Goal: Information Seeking & Learning: Learn about a topic

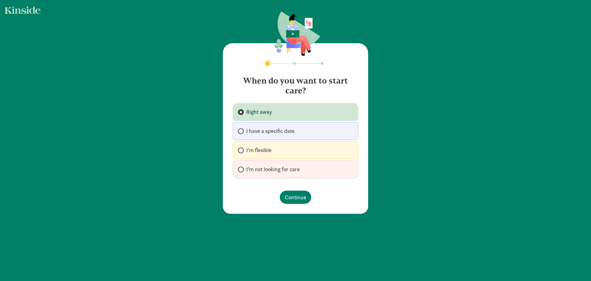
click at [246, 129] on span "I have a specific date" at bounding box center [270, 130] width 48 height 7
click at [242, 129] on input "I have a specific date" at bounding box center [240, 131] width 4 height 4
radio input "true"
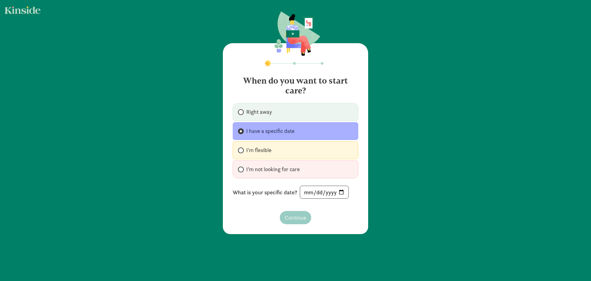
click at [349, 192] on div "What is your specific date?" at bounding box center [296, 191] width 126 height 13
click at [340, 190] on input "date" at bounding box center [324, 192] width 48 height 12
type input "[DATE]"
click at [291, 213] on span "Continue" at bounding box center [296, 217] width 22 height 8
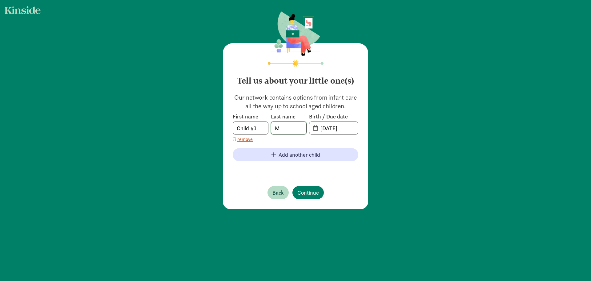
click at [285, 132] on input "M" at bounding box center [288, 128] width 35 height 12
type input "[PERSON_NAME]"
click at [357, 131] on div "Tell us about your little one(s) Our network contains options from infant care …" at bounding box center [295, 126] width 145 height 166
click at [346, 128] on input "20-25-0913" at bounding box center [337, 128] width 41 height 12
click at [315, 129] on span "20-25-0913" at bounding box center [333, 128] width 49 height 12
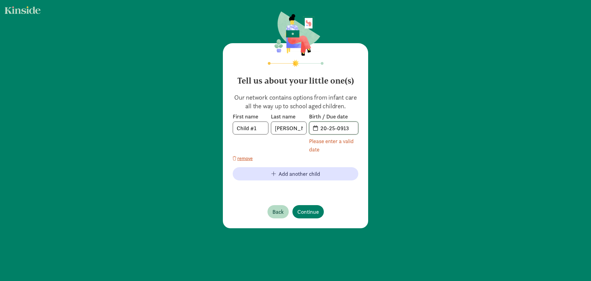
drag, startPoint x: 321, startPoint y: 127, endPoint x: 358, endPoint y: 129, distance: 37.3
click at [358, 129] on div "Tell us about your little one(s) Our network contains options from infant care …" at bounding box center [295, 135] width 145 height 185
type input "2"
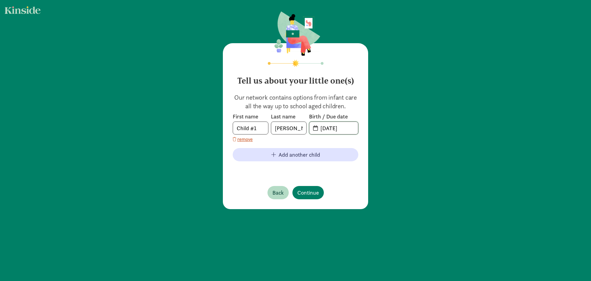
type input "12-30-2025"
click at [336, 141] on div "First name Child #1 Last name Moran Birth / Due date 12-30-2025 remove" at bounding box center [296, 128] width 126 height 30
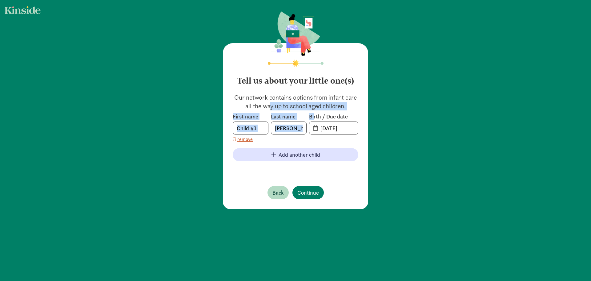
drag, startPoint x: 246, startPoint y: 103, endPoint x: 312, endPoint y: 115, distance: 66.2
click at [312, 115] on div "Our network contains options from infant care all the way up to school aged chi…" at bounding box center [296, 133] width 126 height 80
click at [313, 194] on span "Continue" at bounding box center [308, 192] width 22 height 8
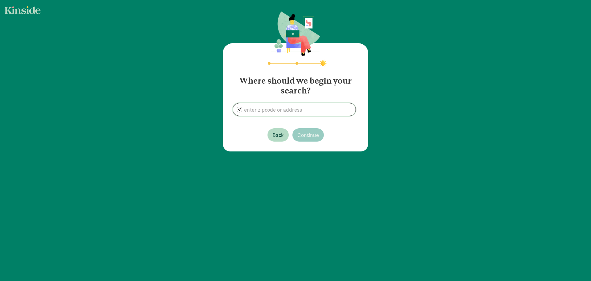
click at [286, 110] on input at bounding box center [294, 109] width 123 height 12
type input "Seattle"
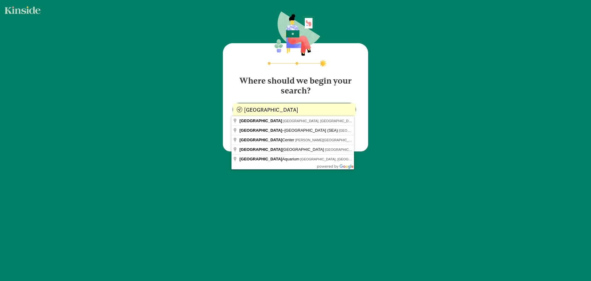
click at [285, 112] on input "Seattle" at bounding box center [294, 109] width 123 height 12
drag, startPoint x: 290, startPoint y: 111, endPoint x: 237, endPoint y: 108, distance: 53.0
click at [237, 108] on input "Seattle" at bounding box center [294, 109] width 123 height 12
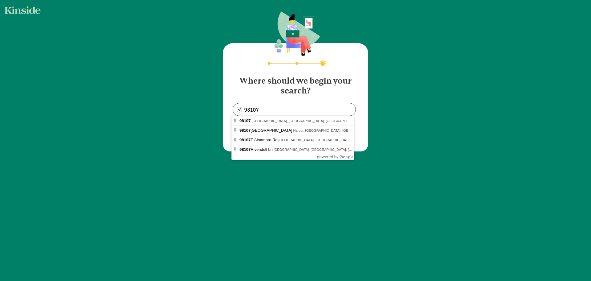
type input "Seattle, WA 98107, USA"
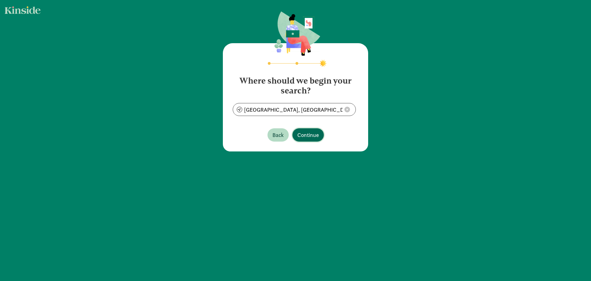
click at [315, 134] on span "Continue" at bounding box center [308, 135] width 22 height 8
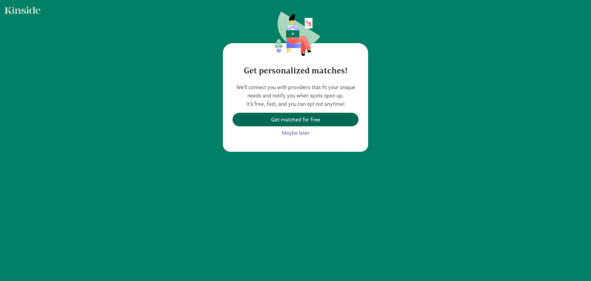
click at [272, 119] on span "Get matched for free" at bounding box center [295, 119] width 49 height 8
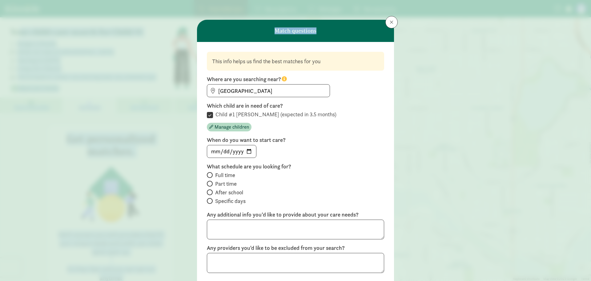
drag, startPoint x: 22, startPoint y: 32, endPoint x: 111, endPoint y: 57, distance: 92.4
click at [111, 53] on div "Your child care search for Child #1 Budget is flexible Within 10 miles of Seatt…" at bounding box center [295, 170] width 591 height 307
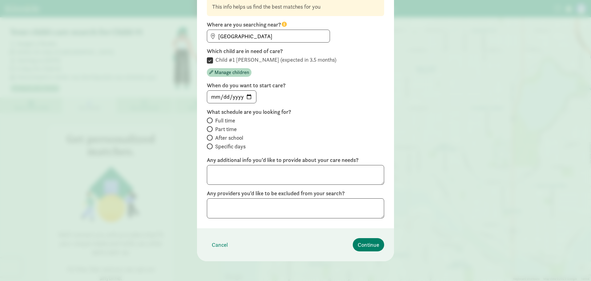
click at [210, 119] on span at bounding box center [210, 120] width 6 height 6
click at [210, 119] on input "Full time" at bounding box center [209, 120] width 4 height 4
radio input "true"
click at [311, 172] on textarea at bounding box center [295, 175] width 177 height 20
type textarea "Priority for location close to home"
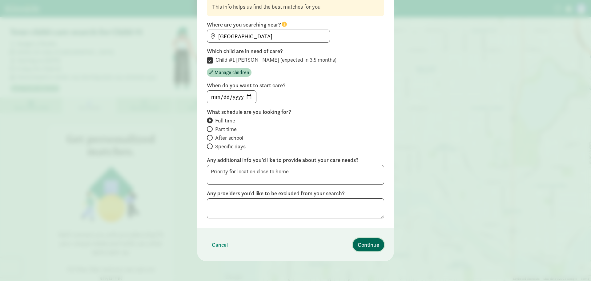
click at [374, 245] on span "Continue" at bounding box center [369, 244] width 22 height 8
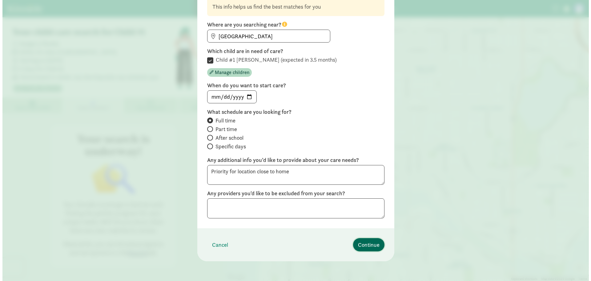
scroll to position [0, 0]
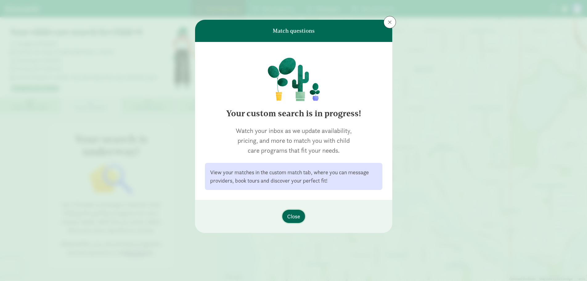
click at [294, 210] on button "Close" at bounding box center [293, 215] width 23 height 13
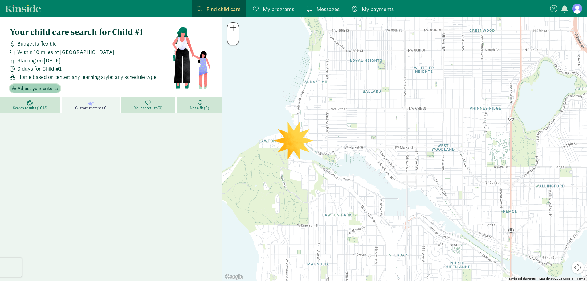
click at [51, 88] on span "Adjust your criteria" at bounding box center [38, 88] width 40 height 7
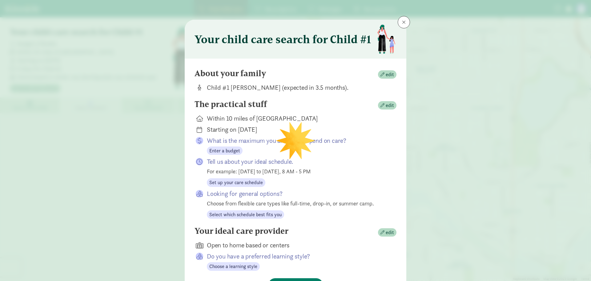
scroll to position [31, 0]
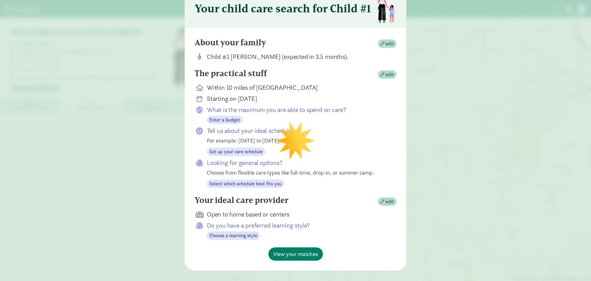
click at [379, 82] on div "The practical stuff edit Within 10 miles of Seattle, WA 98107 Starting on Jun 0…" at bounding box center [296, 131] width 202 height 127
click at [386, 77] on span "edit" at bounding box center [390, 74] width 8 height 7
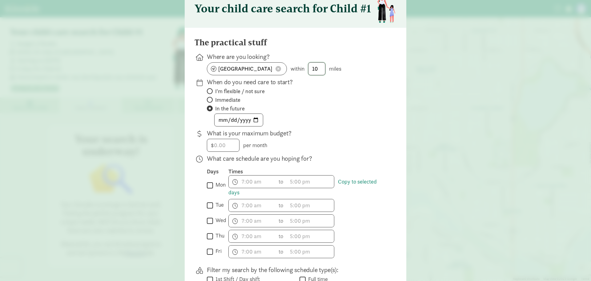
click at [323, 70] on input "10" at bounding box center [317, 69] width 17 height 12
type input "1"
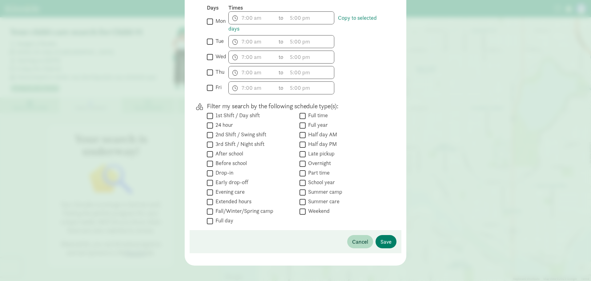
scroll to position [199, 0]
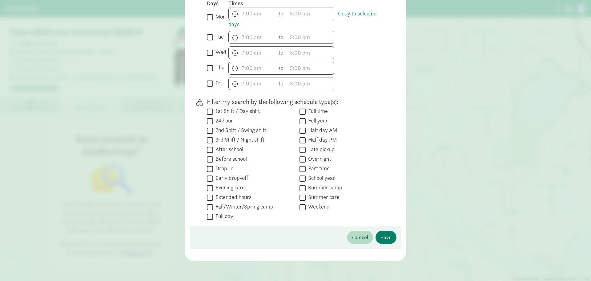
type input "3"
click at [302, 109] on input "Full time" at bounding box center [303, 111] width 6 height 8
checkbox input "true"
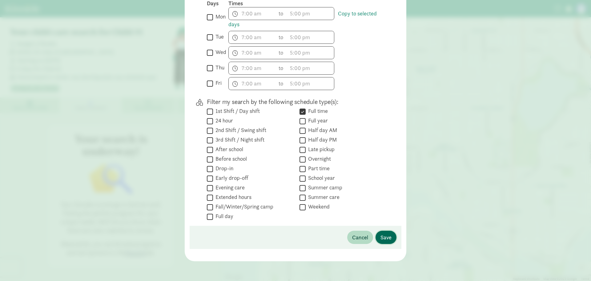
click at [385, 235] on span "Save" at bounding box center [386, 237] width 11 height 8
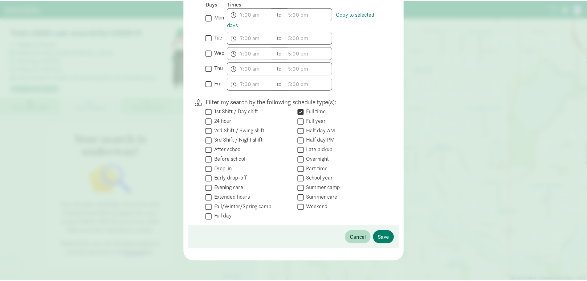
scroll to position [40, 0]
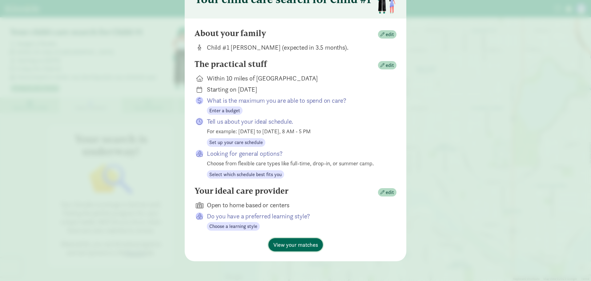
click at [307, 248] on span "View your matches" at bounding box center [295, 244] width 45 height 8
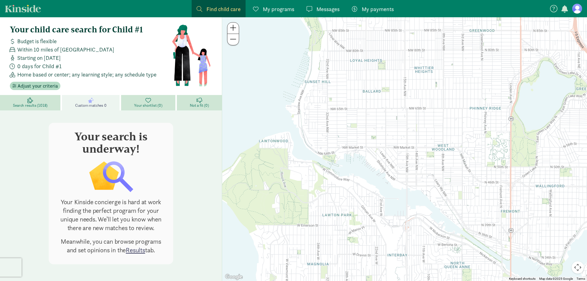
scroll to position [3, 0]
click at [41, 102] on span "Search results (1018)" at bounding box center [30, 104] width 34 height 5
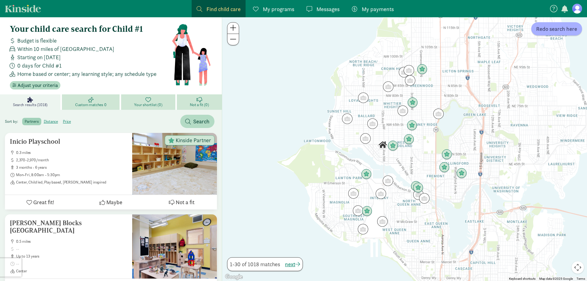
click at [49, 122] on label "distance" at bounding box center [50, 121] width 19 height 7
click at [44, 119] on input "distance" at bounding box center [44, 119] width 0 height 0
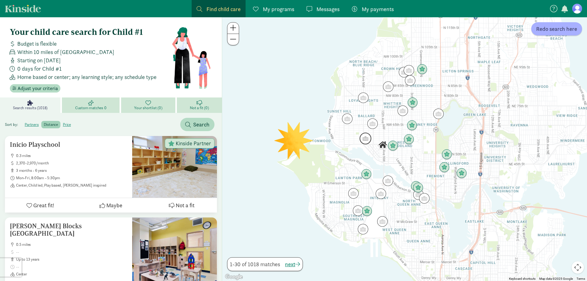
click at [364, 141] on img "Click to see details" at bounding box center [365, 138] width 17 height 17
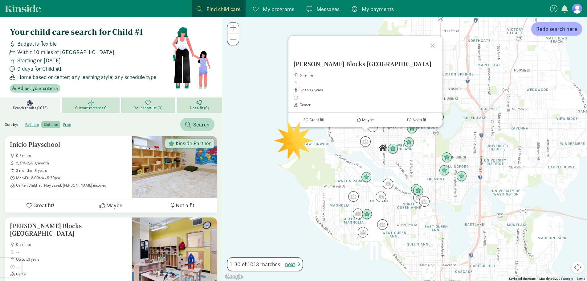
click at [348, 136] on div "Ballard Blocks Bright Horizon Center 0.5 miles up to 13 years Center Great fit!…" at bounding box center [404, 148] width 365 height 263
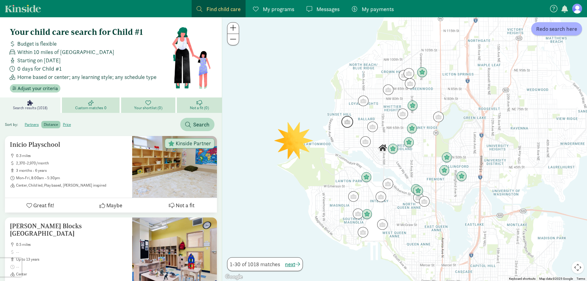
click at [345, 119] on img "Click to see details" at bounding box center [347, 121] width 17 height 17
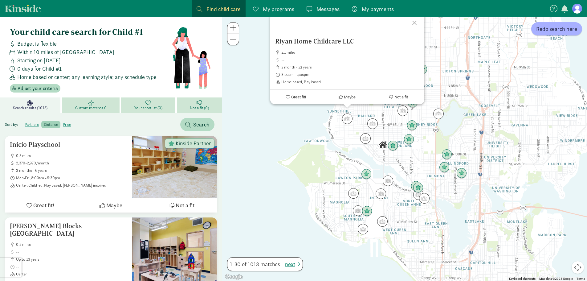
click at [335, 43] on h5 "Riyan Home Childcare LLC" at bounding box center [347, 41] width 144 height 7
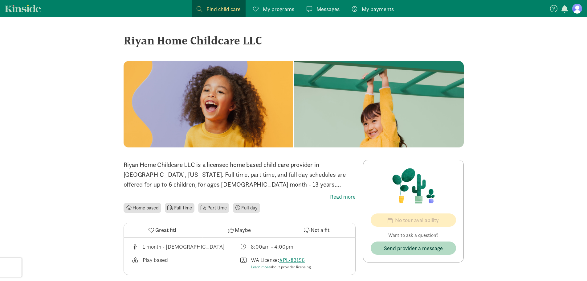
click at [350, 183] on p "Riyan Home Childcare LLC is a licensed home based child care provider in Seattl…" at bounding box center [239, 175] width 232 height 30
click at [341, 200] on div "Riyan Home Childcare LLC is a licensed home based child care provider in Seattl…" at bounding box center [239, 187] width 232 height 54
click at [343, 194] on label "Read more" at bounding box center [239, 196] width 232 height 7
click at [0, 0] on input "Read more" at bounding box center [0, 0] width 0 height 0
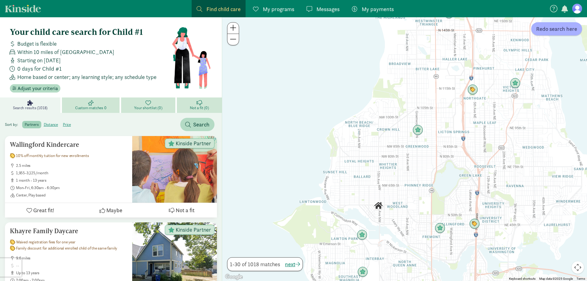
drag, startPoint x: 340, startPoint y: 128, endPoint x: 520, endPoint y: 135, distance: 180.6
click at [540, 139] on div at bounding box center [404, 148] width 365 height 263
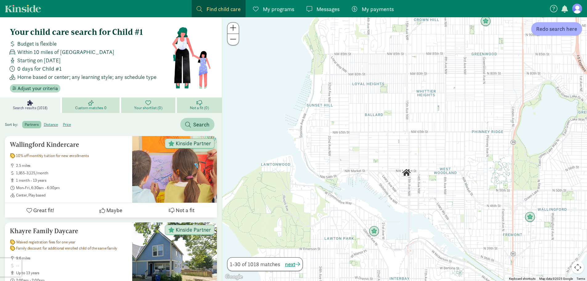
drag, startPoint x: 377, startPoint y: 156, endPoint x: 451, endPoint y: 76, distance: 109.0
click at [451, 76] on div at bounding box center [404, 148] width 365 height 263
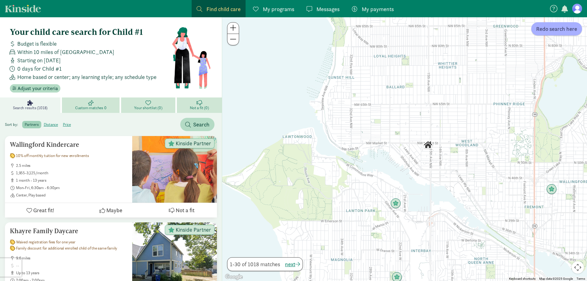
drag, startPoint x: 381, startPoint y: 141, endPoint x: 397, endPoint y: 113, distance: 32.0
click at [397, 113] on div at bounding box center [404, 148] width 365 height 263
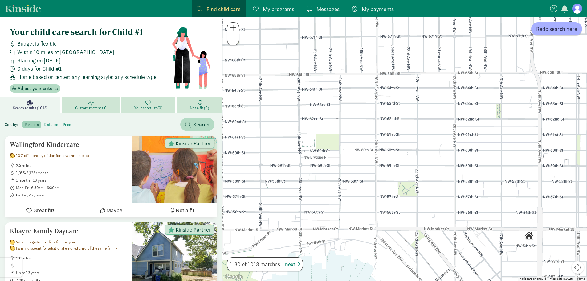
drag, startPoint x: 413, startPoint y: 132, endPoint x: 451, endPoint y: 132, distance: 38.5
click at [451, 132] on div at bounding box center [404, 148] width 365 height 263
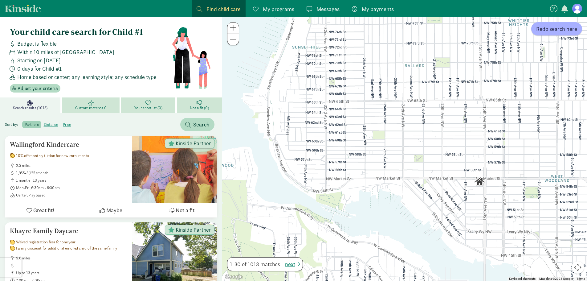
drag, startPoint x: 483, startPoint y: 184, endPoint x: 479, endPoint y: 181, distance: 5.2
click at [479, 181] on img "Click to see details" at bounding box center [478, 181] width 15 height 15
click at [357, 148] on div "To navigate, press the arrow keys." at bounding box center [404, 148] width 365 height 263
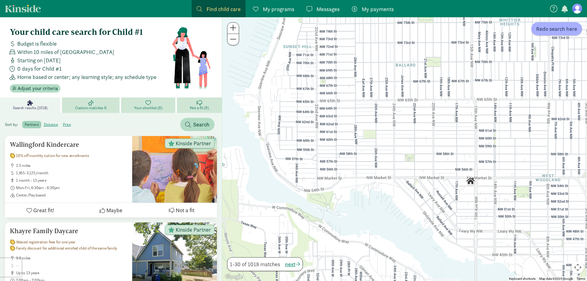
drag, startPoint x: 479, startPoint y: 182, endPoint x: 467, endPoint y: 181, distance: 12.4
click at [467, 181] on img "Click to see details" at bounding box center [469, 180] width 15 height 15
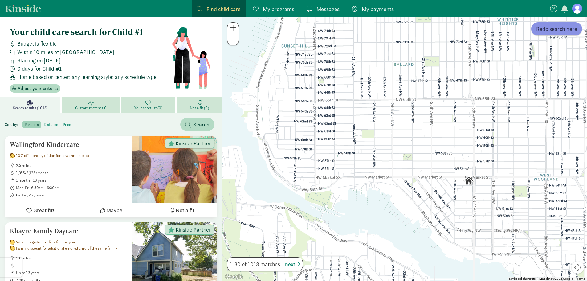
click at [558, 31] on span "Redo search here" at bounding box center [556, 29] width 41 height 8
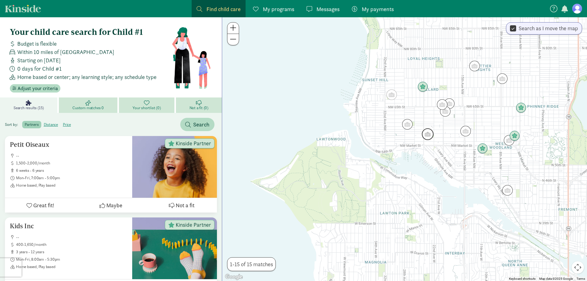
click at [428, 133] on img "Click to see details" at bounding box center [427, 134] width 17 height 17
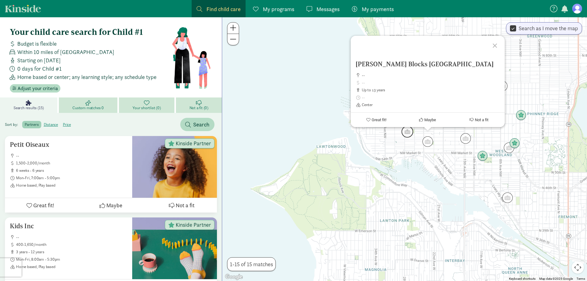
click at [406, 131] on img "Click to see details" at bounding box center [407, 131] width 17 height 17
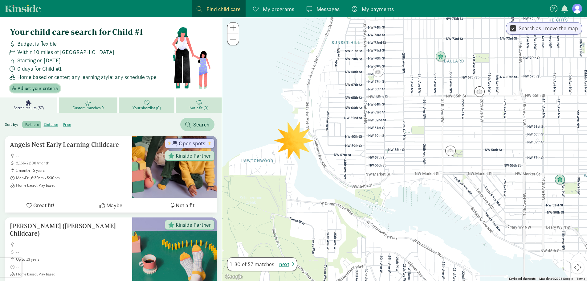
click at [43, 86] on span "Adjust your criteria" at bounding box center [38, 88] width 40 height 7
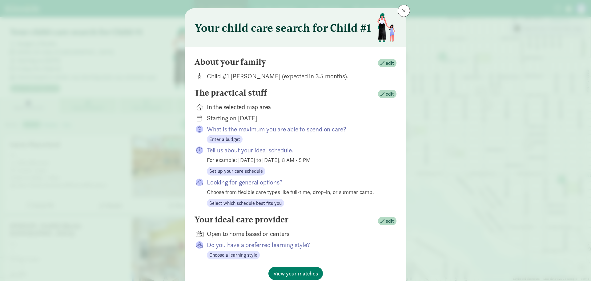
scroll to position [40, 0]
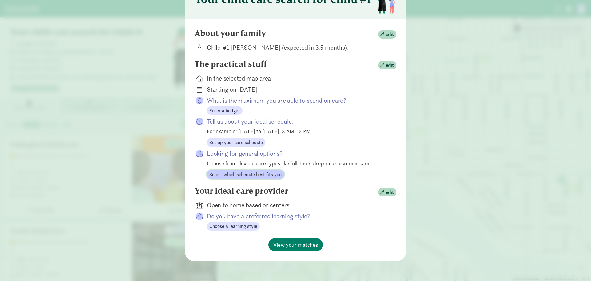
click at [265, 175] on span "Select which schedule best fits you" at bounding box center [245, 174] width 72 height 7
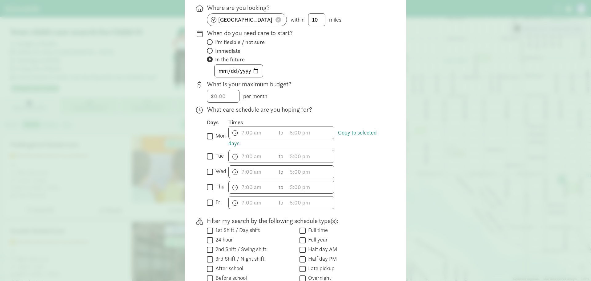
scroll to position [102, 0]
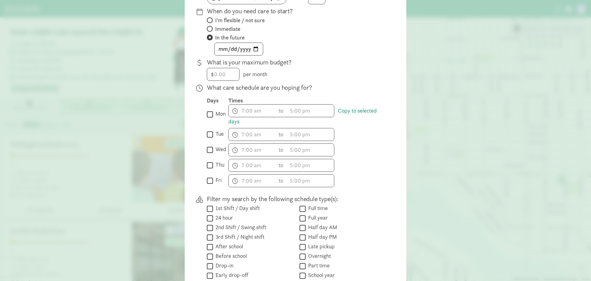
click at [303, 208] on input "Full time" at bounding box center [303, 208] width 6 height 8
checkbox input "true"
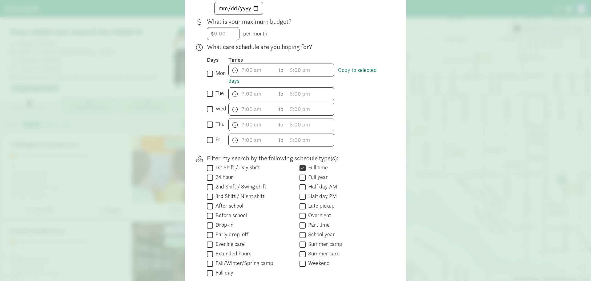
scroll to position [163, 0]
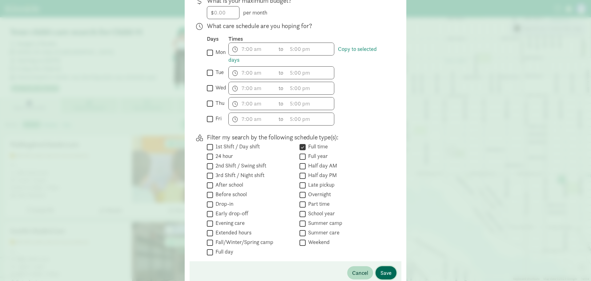
click at [378, 271] on button "Save" at bounding box center [386, 272] width 21 height 13
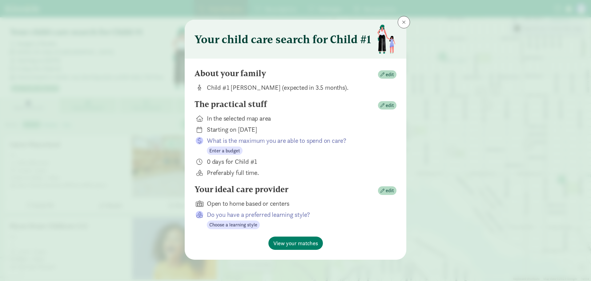
click at [397, 105] on div "About your family edit Child #1 Moran (expected in 3.5 months). The practical s…" at bounding box center [296, 159] width 222 height 201
click at [388, 104] on span "edit" at bounding box center [390, 105] width 8 height 7
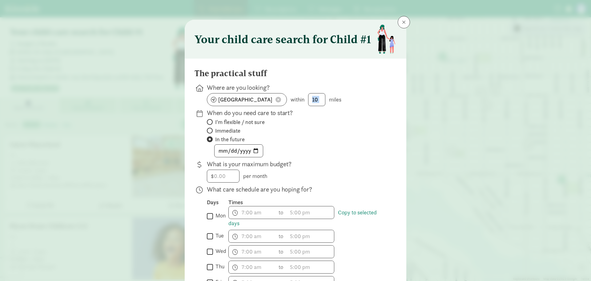
drag, startPoint x: 325, startPoint y: 97, endPoint x: 315, endPoint y: 97, distance: 10.2
click at [315, 97] on div "Seattle, WA 98107 within 10 miles" at bounding box center [297, 99] width 180 height 13
drag, startPoint x: 318, startPoint y: 98, endPoint x: 291, endPoint y: 98, distance: 27.4
click at [291, 98] on div "Seattle, WA 98107 within 10 miles" at bounding box center [297, 99] width 180 height 13
type input "4"
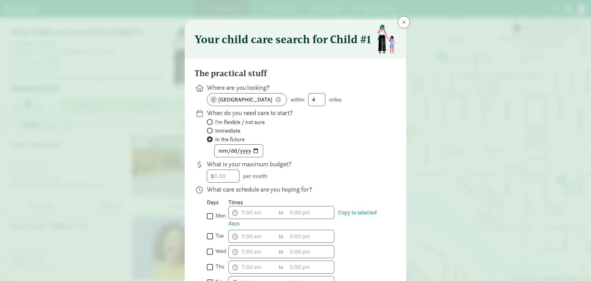
click at [362, 144] on div "2026-06-01" at bounding box center [297, 150] width 180 height 13
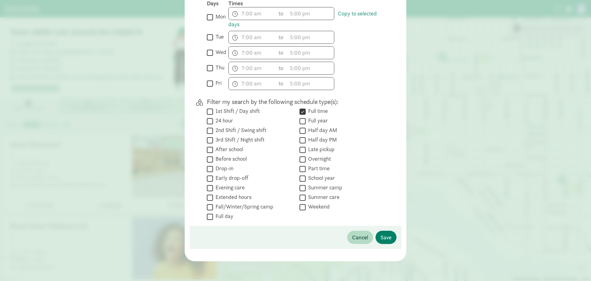
scroll to position [137, 0]
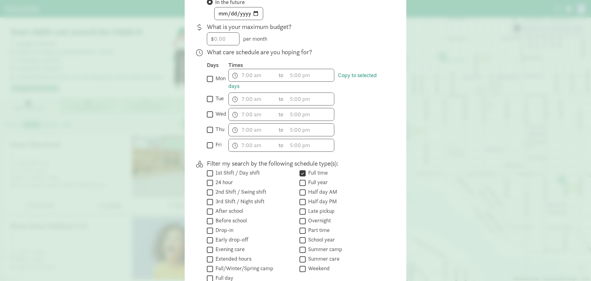
click at [213, 78] on label "mon" at bounding box center [219, 78] width 13 height 7
click at [212, 78] on input "mon" at bounding box center [210, 79] width 6 height 8
checkbox input "true"
click at [209, 98] on input "tue" at bounding box center [210, 99] width 6 height 8
checkbox input "true"
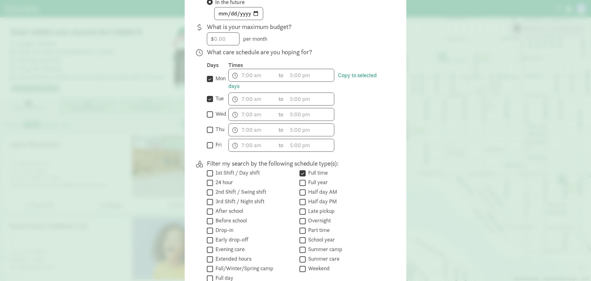
click at [208, 116] on input "wed" at bounding box center [210, 114] width 6 height 8
checkbox input "true"
click at [208, 128] on input "thu" at bounding box center [210, 129] width 6 height 8
checkbox input "true"
click at [211, 145] on input "fri" at bounding box center [210, 145] width 6 height 8
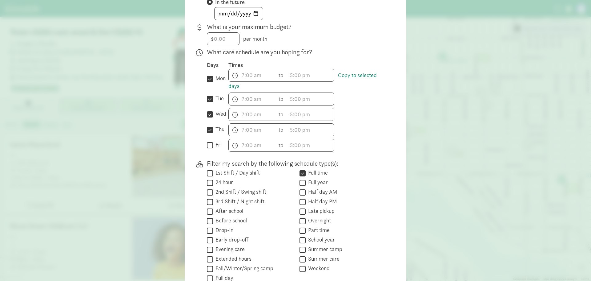
checkbox input "true"
click at [251, 77] on span "h 12 1 2 3 4 5 6 7 8 9 10 11 mm 00 15 30 45 a am pm" at bounding box center [252, 75] width 47 height 12
click at [248, 75] on div at bounding box center [295, 3] width 591 height 281
click at [247, 73] on span "h 12 1 2 3 4 5 6 7 8 9 10 11 mm 00 15 30 45 a am pm" at bounding box center [252, 75] width 47 height 12
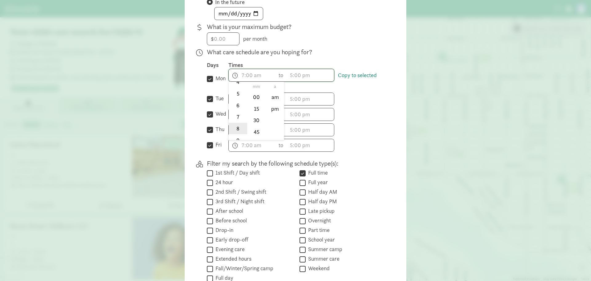
click at [236, 127] on li "8" at bounding box center [238, 129] width 18 height 12
click at [257, 76] on div at bounding box center [295, 3] width 591 height 281
click at [245, 76] on span "8:mm a h 12 1 2 3 4 5 6 7 8 9 10 11 mm 00 15 30 45 a am pm" at bounding box center [252, 75] width 47 height 12
click at [255, 100] on li "00" at bounding box center [257, 97] width 18 height 12
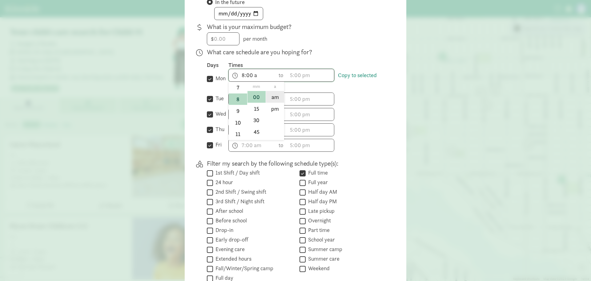
click at [279, 100] on li "am" at bounding box center [275, 97] width 18 height 12
type input "8:00 am"
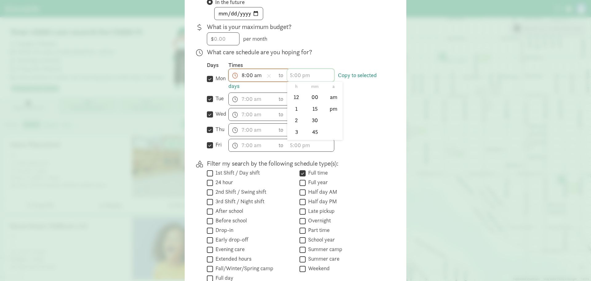
click at [300, 79] on span "h 12 1 2 3 4 5 6 7 8 9 10 11 mm 00 15 30 45 a am pm" at bounding box center [310, 75] width 47 height 12
click at [295, 121] on li "5" at bounding box center [296, 124] width 18 height 12
click at [317, 121] on li "30" at bounding box center [315, 120] width 18 height 12
click at [333, 106] on li "pm" at bounding box center [334, 109] width 18 height 12
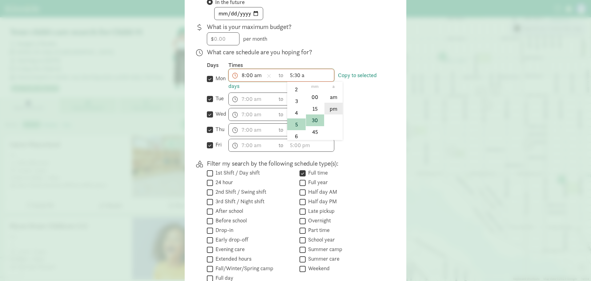
type input "5:30 pm"
click at [349, 75] on link "Copy to selected days" at bounding box center [302, 80] width 148 height 18
click at [305, 104] on span "h 12 1 2 3 4 5 6 7 8 9 10 11 mm 00 15 30 45 a am pm" at bounding box center [310, 99] width 47 height 12
click at [243, 101] on div at bounding box center [295, 3] width 591 height 281
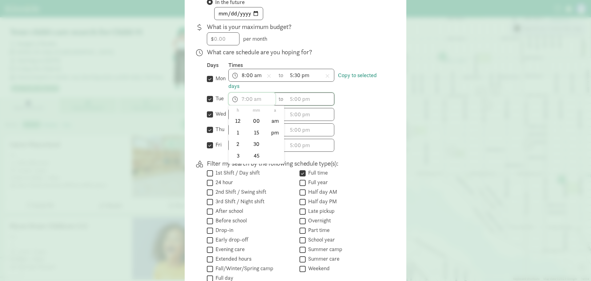
click at [242, 99] on span "h 12 1 2 3 4 5 6 7 8 9 10 11 mm 00 15 30 45 a am pm" at bounding box center [252, 99] width 47 height 12
click at [244, 78] on div at bounding box center [295, 3] width 591 height 281
click at [345, 72] on link "Copy to selected days" at bounding box center [302, 80] width 148 height 18
click at [259, 103] on span "h 12 1 2 3 4 5 6 7 8 9 10 11 mm 00 15 30 45 a am pm" at bounding box center [252, 99] width 47 height 12
click at [287, 98] on div at bounding box center [295, 3] width 591 height 281
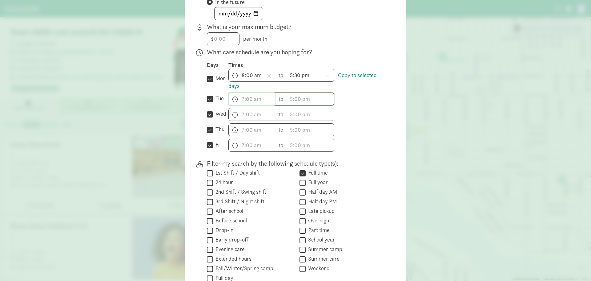
click at [243, 99] on span "h 12 1 2 3 4 5 6 7 8 9 10 11 mm 00 15 30 45 a am pm" at bounding box center [252, 99] width 47 height 12
click at [251, 75] on div at bounding box center [295, 3] width 591 height 281
click at [251, 75] on span "8:00 am h 12 1 2 3 4 5 6 7 8 9 10 11 mm 00 15 30 45 a am pm" at bounding box center [252, 75] width 47 height 12
click at [327, 97] on div at bounding box center [295, 3] width 591 height 281
click at [243, 97] on span "h 12 1 2 3 4 5 6 7 8 9 10 11 mm 00 15 30 45 a am pm" at bounding box center [252, 99] width 47 height 12
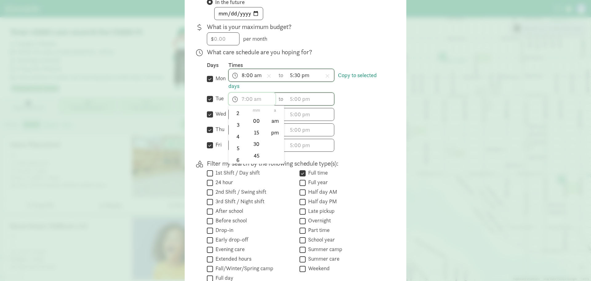
scroll to position [62, 0]
click at [234, 148] on li "8" at bounding box center [238, 152] width 18 height 12
click at [260, 121] on li "00" at bounding box center [257, 121] width 18 height 12
click at [270, 122] on li "am" at bounding box center [275, 121] width 18 height 12
type input "8:00 am"
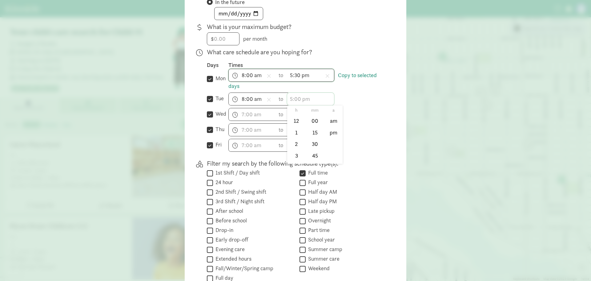
click at [301, 101] on span "h 12 1 2 3 4 5 6 7 8 9 10 11 mm 00 15 30 45 a am pm" at bounding box center [310, 99] width 47 height 12
click at [295, 145] on li "5" at bounding box center [296, 148] width 18 height 12
click at [315, 120] on li "00" at bounding box center [315, 121] width 18 height 12
click at [335, 132] on li "pm" at bounding box center [334, 132] width 18 height 12
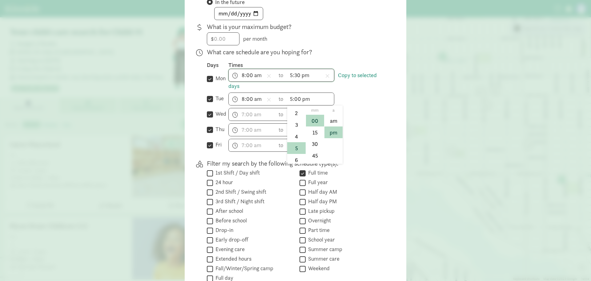
click at [295, 100] on span "5:00 pm h 12 1 2 3 4 5 6 7 8 9 10 11 mm 00 15 30 45 a am pm" at bounding box center [310, 99] width 47 height 12
click at [313, 147] on li "30" at bounding box center [315, 144] width 18 height 12
type input "5:30 pm"
click at [363, 110] on div "h 12 1 2 3 4 5 6 7 8 9 10 11 mm 00 15 30 45 a am pm to h 12 1 2 3 4 5 6 7 8 9 1…" at bounding box center [307, 114] width 158 height 13
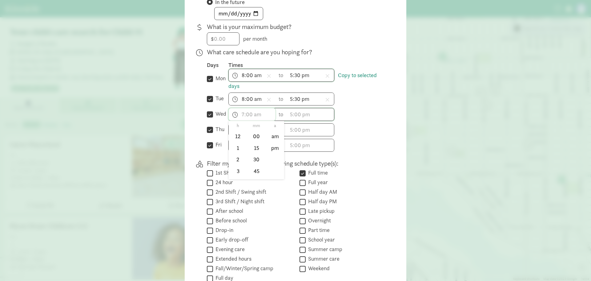
click at [245, 117] on span "h 12 1 2 3 4 5 6 7 8 9 10 11 mm 00 15 30 45 a am pm" at bounding box center [252, 114] width 47 height 12
click at [238, 164] on li "8" at bounding box center [238, 168] width 18 height 12
click at [255, 138] on li "00" at bounding box center [257, 136] width 18 height 12
click at [275, 136] on li "am" at bounding box center [275, 136] width 18 height 12
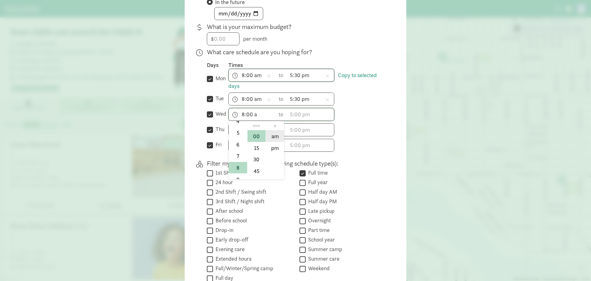
type input "8:00 am"
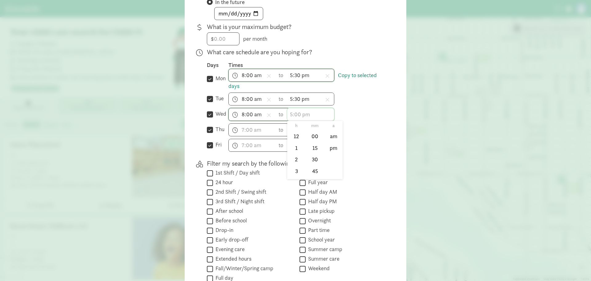
click at [299, 114] on span "h 12 1 2 3 4 5 6 7 8 9 10 11 mm 00 15 30 45 a am pm" at bounding box center [310, 114] width 47 height 12
click at [399, 123] on div at bounding box center [295, 3] width 591 height 281
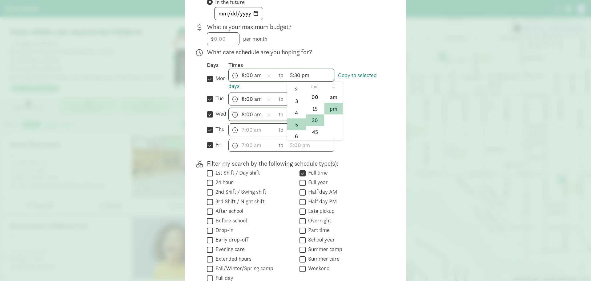
click at [296, 72] on span "5:30 pm h 12 1 2 3 4 5 6 7 8 9 10 11 mm 00 15 30 45 a am pm" at bounding box center [310, 75] width 47 height 12
click at [315, 96] on li "00" at bounding box center [315, 97] width 18 height 12
type input "5:00 pm"
click at [366, 106] on div "Days Times  mon Copy to selected days 8:00 am h 12 1 2 3 4 5 6 7 8 9 10 11 mm …" at bounding box center [297, 106] width 180 height 90
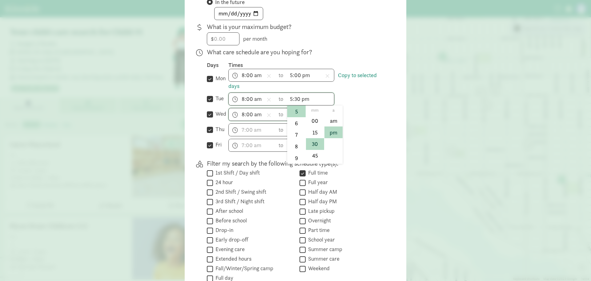
click at [297, 100] on span "5:30 pm h 12 1 2 3 4 5 6 7 8 9 10 11 mm 00 15 30 45 a am pm" at bounding box center [310, 99] width 47 height 12
click at [316, 120] on li "00" at bounding box center [315, 121] width 18 height 12
type input "5:00 pm"
click at [299, 116] on span "h 12 1 2 3 4 5 6 7 8 9 10 11 mm 00 15 30 45 a am pm" at bounding box center [310, 114] width 47 height 12
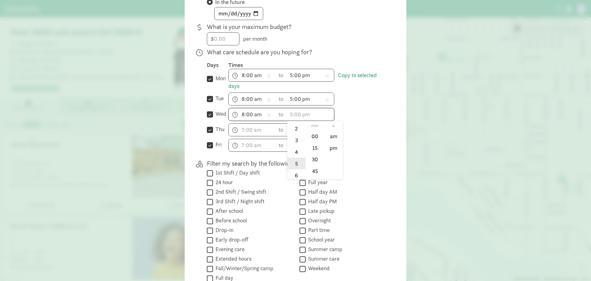
click at [293, 162] on li "5" at bounding box center [296, 163] width 18 height 12
click at [312, 136] on li "00" at bounding box center [315, 136] width 18 height 12
click at [331, 148] on li "pm" at bounding box center [334, 148] width 18 height 12
type input "5:00 pm"
click at [242, 130] on span "h 12 1 2 3 4 5 6 7 8 9 10 11 mm 00 15 30 45 a am pm" at bounding box center [252, 129] width 47 height 12
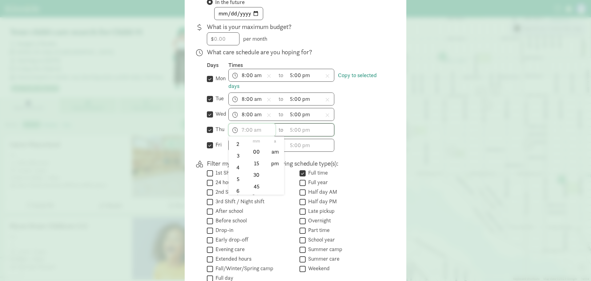
scroll to position [62, 0]
click at [236, 183] on li "8" at bounding box center [238, 183] width 18 height 12
click at [258, 157] on li "15" at bounding box center [257, 163] width 18 height 12
click at [257, 150] on li "00" at bounding box center [257, 151] width 18 height 12
click at [273, 151] on li "am" at bounding box center [275, 151] width 18 height 12
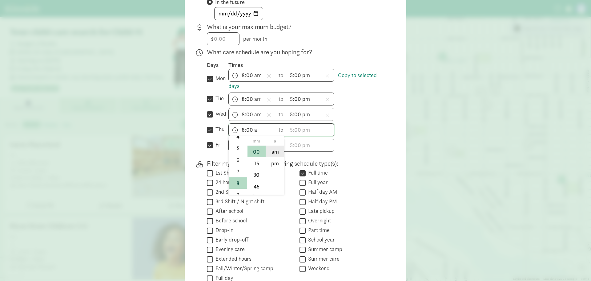
type input "8:00 am"
click at [303, 128] on span "h 12 1 2 3 4 5 6 7 8 9 10 11 mm 00 15 30 45 a am pm" at bounding box center [310, 129] width 47 height 12
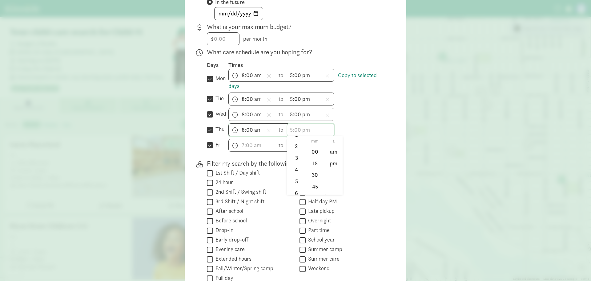
scroll to position [31, 0]
click at [296, 179] on li "5" at bounding box center [296, 179] width 18 height 12
click at [314, 153] on li "00" at bounding box center [315, 151] width 18 height 12
click at [333, 163] on li "pm" at bounding box center [334, 163] width 18 height 12
type input "5:00 pm"
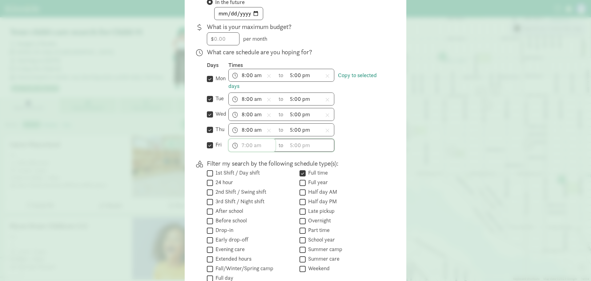
click at [252, 147] on input "text" at bounding box center [252, 145] width 47 height 12
click at [235, 198] on li "8" at bounding box center [238, 198] width 18 height 12
click at [258, 169] on li "00" at bounding box center [257, 167] width 18 height 12
click at [275, 168] on li "am" at bounding box center [275, 167] width 18 height 12
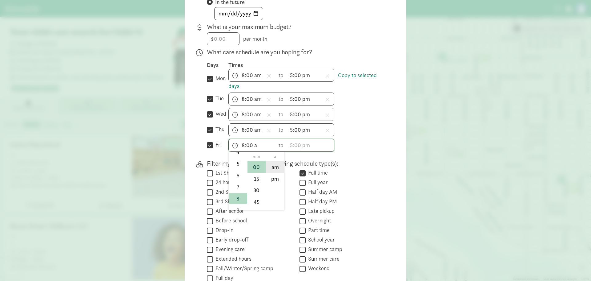
type input "8:00 am"
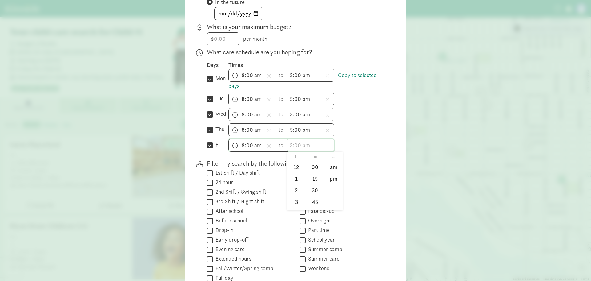
click at [293, 147] on input "text" at bounding box center [310, 145] width 47 height 12
click at [291, 193] on li "5" at bounding box center [296, 194] width 18 height 12
click at [313, 163] on li "00" at bounding box center [315, 167] width 18 height 12
click at [332, 178] on li "pm" at bounding box center [334, 178] width 18 height 12
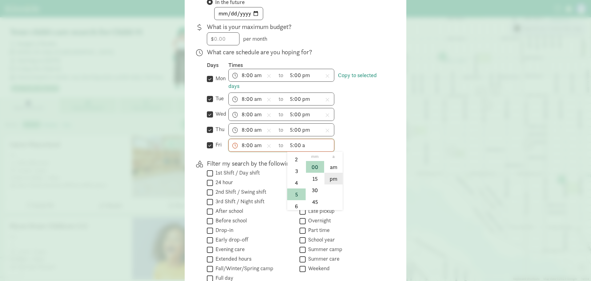
type input "5:00 pm"
click at [360, 148] on div "8:00 am h 12 1 2 3 4 5 6 7 8 9 10 11 mm 00 15 30 45 a am pm to 5:00 pm h 12 1 2…" at bounding box center [307, 145] width 158 height 13
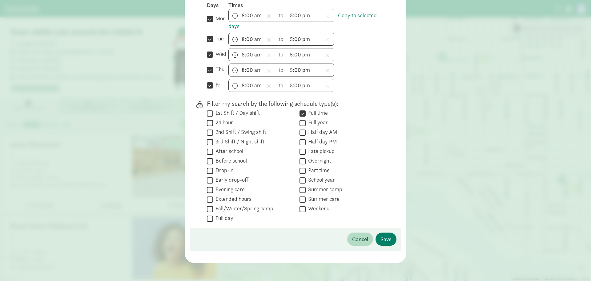
scroll to position [199, 0]
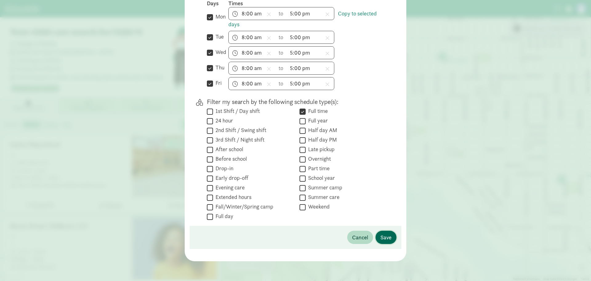
click at [386, 235] on span "Save" at bounding box center [386, 237] width 11 height 8
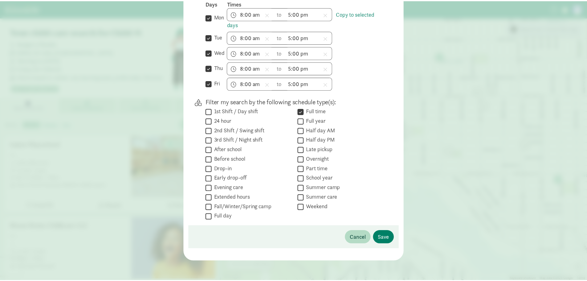
scroll to position [0, 0]
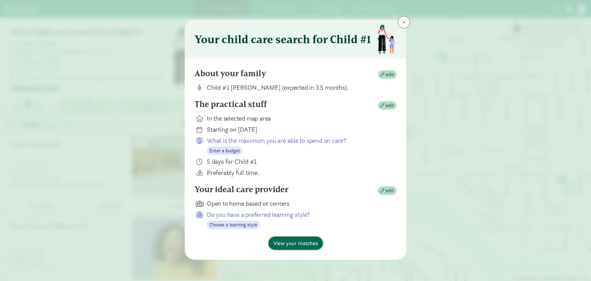
click at [292, 244] on span "View your matches" at bounding box center [295, 243] width 45 height 8
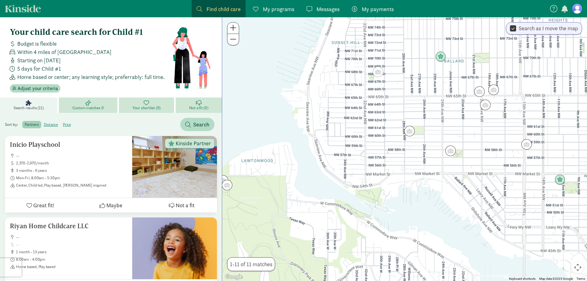
click at [148, 107] on span "Your shortlist (0)" at bounding box center [146, 107] width 28 height 5
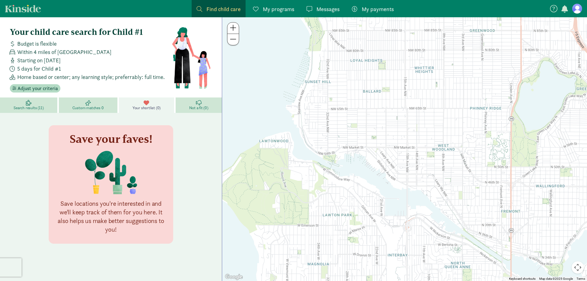
click at [191, 109] on span "Not a fit (0)" at bounding box center [198, 107] width 19 height 5
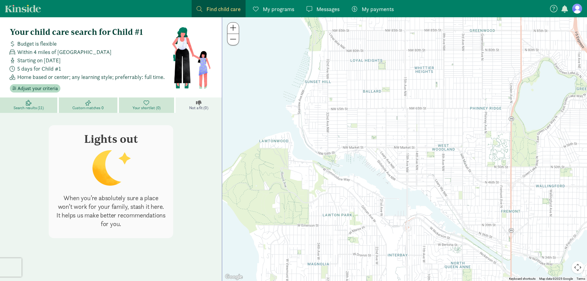
click at [26, 103] on link "Search results (11)" at bounding box center [29, 104] width 59 height 15
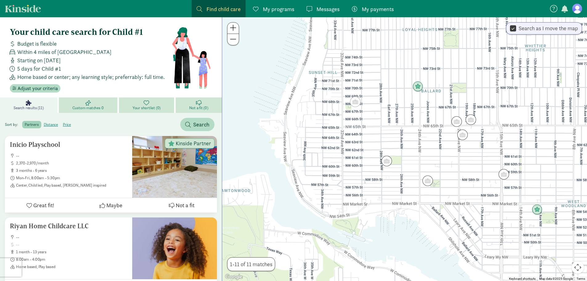
drag, startPoint x: 433, startPoint y: 191, endPoint x: 396, endPoint y: 190, distance: 37.3
click at [396, 190] on div at bounding box center [404, 148] width 365 height 263
click at [418, 84] on img "Click to see details" at bounding box center [417, 86] width 17 height 17
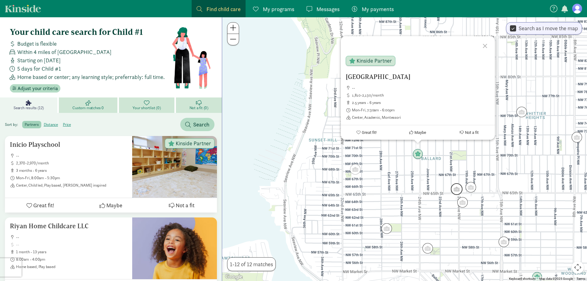
click at [459, 191] on img "Click to see details" at bounding box center [456, 188] width 17 height 17
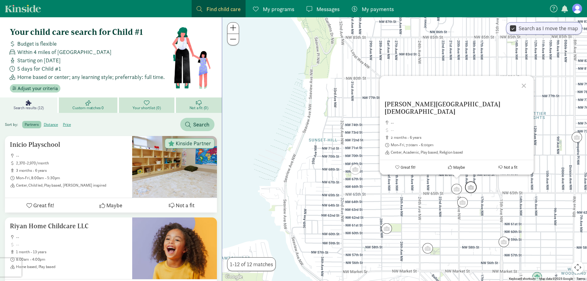
click at [471, 189] on img "Click to see details" at bounding box center [470, 187] width 17 height 17
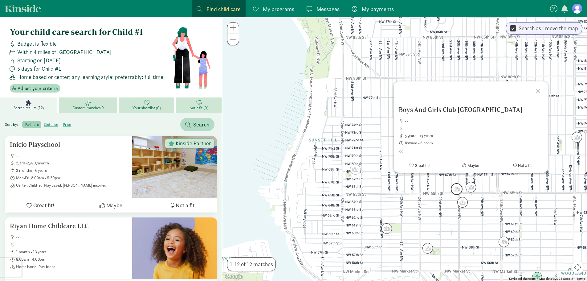
click at [455, 189] on img "Click to see details" at bounding box center [456, 188] width 17 height 17
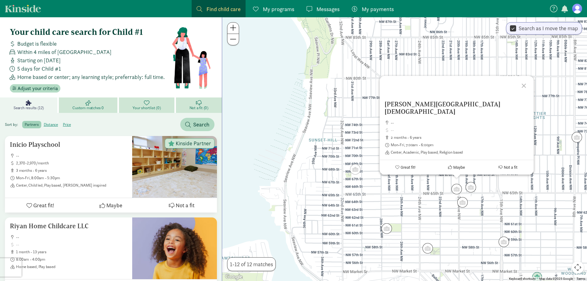
click at [498, 200] on div "Ballard First Lutheran Church -- 2 months - 6 years Mon-Fri, 7:00am - 6:00pm Ce…" at bounding box center [404, 148] width 365 height 263
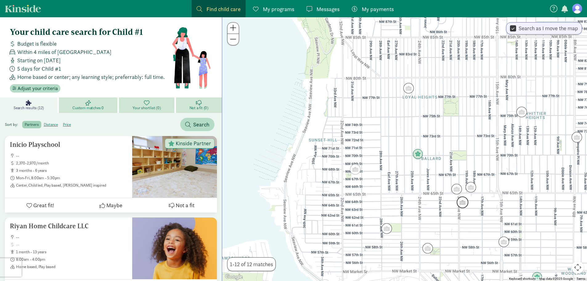
click at [463, 200] on img "Click to see details" at bounding box center [462, 202] width 17 height 17
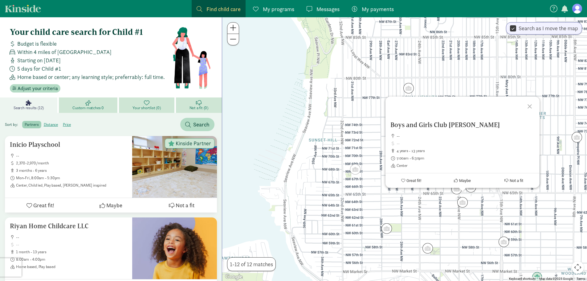
click at [483, 202] on div "Boys and Girls Club Ballard -- 4 years - 13 years 7:00am - 6:30pm Center Great …" at bounding box center [404, 148] width 365 height 263
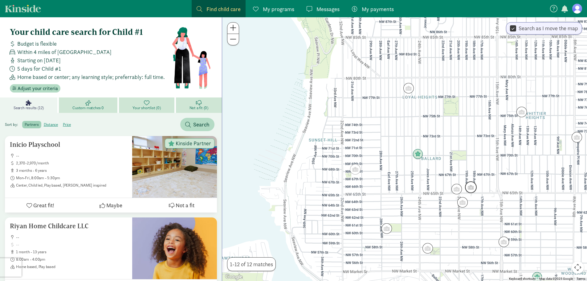
click at [475, 190] on img "Click to see details" at bounding box center [470, 187] width 17 height 17
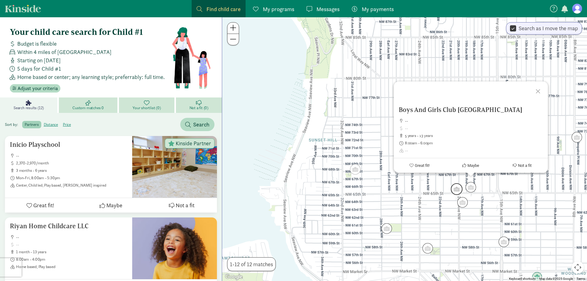
click at [455, 184] on img "Click to see details" at bounding box center [456, 188] width 17 height 17
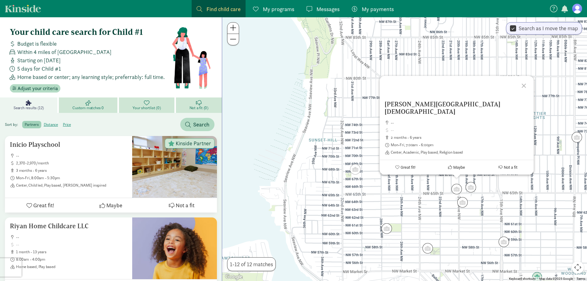
click at [438, 186] on div "To navigate, press the arrow keys. Ballard First Lutheran Church -- 2 months - …" at bounding box center [404, 148] width 365 height 263
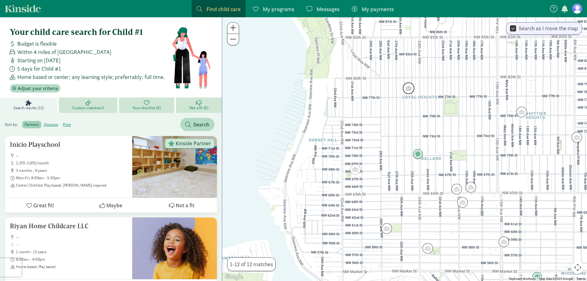
click at [407, 88] on img "Click to see details" at bounding box center [408, 88] width 17 height 17
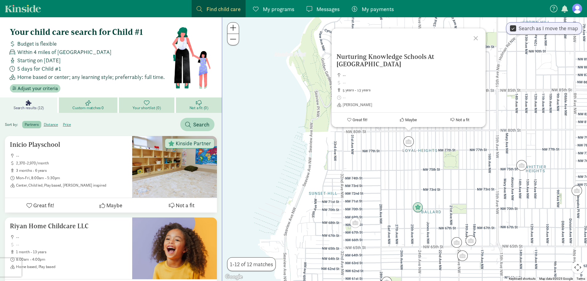
click at [400, 167] on div "Nurturing Knowledge Schools At Loyal Heights -- 5 years - 13 years Reggio Emili…" at bounding box center [404, 148] width 365 height 263
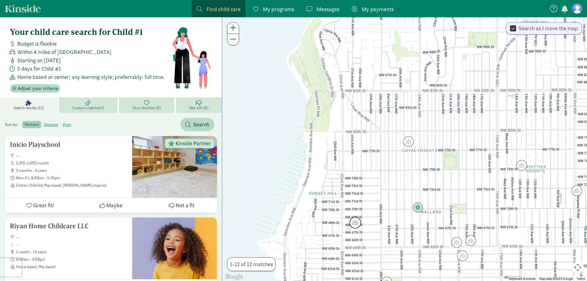
click at [357, 228] on img "Click to see details" at bounding box center [355, 222] width 17 height 17
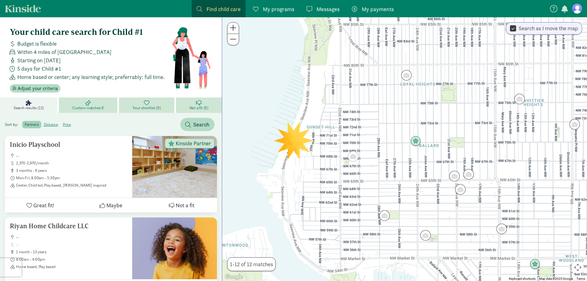
drag, startPoint x: 388, startPoint y: 225, endPoint x: 387, endPoint y: 156, distance: 69.0
click at [387, 156] on div at bounding box center [404, 148] width 365 height 263
click at [383, 217] on img "Click to see details" at bounding box center [384, 214] width 17 height 17
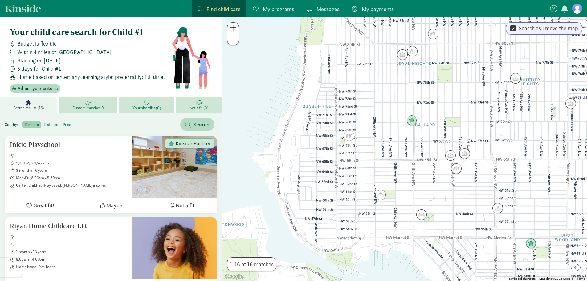
drag, startPoint x: 411, startPoint y: 217, endPoint x: 407, endPoint y: 196, distance: 21.0
click at [407, 196] on div at bounding box center [404, 148] width 365 height 263
click at [422, 215] on img "Click to see details" at bounding box center [421, 213] width 17 height 17
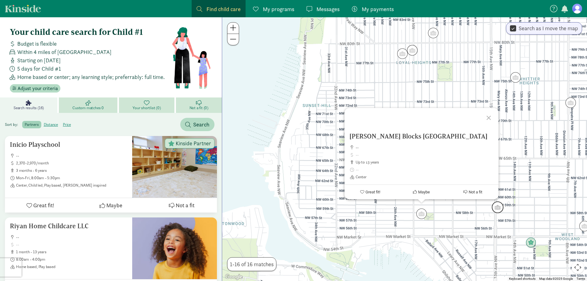
click at [499, 213] on img "Click to see details" at bounding box center [497, 207] width 17 height 17
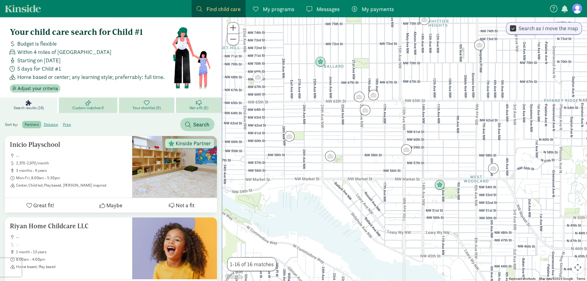
drag, startPoint x: 473, startPoint y: 224, endPoint x: 368, endPoint y: 156, distance: 124.5
click at [368, 156] on div at bounding box center [404, 148] width 365 height 263
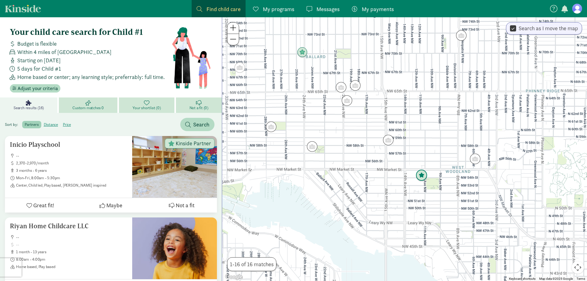
click at [419, 179] on img "Click to see details" at bounding box center [421, 175] width 17 height 17
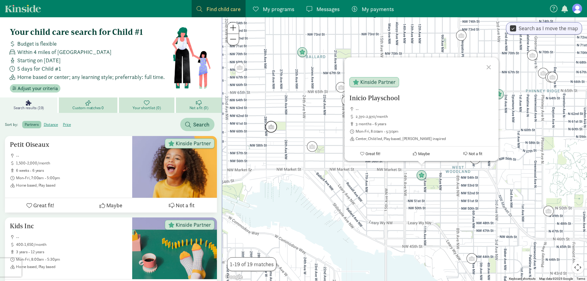
click at [274, 126] on img "Click to see details" at bounding box center [271, 126] width 17 height 17
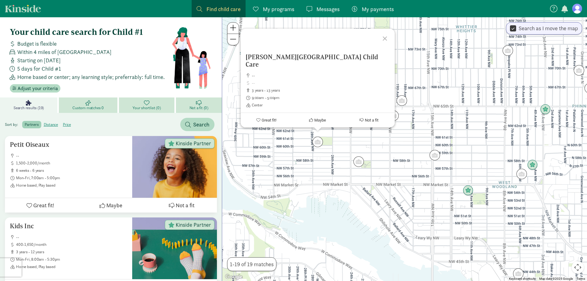
click at [261, 119] on span "Great fit!" at bounding box center [268, 120] width 15 height 5
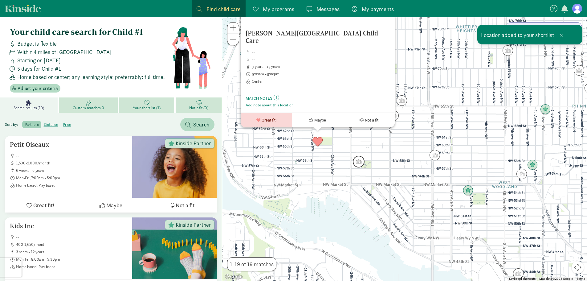
click at [364, 162] on img "Click to see details" at bounding box center [358, 161] width 17 height 17
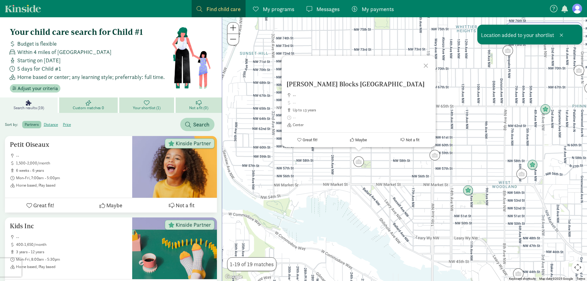
click at [299, 138] on icon at bounding box center [299, 140] width 4 height 4
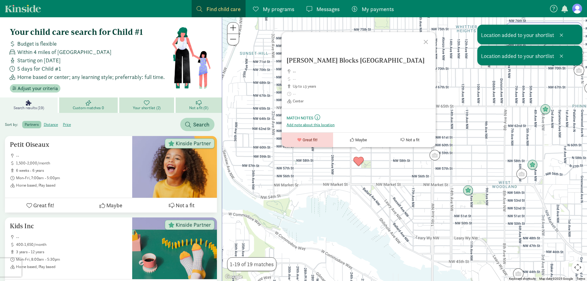
click at [304, 162] on div "Ballard Blocks Bright Horizon Center -- up to 13 years Center Match Notes This …" at bounding box center [404, 148] width 365 height 263
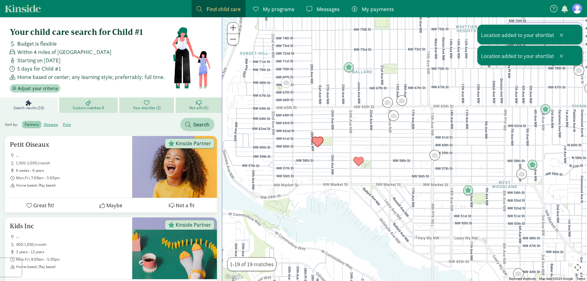
click at [319, 143] on img "Click to see details" at bounding box center [317, 141] width 17 height 17
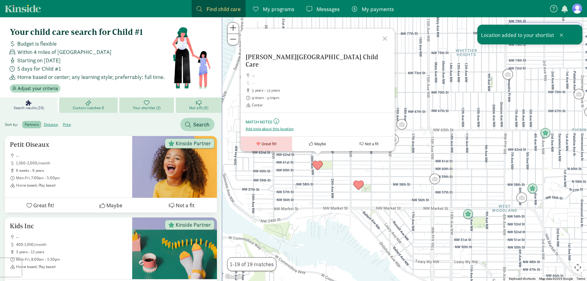
click at [255, 143] on button "Great fit!" at bounding box center [265, 143] width 51 height 14
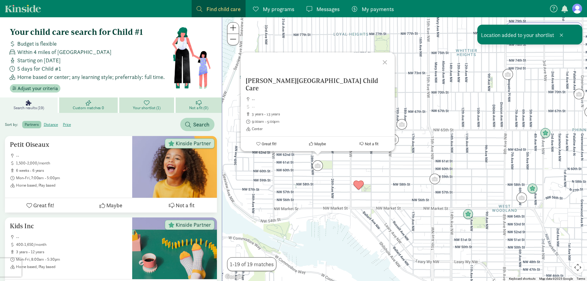
click at [370, 168] on div "Ballard Community Center Child Care -- 3 years - 13 years 9:00am - 5:00pm Cente…" at bounding box center [404, 148] width 365 height 263
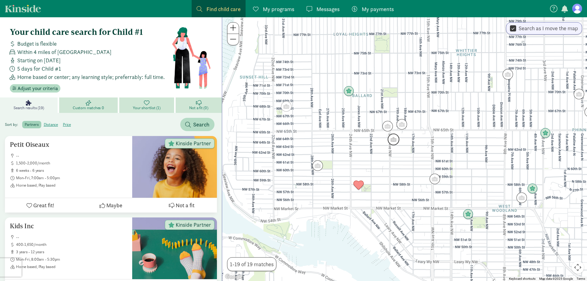
click at [394, 139] on img "Click to see details" at bounding box center [393, 139] width 17 height 17
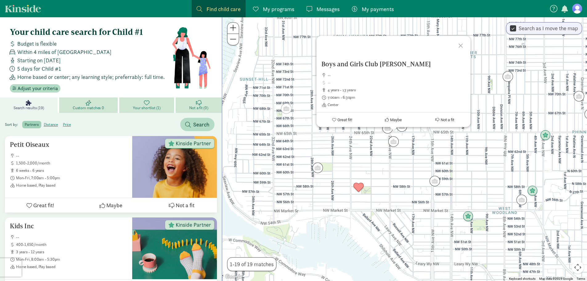
click at [356, 149] on div "Boys and Girls Club Ballard -- 4 years - 13 years 7:00am - 6:30pm Center Great …" at bounding box center [404, 148] width 365 height 263
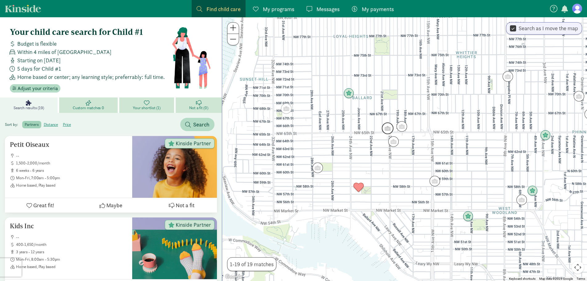
click at [384, 132] on img "Click to see details" at bounding box center [387, 128] width 17 height 17
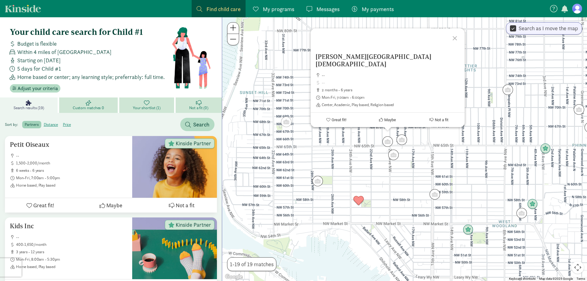
click at [331, 121] on button "Great fit!" at bounding box center [335, 119] width 51 height 14
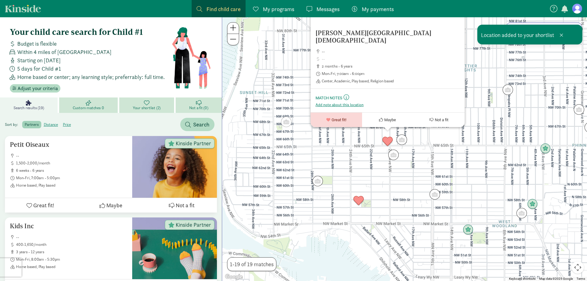
click at [341, 152] on div "Ballard First Lutheran Church -- 2 months - 6 years Mon-Fri, 7:00am - 6:00pm Ce…" at bounding box center [404, 148] width 365 height 263
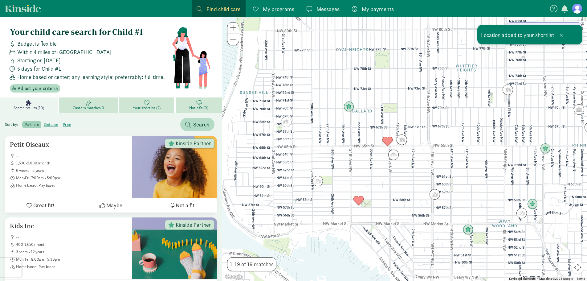
drag, startPoint x: 274, startPoint y: 109, endPoint x: 281, endPoint y: 119, distance: 11.8
click at [275, 112] on div at bounding box center [404, 148] width 365 height 263
click at [286, 123] on img "Click to see details" at bounding box center [286, 121] width 17 height 17
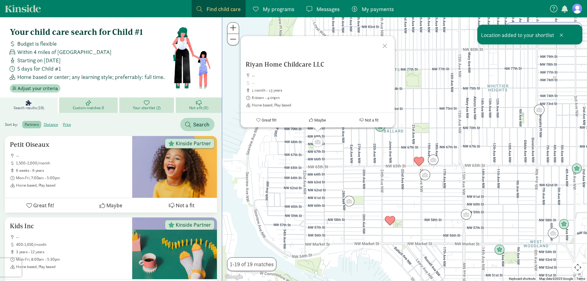
click at [259, 120] on icon at bounding box center [258, 120] width 4 height 4
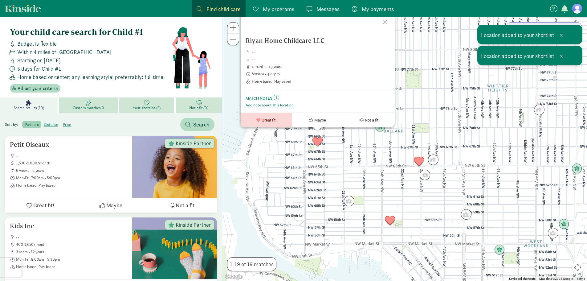
click at [353, 154] on div "Riyan Home Childcare LLC -- 1 month - 13 years 8:00am - 4:00pm Home based, Play…" at bounding box center [404, 148] width 365 height 263
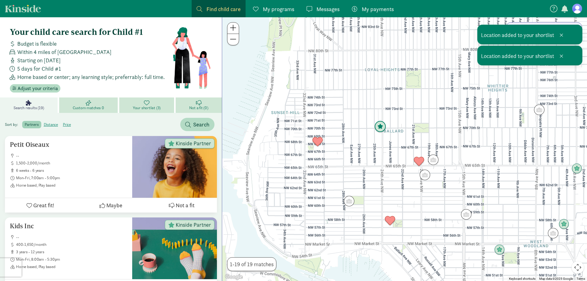
click at [380, 127] on img "Click to see details" at bounding box center [380, 126] width 17 height 17
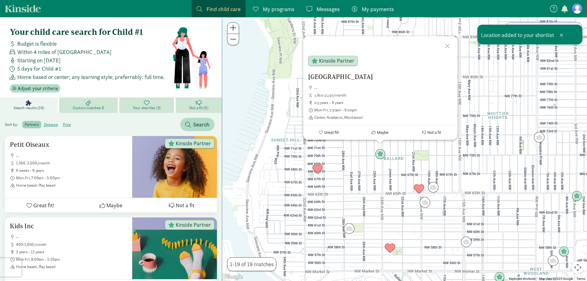
click at [406, 151] on div "Lighthouse Montessori School -- 1,810-2,130/month 2.5 years - 6 years Mon-Fri, …" at bounding box center [404, 148] width 365 height 263
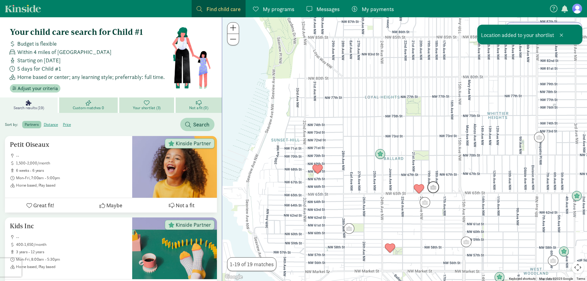
click at [431, 188] on img "Click to see details" at bounding box center [433, 187] width 17 height 17
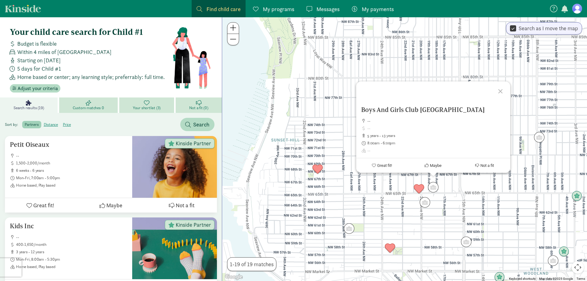
click at [391, 177] on div "Boys And Girls Club Salmon Bay -- 5 years - 13 years 8:00am - 6:00pm Great fit!…" at bounding box center [404, 148] width 365 height 263
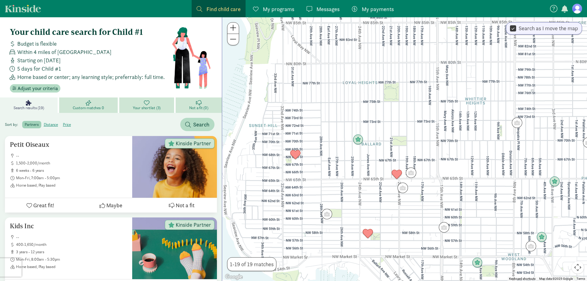
drag, startPoint x: 467, startPoint y: 160, endPoint x: 440, endPoint y: 141, distance: 32.7
click at [440, 141] on div at bounding box center [404, 148] width 365 height 263
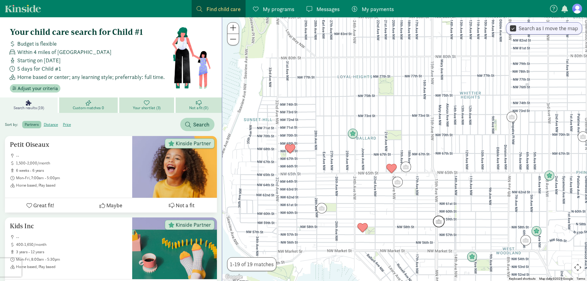
click at [445, 225] on img "Click to see details" at bounding box center [438, 221] width 17 height 17
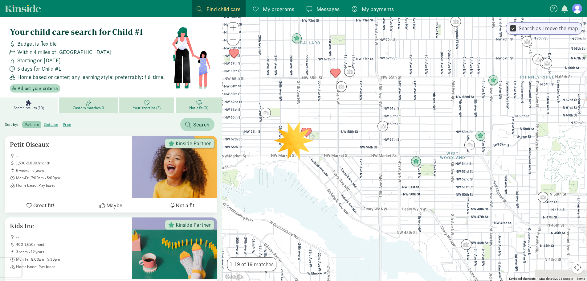
drag, startPoint x: 475, startPoint y: 235, endPoint x: 416, endPoint y: 134, distance: 117.6
click at [416, 134] on div at bounding box center [404, 148] width 365 height 263
click at [419, 165] on img "Click to see details" at bounding box center [415, 161] width 17 height 17
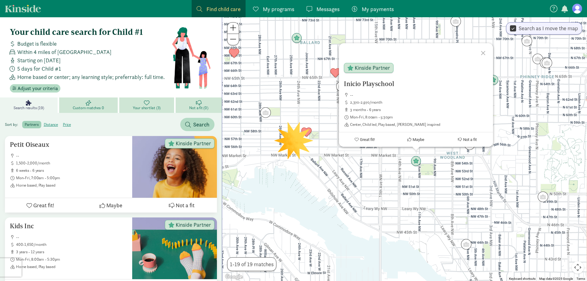
click at [362, 140] on span "Great fit!" at bounding box center [367, 139] width 15 height 5
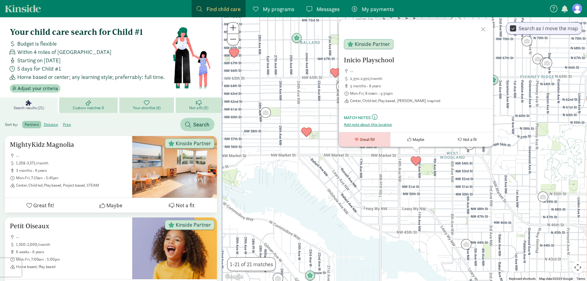
click at [339, 132] on button "Great fit!" at bounding box center [364, 139] width 51 height 14
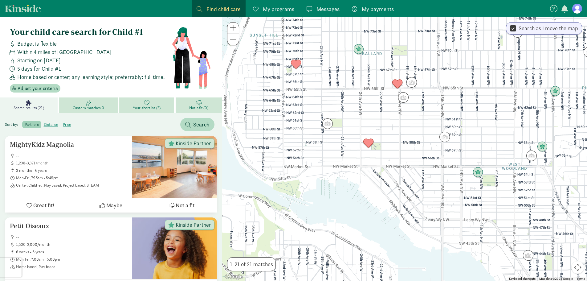
drag, startPoint x: 272, startPoint y: 68, endPoint x: 283, endPoint y: 69, distance: 11.1
click at [354, 84] on div at bounding box center [404, 148] width 365 height 263
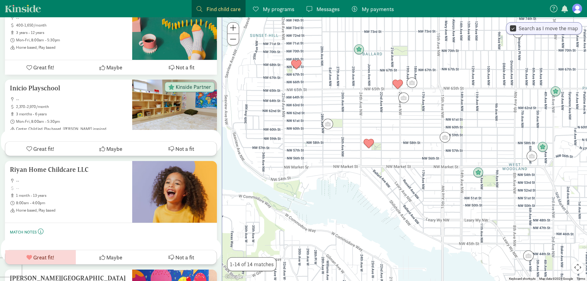
scroll to position [245, 0]
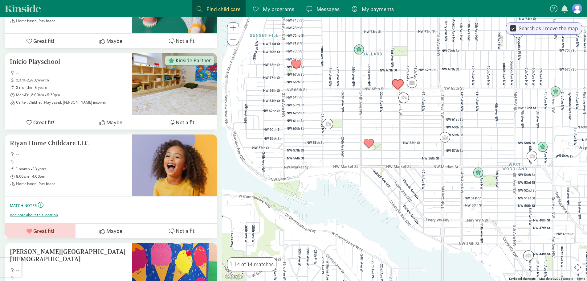
click at [396, 85] on img "Click to see details" at bounding box center [397, 84] width 17 height 17
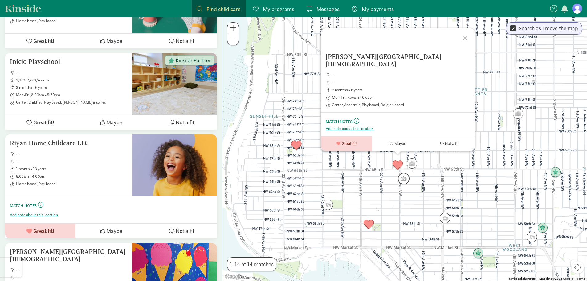
click at [403, 171] on img "Click to see details" at bounding box center [403, 178] width 17 height 17
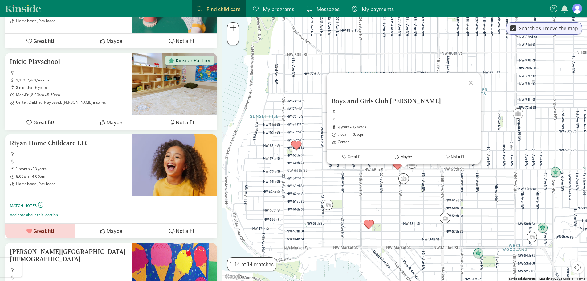
click at [429, 172] on div "To navigate, press the arrow keys. Boys and Girls Club Ballard -- 4 years - 13 …" at bounding box center [404, 148] width 365 height 263
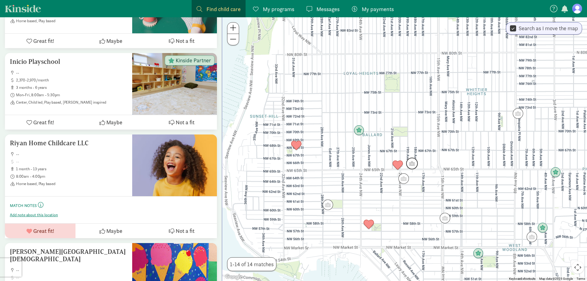
click at [412, 162] on img "Click to see details" at bounding box center [411, 163] width 17 height 17
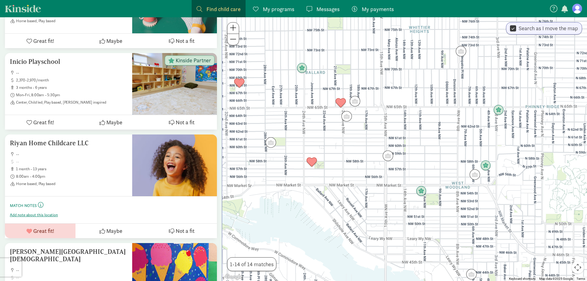
drag, startPoint x: 420, startPoint y: 186, endPoint x: 363, endPoint y: 123, distance: 85.2
click at [363, 123] on div at bounding box center [404, 148] width 365 height 263
click at [393, 159] on img "Click to see details" at bounding box center [387, 155] width 17 height 17
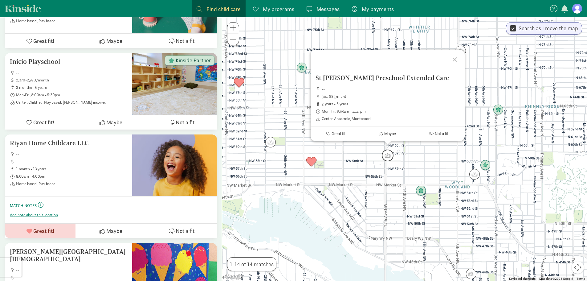
scroll to position [0, 0]
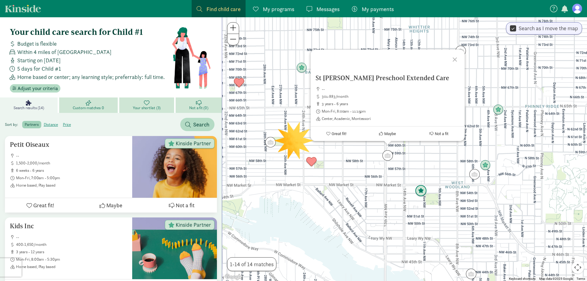
click at [422, 191] on img "Click to see details" at bounding box center [420, 190] width 17 height 17
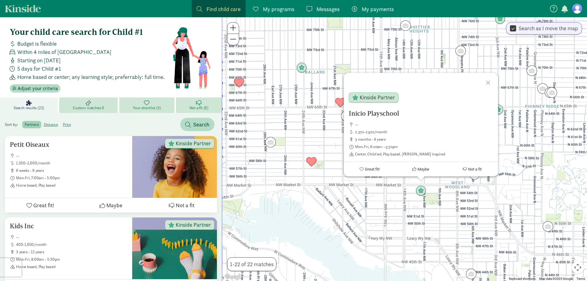
click at [370, 166] on button "Great fit!" at bounding box center [369, 169] width 51 height 14
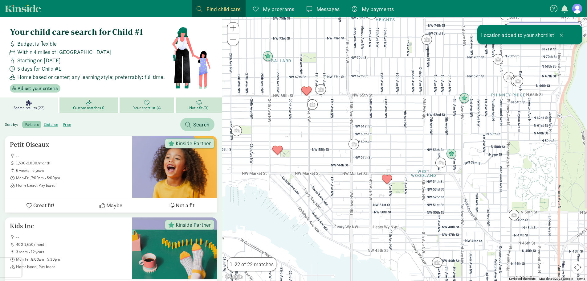
drag, startPoint x: 467, startPoint y: 204, endPoint x: 430, endPoint y: 191, distance: 38.5
click at [430, 191] on div at bounding box center [404, 148] width 365 height 263
click at [438, 165] on img "Click to see details" at bounding box center [440, 162] width 17 height 17
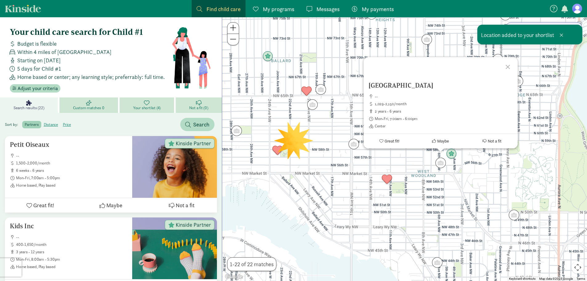
click at [418, 166] on div "Woodland Hall Preschool -- 1,029-2,150/month 2 years - 6 years Mon-Fri, 7:00am …" at bounding box center [404, 148] width 365 height 263
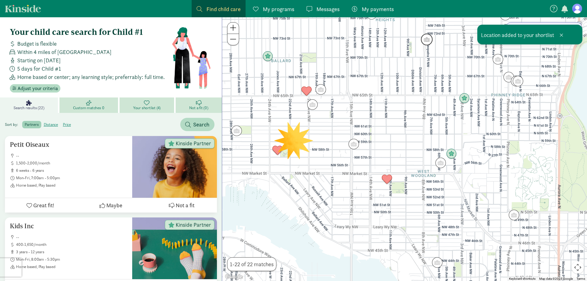
click at [429, 39] on img "Click to see details" at bounding box center [426, 39] width 17 height 17
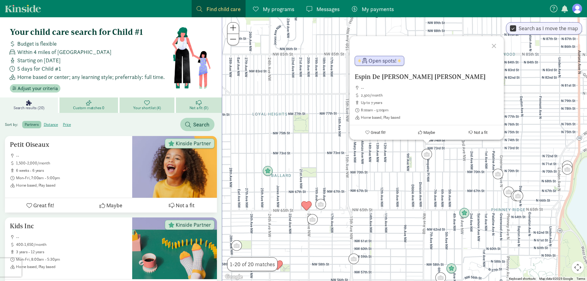
click at [374, 178] on div "Espin De White Zoila Ritha -- 2,500/month up to 7 years 8:00am - 5:00pm Home ba…" at bounding box center [404, 148] width 365 height 263
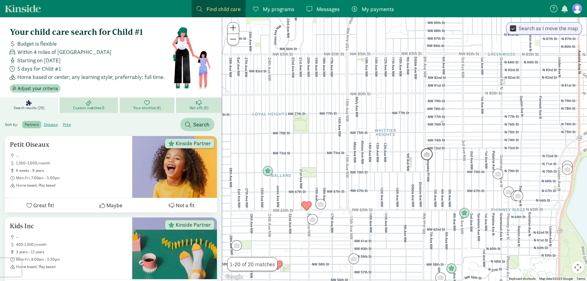
click at [420, 156] on img "Click to see details" at bounding box center [426, 154] width 17 height 17
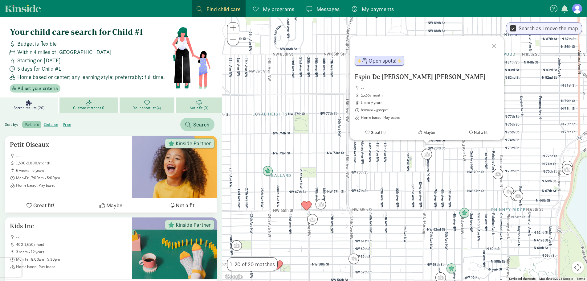
click at [456, 166] on div "Espin De White Zoila Ritha -- 2,500/month up to 7 years 8:00am - 5:00pm Home ba…" at bounding box center [404, 148] width 365 height 263
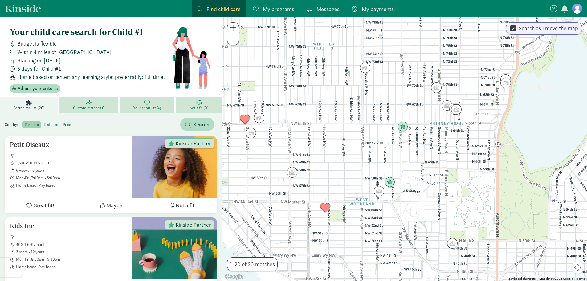
drag, startPoint x: 458, startPoint y: 170, endPoint x: 399, endPoint y: 106, distance: 87.0
click at [395, 79] on div at bounding box center [404, 148] width 365 height 263
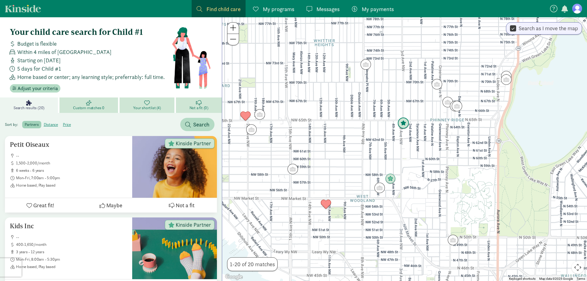
click at [406, 122] on img "Click to see details" at bounding box center [403, 123] width 17 height 17
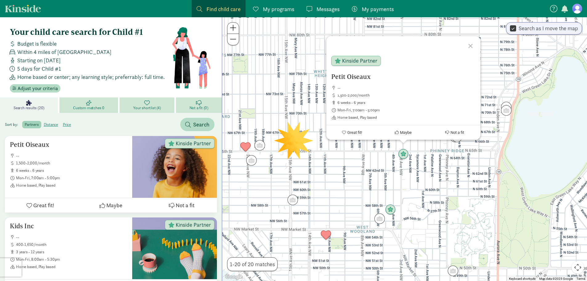
click at [344, 136] on button "Great fit!" at bounding box center [351, 132] width 51 height 14
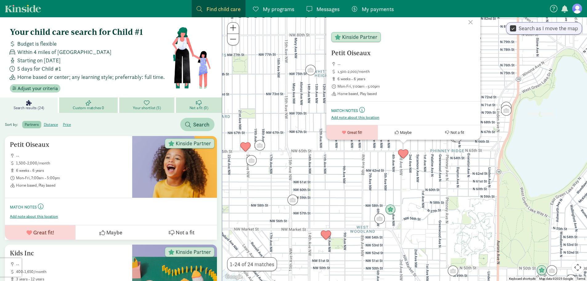
click at [376, 172] on div "Petit Oiseaux -- 1,500-2,000/month 6 weeks - 6 years Mon-Fri, 7:00am - 5:00pm H…" at bounding box center [404, 148] width 365 height 263
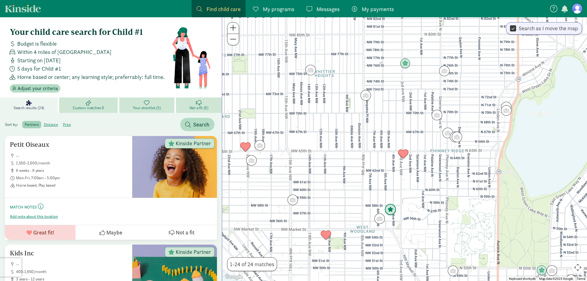
click at [391, 209] on img "Click to see details" at bounding box center [390, 209] width 17 height 17
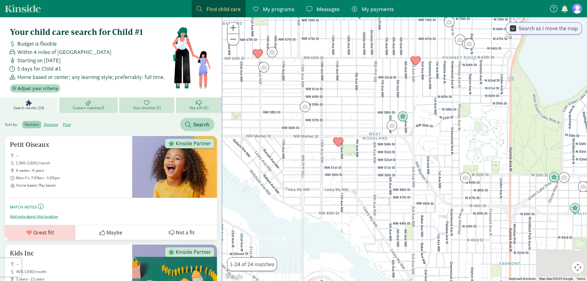
drag, startPoint x: 353, startPoint y: 206, endPoint x: 365, endPoint y: 109, distance: 97.8
click at [365, 109] on div at bounding box center [404, 148] width 365 height 263
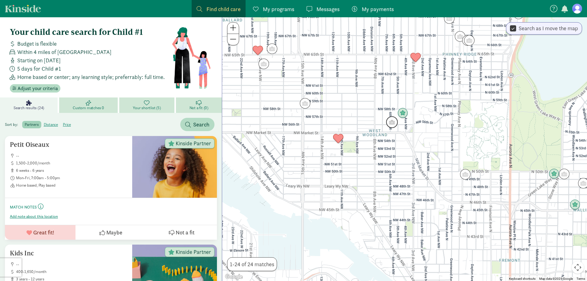
click at [398, 125] on img "Click to see details" at bounding box center [391, 122] width 17 height 17
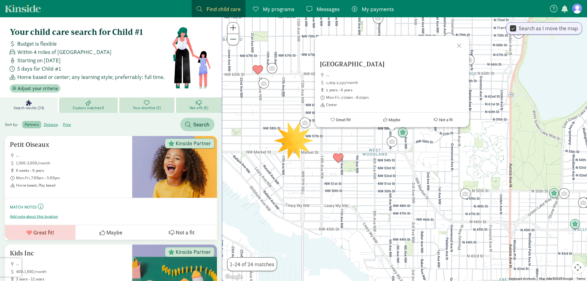
click at [404, 125] on button "Maybe" at bounding box center [391, 119] width 51 height 14
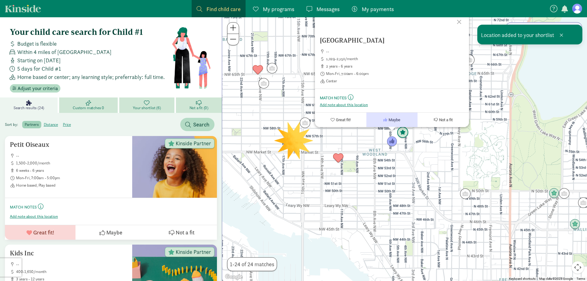
click at [403, 131] on img "Click to see details" at bounding box center [402, 132] width 17 height 17
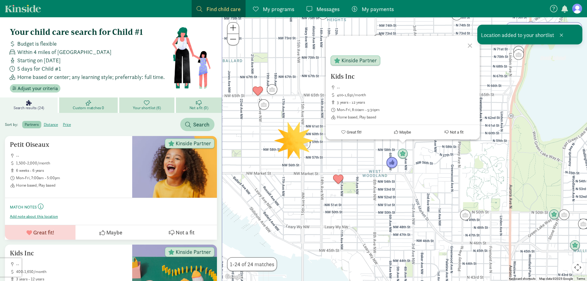
click at [394, 165] on img "Click to see details" at bounding box center [391, 162] width 17 height 17
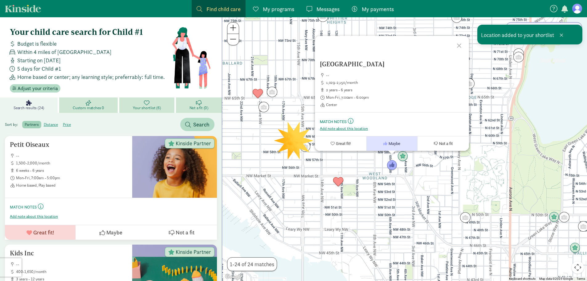
click at [394, 146] on button "Maybe" at bounding box center [391, 143] width 51 height 14
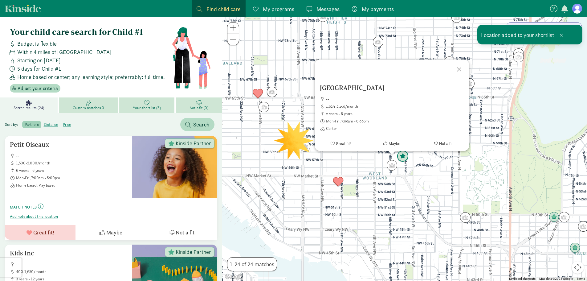
click at [401, 154] on img "Click to see details" at bounding box center [402, 156] width 17 height 17
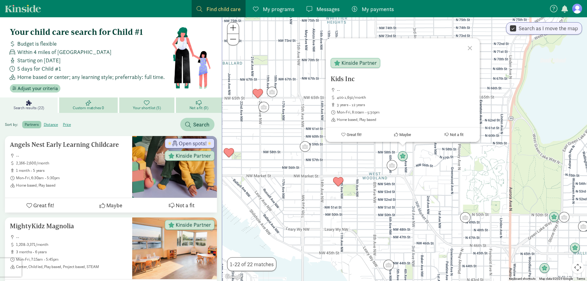
click at [422, 163] on div "To navigate, press the arrow keys. Kids Inc -- 400-1,650/month 3 years - 12 yea…" at bounding box center [404, 148] width 365 height 263
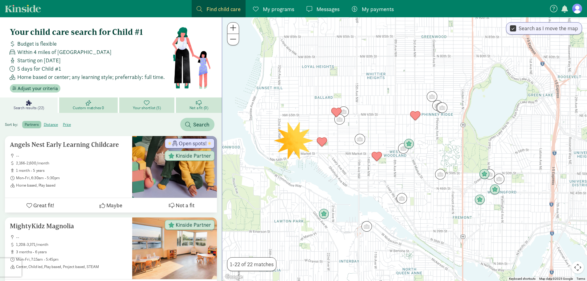
drag, startPoint x: 431, startPoint y: 174, endPoint x: 428, endPoint y: 155, distance: 19.3
click at [428, 155] on div at bounding box center [404, 148] width 365 height 263
click at [400, 197] on img "Click to see details" at bounding box center [401, 198] width 17 height 17
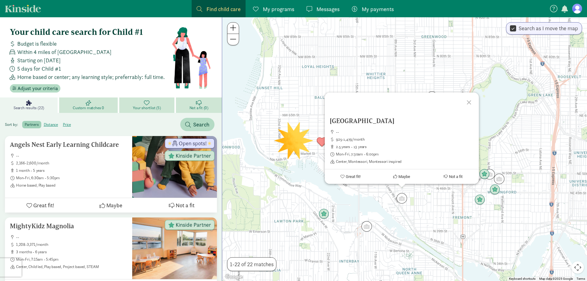
click at [429, 205] on div "Pacific Crest School -- 925-1,479/month 2.5 years - 13 years Mon-Fri, 7:30am - …" at bounding box center [404, 148] width 365 height 263
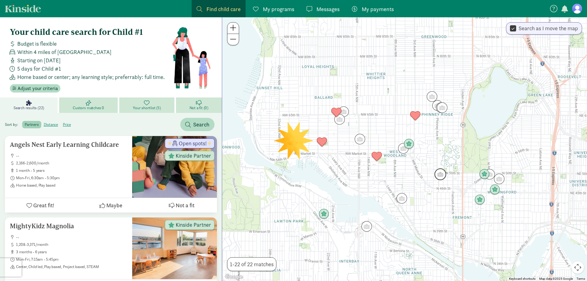
click at [443, 177] on img "Click to see details" at bounding box center [440, 174] width 17 height 17
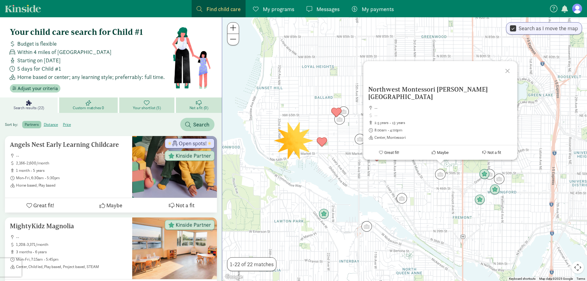
click at [428, 192] on div "Northwest Montessori Phinney - Woodland Park -- 2.5 years - 13 years 8:00am - 4…" at bounding box center [404, 148] width 365 height 263
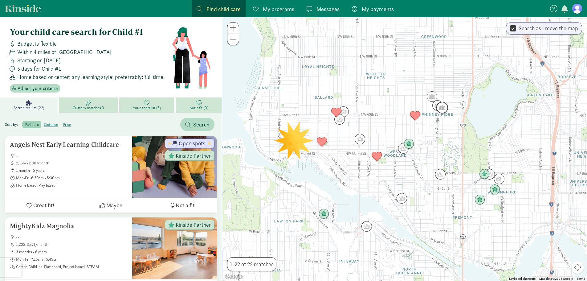
click at [445, 111] on img "Click to see details" at bounding box center [442, 107] width 17 height 17
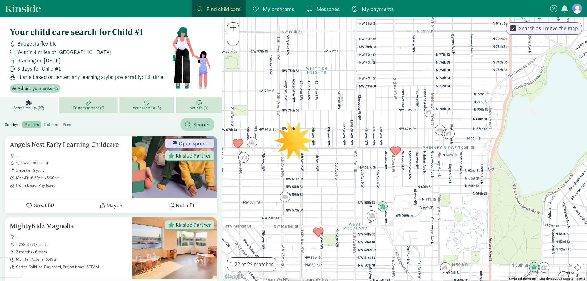
drag, startPoint x: 431, startPoint y: 140, endPoint x: 426, endPoint y: 126, distance: 15.3
click at [424, 150] on div at bounding box center [404, 148] width 365 height 263
click at [430, 113] on img "Click to see details" at bounding box center [429, 111] width 17 height 17
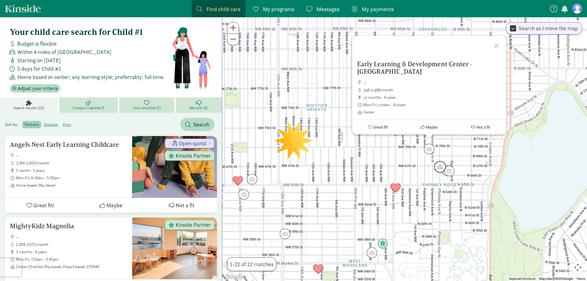
click at [442, 169] on img "Click to see details" at bounding box center [439, 166] width 17 height 17
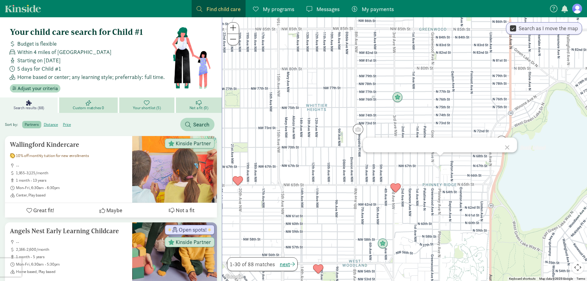
click at [448, 172] on div "To navigate, press the arrow keys." at bounding box center [404, 148] width 365 height 263
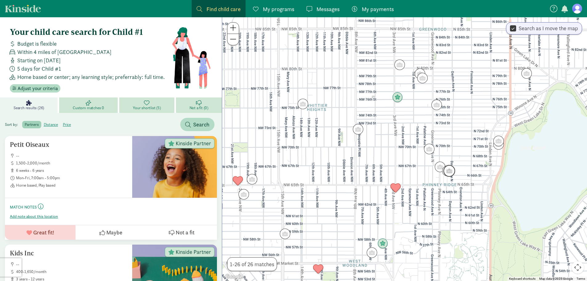
click at [450, 174] on img "Click to see details" at bounding box center [449, 170] width 17 height 17
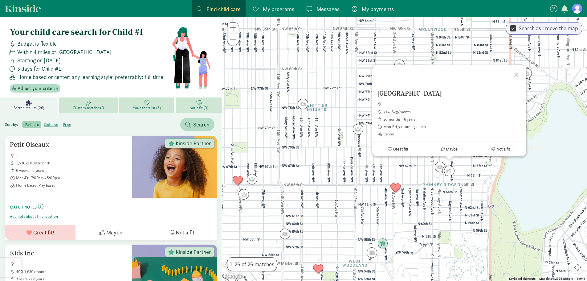
click at [463, 172] on div "Orca Childrens Center -- 21-2,643/month 15 months - 6 years Mon-Fri, 7:00am - 5…" at bounding box center [404, 148] width 365 height 263
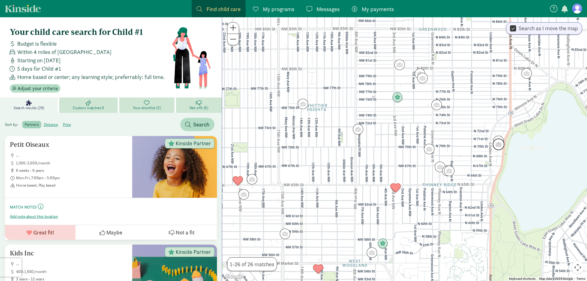
click at [502, 144] on img "Click to see details" at bounding box center [498, 144] width 17 height 17
click at [440, 103] on img "Click to see details" at bounding box center [435, 105] width 17 height 17
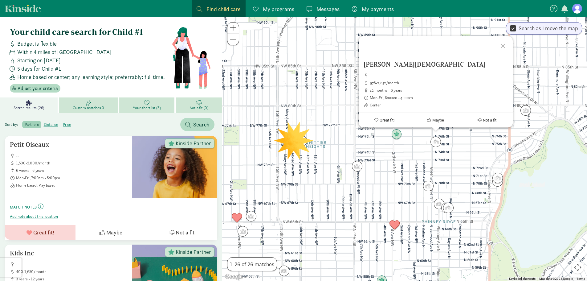
click at [359, 175] on div "Phinney Ridge Lutheran Church -- 978-2,052/month 12 months - 6 years Mon-Fri, 8…" at bounding box center [404, 148] width 365 height 263
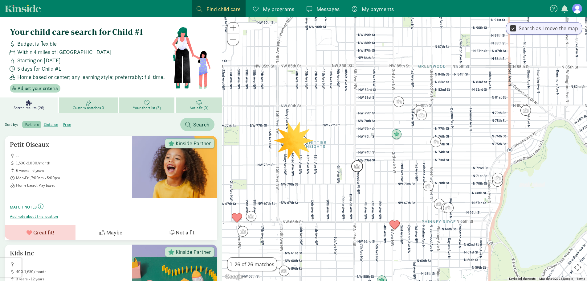
click at [358, 171] on img "Click to see details" at bounding box center [357, 166] width 17 height 17
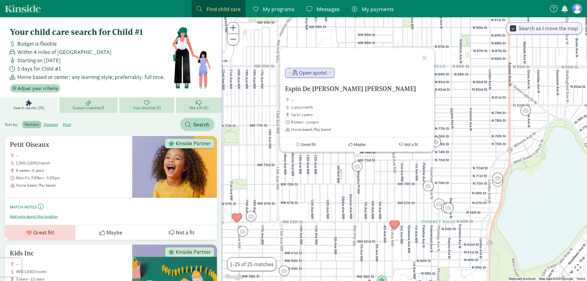
click at [392, 170] on div "Espin De White Zoila Ritha -- 2,500/month up to 7 years 8:00am - 5:00pm Home ba…" at bounding box center [404, 148] width 365 height 263
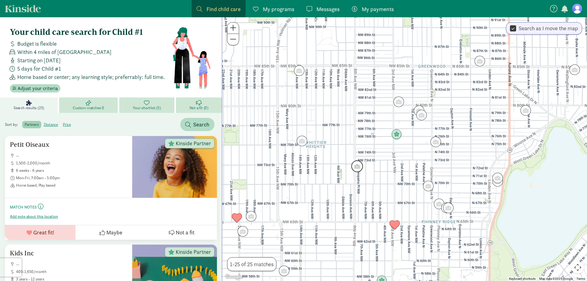
click at [349, 166] on img "Click to see details" at bounding box center [357, 166] width 17 height 17
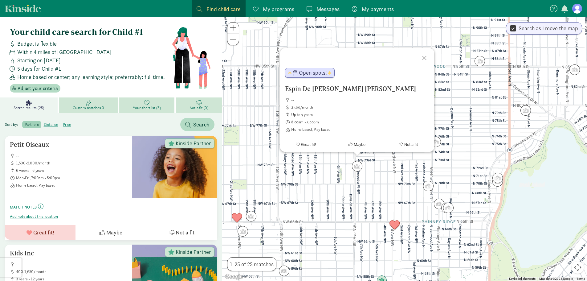
click at [398, 172] on div "Espin De White Zoila Ritha -- 2,500/month up to 7 years 8:00am - 5:00pm Home ba…" at bounding box center [404, 148] width 365 height 263
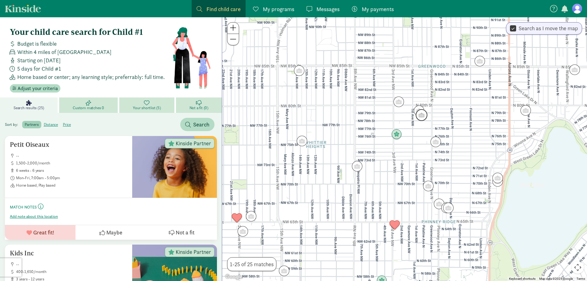
click at [426, 113] on img "Click to see details" at bounding box center [421, 115] width 17 height 17
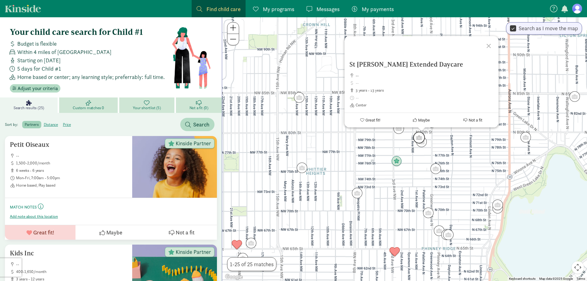
click at [416, 131] on img "Click to see details" at bounding box center [418, 137] width 17 height 17
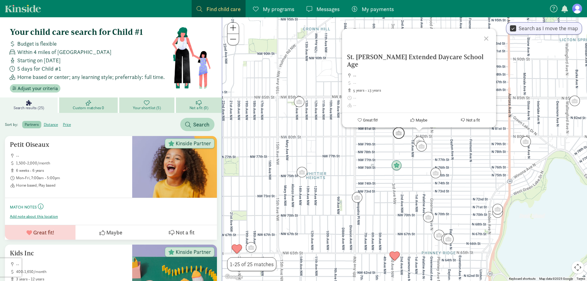
click at [400, 132] on img "Click to see details" at bounding box center [398, 132] width 17 height 17
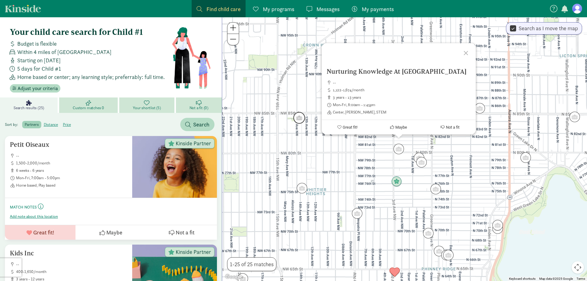
click at [294, 122] on img "Click to see details" at bounding box center [299, 117] width 17 height 17
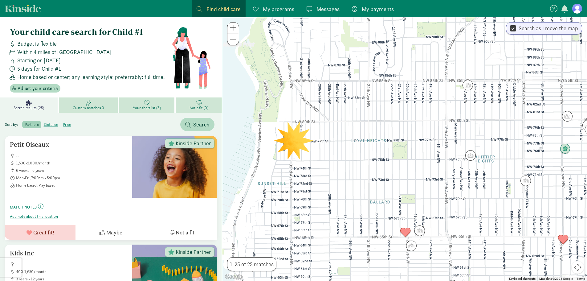
drag, startPoint x: 305, startPoint y: 171, endPoint x: 459, endPoint y: 114, distance: 164.4
click at [459, 114] on div at bounding box center [404, 148] width 365 height 263
click at [468, 89] on img "Click to see details" at bounding box center [466, 85] width 17 height 17
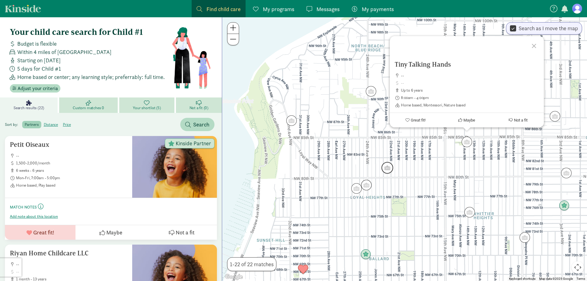
click at [391, 172] on img "Click to see details" at bounding box center [387, 167] width 17 height 17
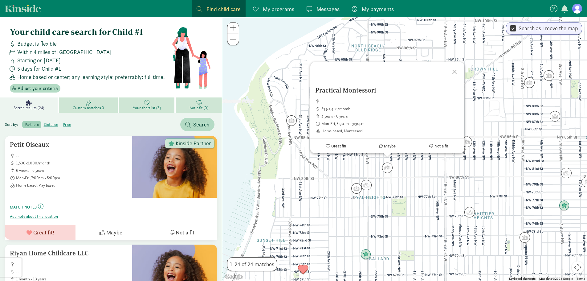
click at [406, 172] on div "To navigate, press the arrow keys. Practical Montessori -- 875-1,400/month 2 ye…" at bounding box center [404, 148] width 365 height 263
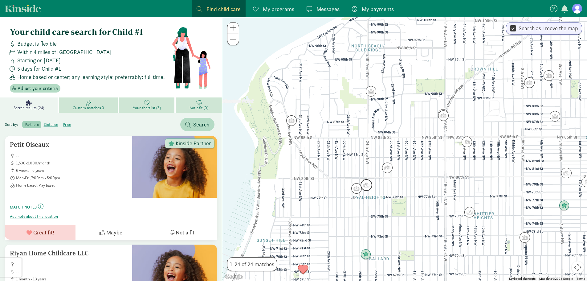
click at [371, 184] on img "Click to see details" at bounding box center [366, 184] width 17 height 17
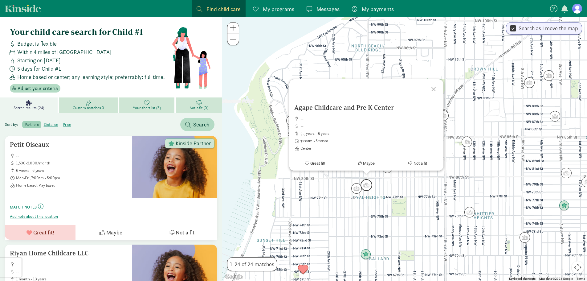
click at [358, 189] on img "Click to see details" at bounding box center [366, 184] width 17 height 17
click at [325, 189] on div "To navigate, press the arrow keys. Agape Childcare and Pre K Center -- 3.5 year…" at bounding box center [404, 148] width 365 height 263
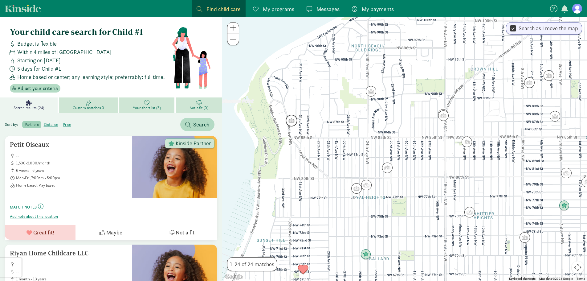
click at [289, 121] on img "Click to see details" at bounding box center [291, 120] width 17 height 17
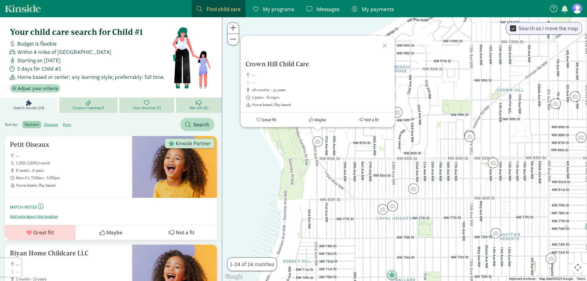
click at [332, 150] on div "Crown Hill Child Care -- 18 months - 13 years 7:30am - 6:00pm Home based, Play …" at bounding box center [404, 148] width 365 height 263
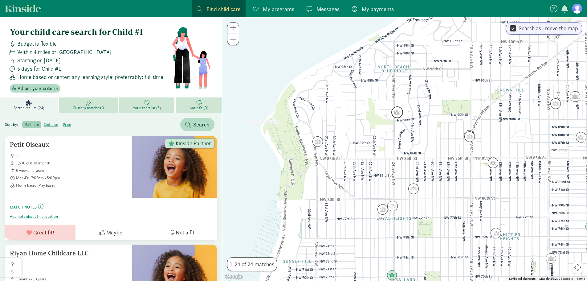
click at [395, 108] on img "Click to see details" at bounding box center [397, 112] width 17 height 17
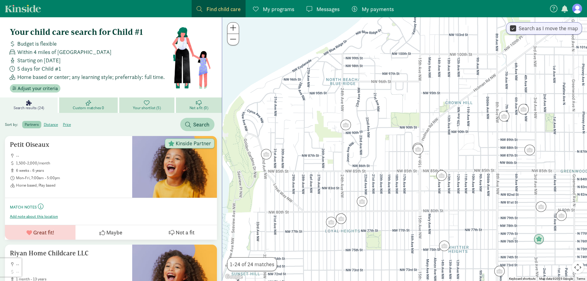
drag, startPoint x: 359, startPoint y: 154, endPoint x: 315, endPoint y: 143, distance: 45.1
click at [315, 143] on div at bounding box center [404, 148] width 365 height 263
click at [424, 148] on img "Click to see details" at bounding box center [417, 147] width 17 height 17
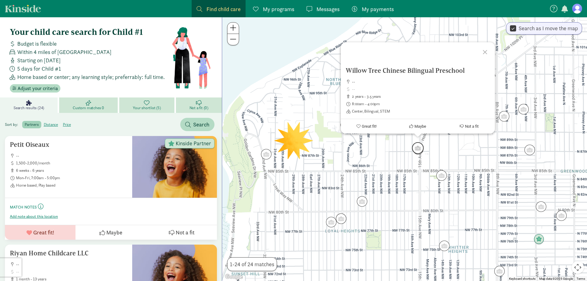
click at [413, 152] on img "Click to see details" at bounding box center [417, 147] width 17 height 17
click at [418, 152] on img "Click to see details" at bounding box center [417, 147] width 17 height 17
click at [418, 153] on img "Click to see details" at bounding box center [417, 147] width 17 height 17
click at [420, 153] on img "Click to see details" at bounding box center [417, 147] width 17 height 17
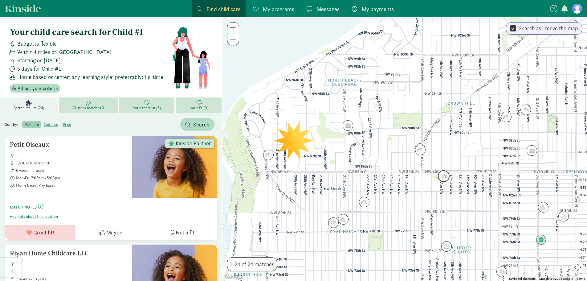
drag, startPoint x: 433, startPoint y: 171, endPoint x: 438, endPoint y: 173, distance: 5.7
click at [436, 172] on div "To navigate, press the arrow keys." at bounding box center [404, 148] width 365 height 263
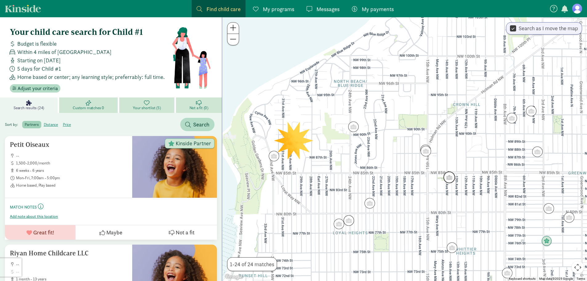
click at [451, 174] on img "Click to see details" at bounding box center [449, 177] width 17 height 17
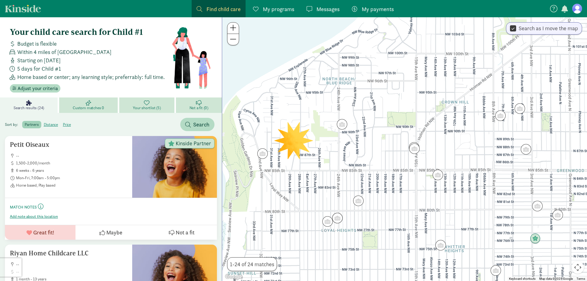
drag, startPoint x: 476, startPoint y: 188, endPoint x: 464, endPoint y: 185, distance: 12.3
click at [464, 185] on div at bounding box center [404, 148] width 365 height 263
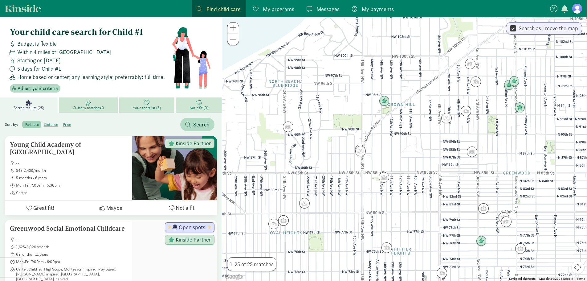
drag, startPoint x: 461, startPoint y: 84, endPoint x: 404, endPoint y: 85, distance: 56.7
click at [404, 85] on div at bounding box center [404, 148] width 365 height 263
click at [474, 62] on img "Click to see details" at bounding box center [470, 63] width 17 height 17
click at [470, 61] on img "Click to see details" at bounding box center [469, 64] width 17 height 17
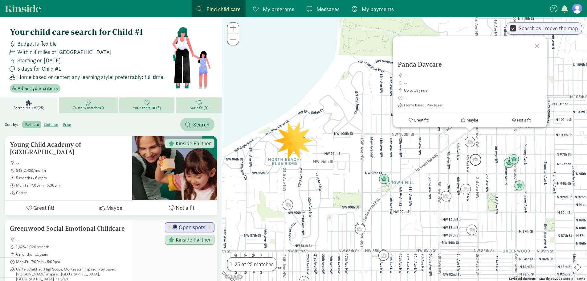
click at [476, 159] on img "Click to see details" at bounding box center [475, 159] width 17 height 17
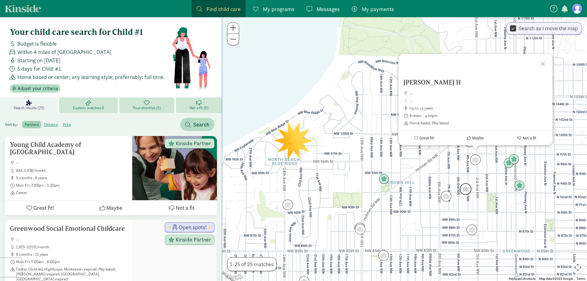
click at [463, 190] on img "Click to see details" at bounding box center [465, 188] width 17 height 17
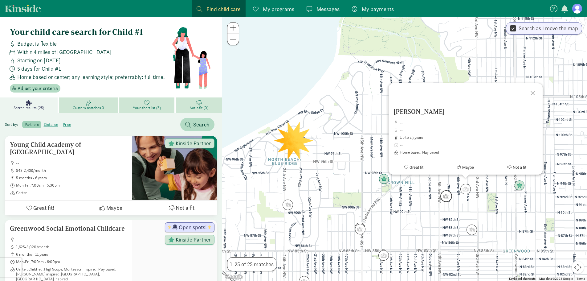
click at [453, 193] on img "Click to see details" at bounding box center [446, 196] width 17 height 17
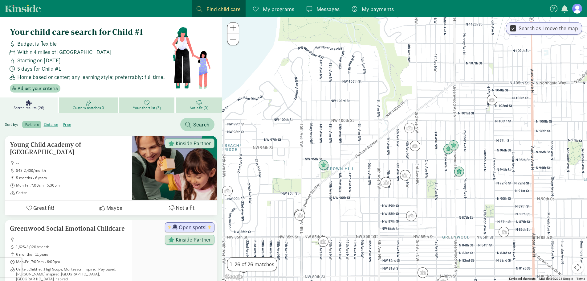
drag, startPoint x: 445, startPoint y: 212, endPoint x: 383, endPoint y: 196, distance: 64.5
click at [382, 198] on div at bounding box center [404, 148] width 365 height 263
click at [455, 145] on img "Click to see details" at bounding box center [452, 145] width 17 height 17
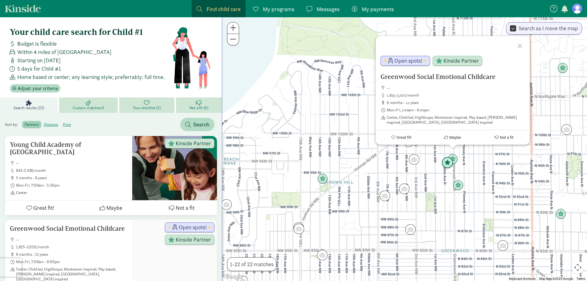
click at [446, 161] on img "Click to see details" at bounding box center [447, 162] width 17 height 17
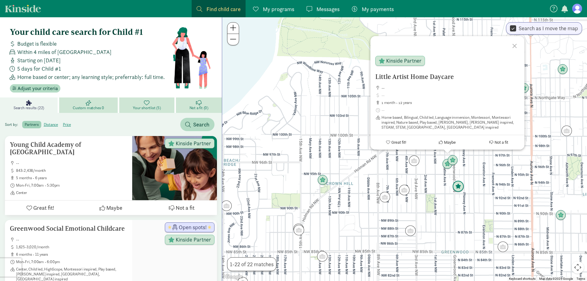
click at [452, 180] on img "Click to see details" at bounding box center [458, 186] width 17 height 17
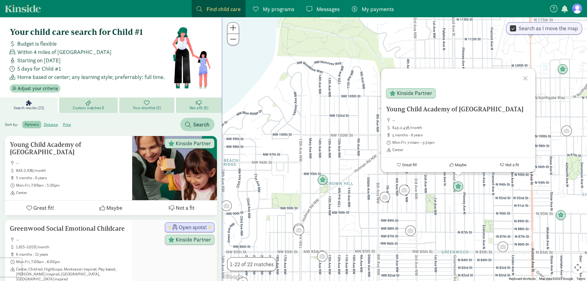
click at [439, 181] on div "Young Child Academy of Seattle -- 843-2,438/month 5 months - 6 years Mon-Fri, 7…" at bounding box center [404, 148] width 365 height 263
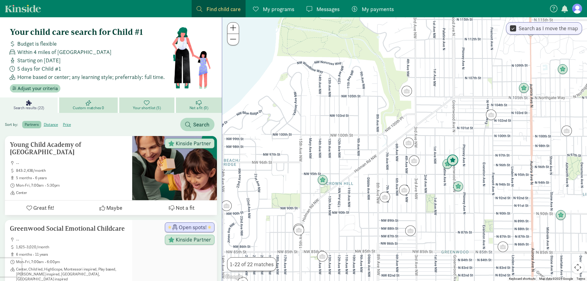
click at [455, 158] on img "Click to see details" at bounding box center [452, 160] width 17 height 17
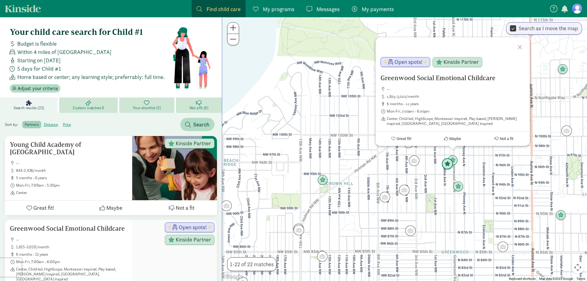
click at [443, 167] on img "Click to see details" at bounding box center [447, 164] width 17 height 17
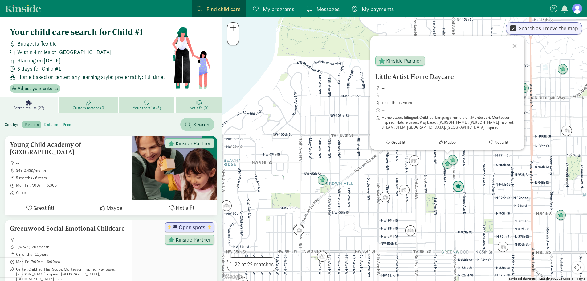
click at [458, 181] on img "Click to see details" at bounding box center [458, 186] width 17 height 17
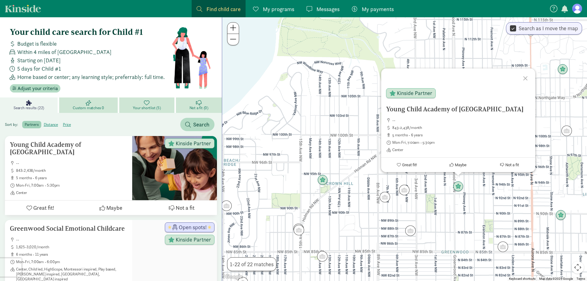
click at [442, 192] on div "Young Child Academy of Seattle -- 843-2,438/month 5 months - 6 years Mon-Fri, 7…" at bounding box center [404, 148] width 365 height 263
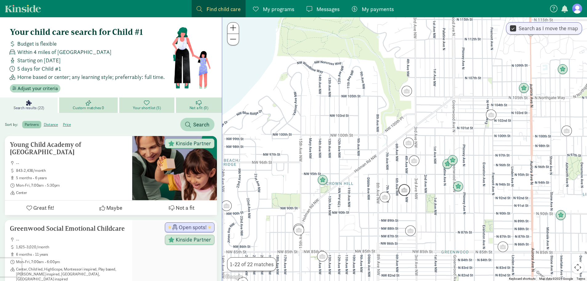
click at [410, 194] on img "Click to see details" at bounding box center [404, 189] width 17 height 17
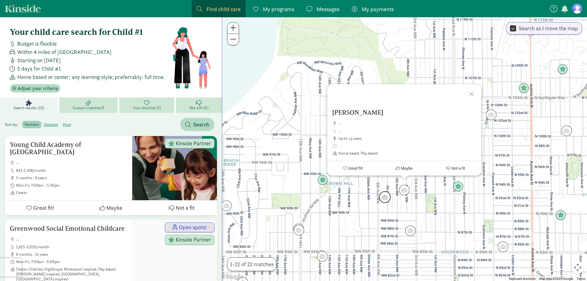
click at [386, 192] on img "Click to see details" at bounding box center [384, 196] width 17 height 17
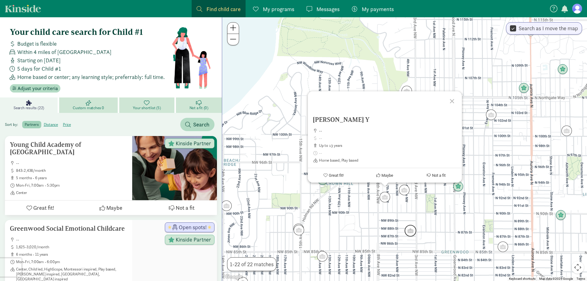
click at [412, 234] on img "Click to see details" at bounding box center [410, 230] width 17 height 17
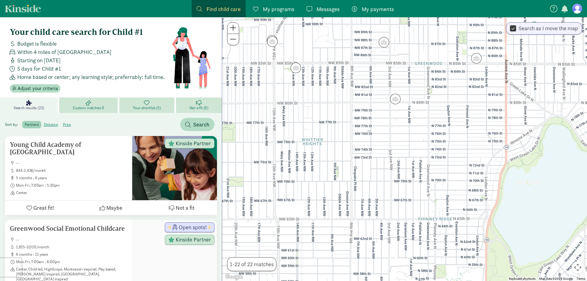
drag, startPoint x: 426, startPoint y: 237, endPoint x: 399, endPoint y: 23, distance: 215.9
click at [399, 23] on div at bounding box center [404, 148] width 365 height 263
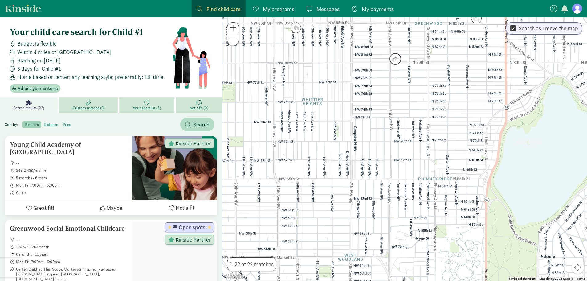
click at [397, 56] on img "Click to see details" at bounding box center [395, 58] width 17 height 17
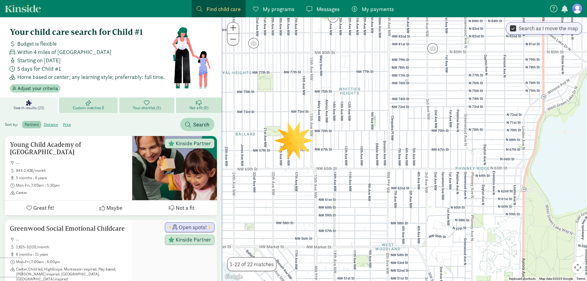
drag, startPoint x: 378, startPoint y: 198, endPoint x: 418, endPoint y: 69, distance: 134.4
click at [418, 69] on div at bounding box center [404, 148] width 365 height 263
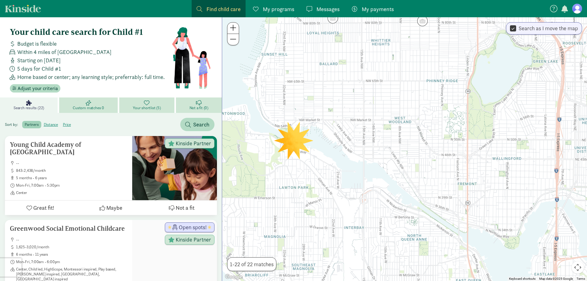
drag, startPoint x: 399, startPoint y: 168, endPoint x: 400, endPoint y: 131, distance: 37.6
click at [400, 131] on div at bounding box center [404, 148] width 365 height 263
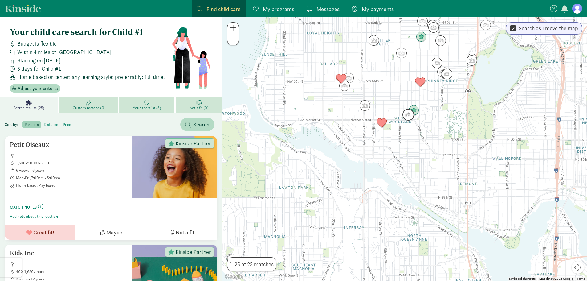
click at [411, 118] on img "Click to see details" at bounding box center [408, 114] width 17 height 17
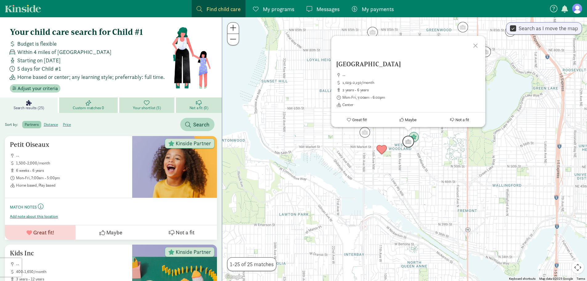
click at [414, 134] on img "Click to see details" at bounding box center [408, 141] width 17 height 17
click at [360, 133] on img "Click to see details" at bounding box center [364, 132] width 17 height 17
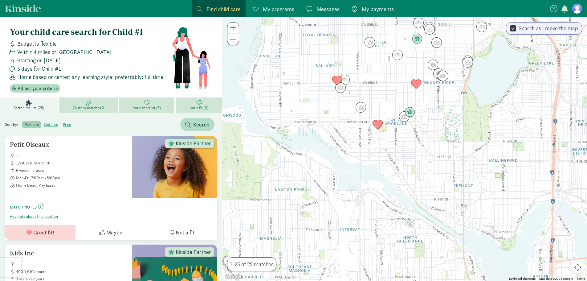
drag, startPoint x: 409, startPoint y: 206, endPoint x: 397, endPoint y: 135, distance: 71.2
click at [397, 135] on div at bounding box center [404, 148] width 365 height 263
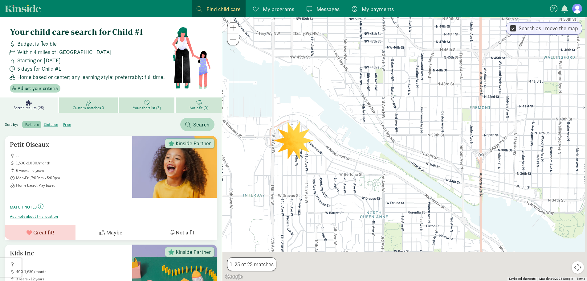
drag, startPoint x: 436, startPoint y: 165, endPoint x: 426, endPoint y: 116, distance: 50.4
click at [426, 116] on div at bounding box center [404, 148] width 365 height 263
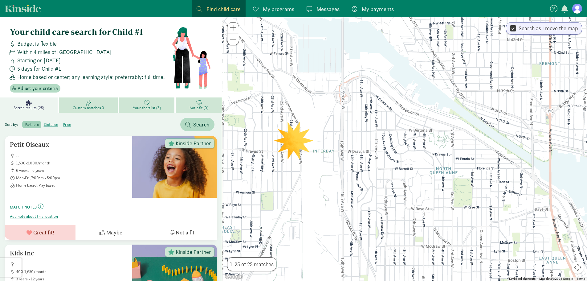
drag, startPoint x: 425, startPoint y: 224, endPoint x: 497, endPoint y: 189, distance: 80.7
click at [497, 189] on div at bounding box center [404, 148] width 365 height 263
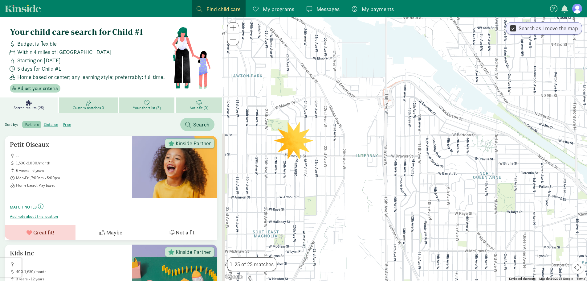
drag, startPoint x: 332, startPoint y: 117, endPoint x: 380, endPoint y: 123, distance: 48.4
click at [380, 123] on div at bounding box center [404, 148] width 365 height 263
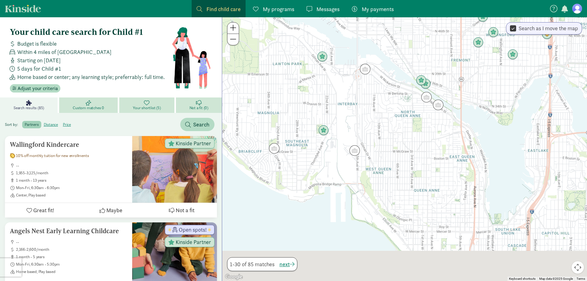
drag, startPoint x: 412, startPoint y: 158, endPoint x: 333, endPoint y: 77, distance: 113.7
click at [333, 77] on div at bounding box center [404, 148] width 365 height 263
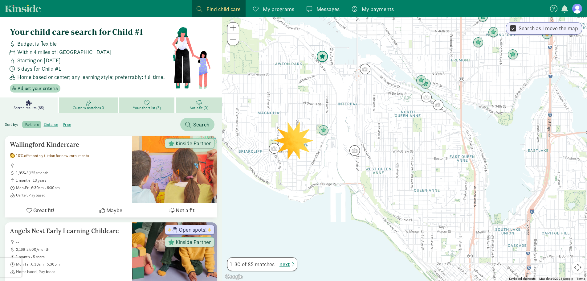
click at [327, 61] on img "Click to see details" at bounding box center [322, 56] width 17 height 17
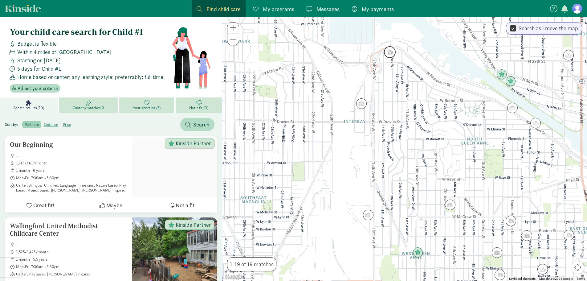
click at [390, 53] on img "Click to see details" at bounding box center [389, 52] width 17 height 17
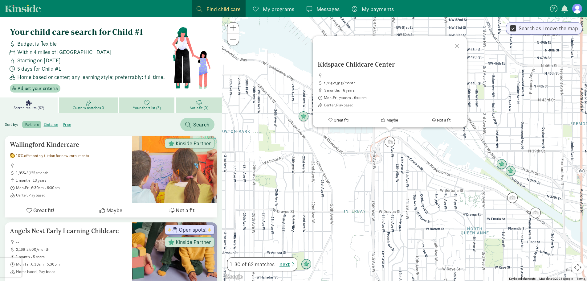
click at [396, 170] on div "Kidspace Childcare Center -- 1,005-2,915/month 3 months - 6 years Mon-Fri, 7:00…" at bounding box center [404, 148] width 365 height 263
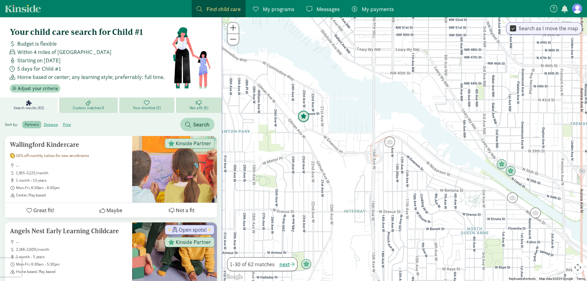
click at [299, 117] on img "Click to see details" at bounding box center [303, 116] width 17 height 17
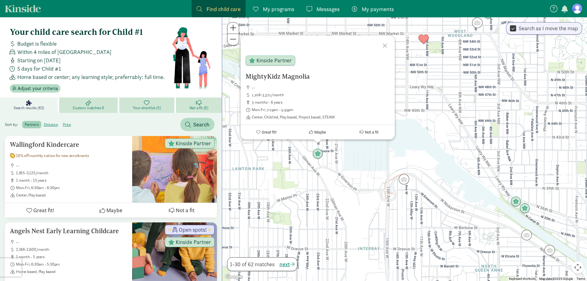
click at [334, 160] on div "MightyKidz Magnolia -- 1,208-3,371/month 3 months - 6 years Mon-Fri, 7:15am - 5…" at bounding box center [404, 148] width 365 height 263
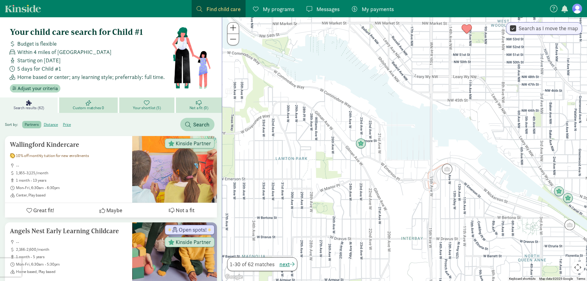
drag, startPoint x: 282, startPoint y: 131, endPoint x: 326, endPoint y: 121, distance: 45.5
click at [326, 121] on div at bounding box center [404, 148] width 365 height 263
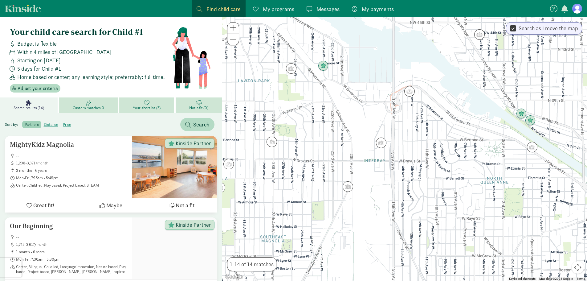
drag, startPoint x: 372, startPoint y: 202, endPoint x: 341, endPoint y: 132, distance: 76.4
click at [341, 132] on div at bounding box center [404, 148] width 365 height 263
click at [292, 71] on img "Click to see details" at bounding box center [291, 68] width 17 height 17
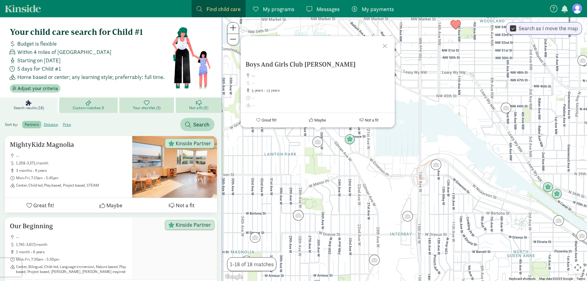
click at [309, 171] on div "Boys And Girls Club Lawton -- 5 years - 13 years Great fit! Maybe Not a fit" at bounding box center [404, 148] width 365 height 263
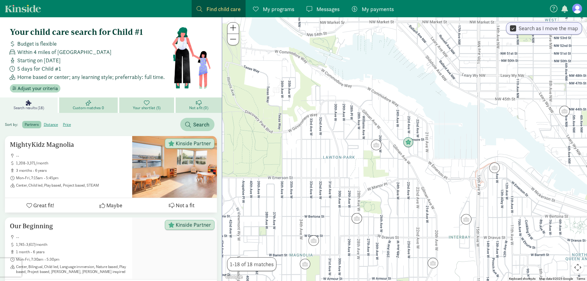
drag, startPoint x: 273, startPoint y: 141, endPoint x: 336, endPoint y: 147, distance: 62.5
click at [336, 147] on div at bounding box center [404, 148] width 365 height 263
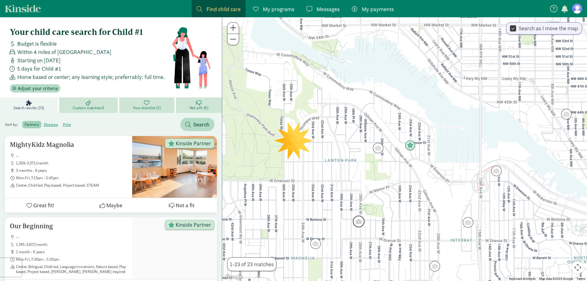
click at [365, 230] on div at bounding box center [404, 148] width 365 height 263
click at [361, 224] on img "Click to see details" at bounding box center [358, 221] width 17 height 17
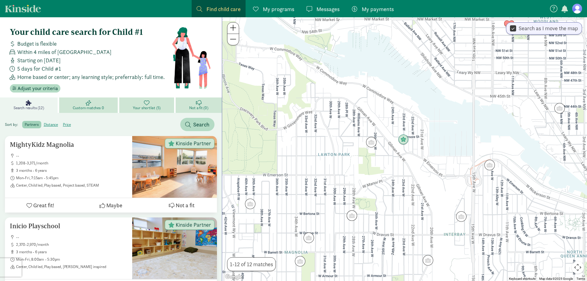
drag, startPoint x: 405, startPoint y: 229, endPoint x: 397, endPoint y: 223, distance: 10.5
click at [397, 223] on div at bounding box center [404, 148] width 365 height 263
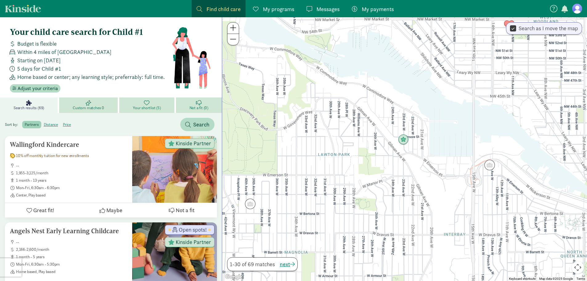
click at [350, 217] on div at bounding box center [404, 148] width 365 height 263
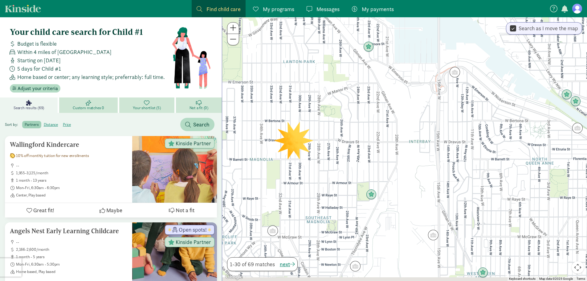
drag, startPoint x: 383, startPoint y: 220, endPoint x: 346, endPoint y: 118, distance: 108.1
click at [346, 118] on div at bounding box center [404, 148] width 365 height 263
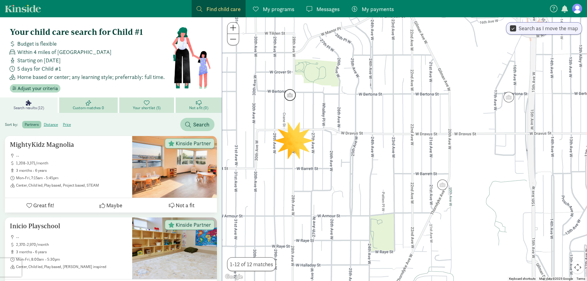
click at [288, 91] on img "Click to see details" at bounding box center [289, 95] width 17 height 17
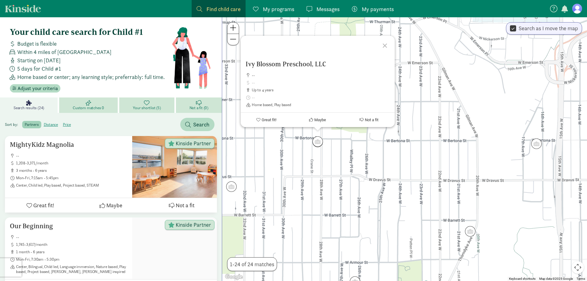
click at [367, 160] on div "Ivy Blossom Preschool, LLC -- up to 4 years Home based, Play based Great fit! M…" at bounding box center [404, 148] width 365 height 263
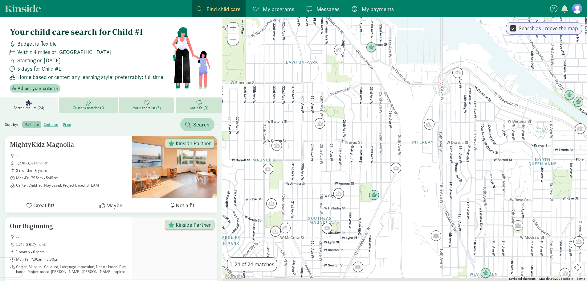
drag, startPoint x: 398, startPoint y: 182, endPoint x: 364, endPoint y: 144, distance: 51.0
click at [364, 144] on div at bounding box center [404, 148] width 365 height 263
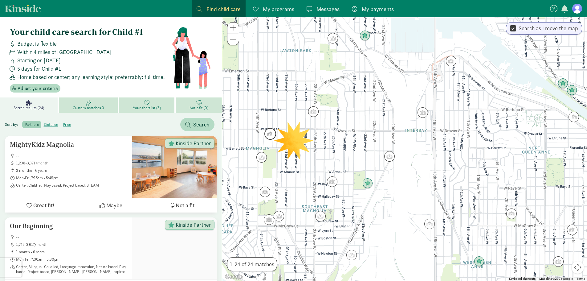
click at [273, 135] on img "Click to see details" at bounding box center [270, 133] width 17 height 17
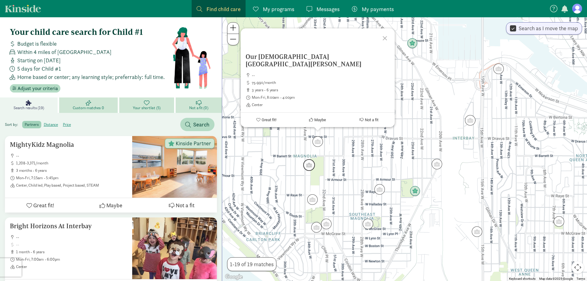
click at [308, 169] on img "Click to see details" at bounding box center [309, 164] width 17 height 17
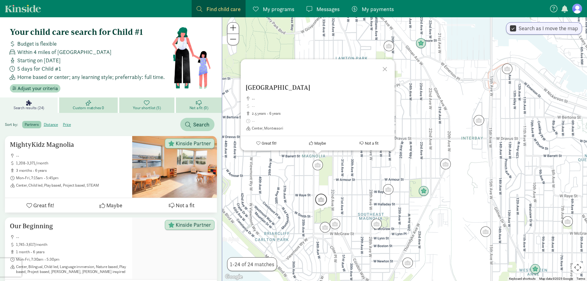
click at [322, 200] on img "Click to see details" at bounding box center [321, 199] width 17 height 17
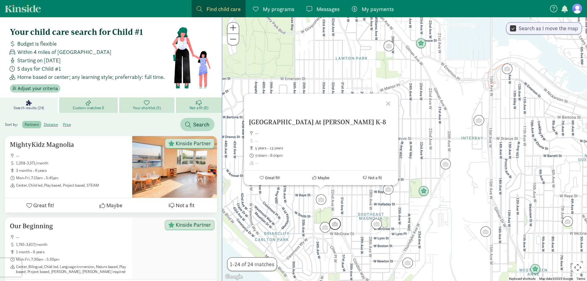
click at [328, 227] on img "Click to see details" at bounding box center [334, 223] width 17 height 17
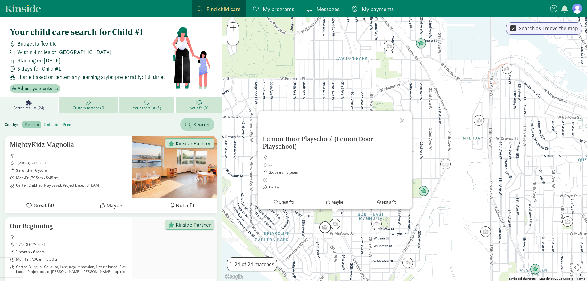
click at [324, 227] on img "Click to see details" at bounding box center [325, 227] width 17 height 17
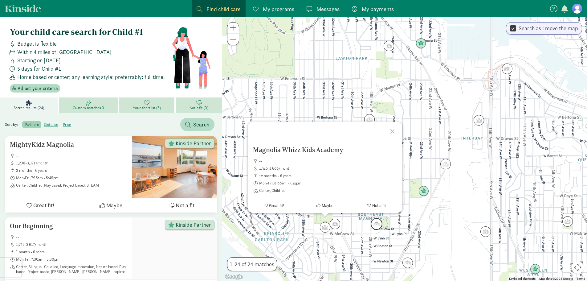
click at [373, 214] on div "Magnolia Whizz Kids Academy -- 1,310-2,600/month 12 months - 6 years Mon-Fri, 8…" at bounding box center [404, 148] width 365 height 263
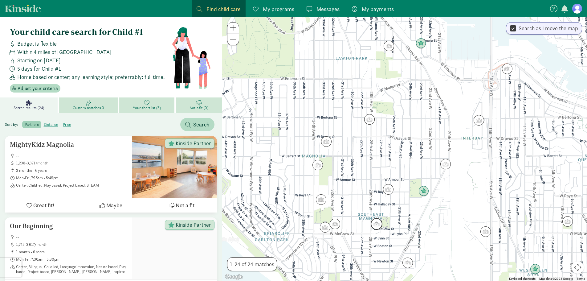
click at [379, 222] on img "Click to see details" at bounding box center [376, 223] width 17 height 17
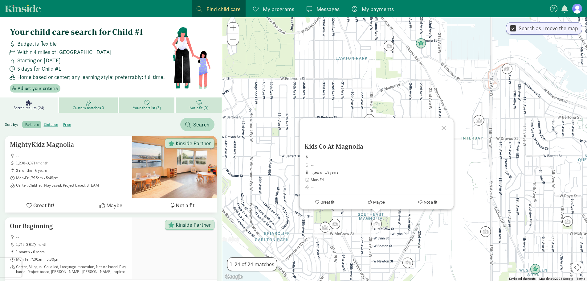
click at [406, 225] on div "Kids Co At Magnolia -- 5 years - 13 years Mon-Fri Great fit! Maybe Not a fit" at bounding box center [404, 148] width 365 height 263
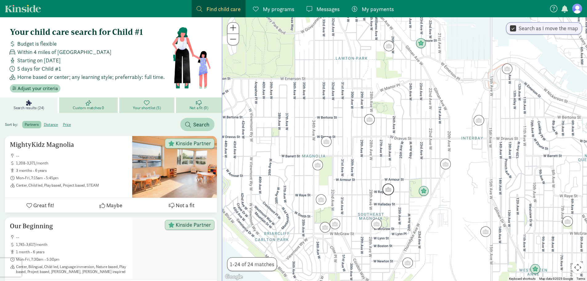
click at [390, 190] on img "Click to see details" at bounding box center [388, 189] width 17 height 17
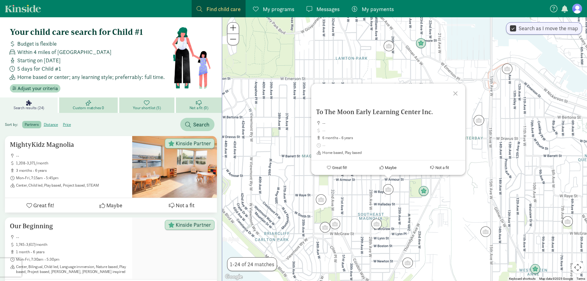
click at [410, 207] on div "To The Moon Early Learning Center Inc. -- 6 months - 6 years Home based, Play b…" at bounding box center [404, 148] width 365 height 263
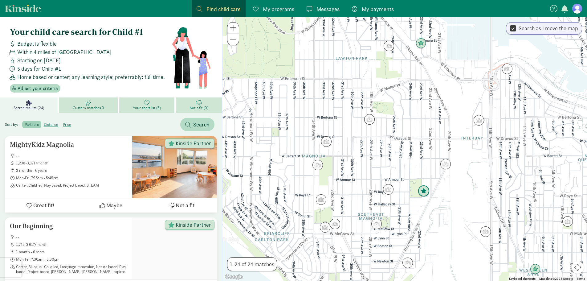
click at [424, 192] on img "Click to see details" at bounding box center [423, 191] width 17 height 17
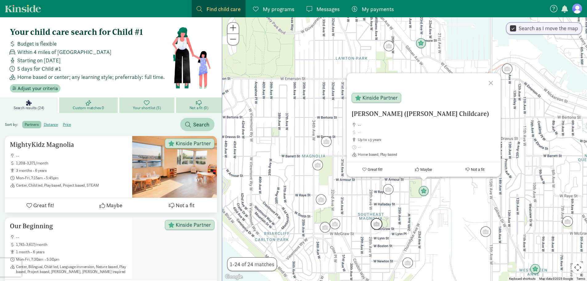
click at [380, 220] on img "Click to see details" at bounding box center [376, 223] width 17 height 17
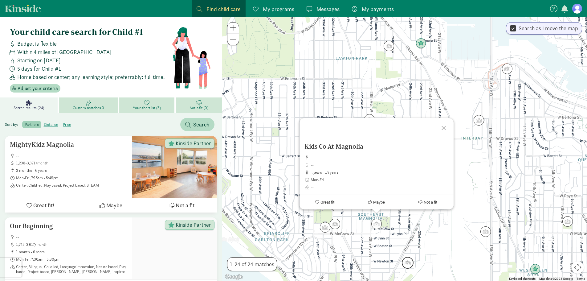
click at [414, 263] on img "Click to see details" at bounding box center [407, 262] width 17 height 17
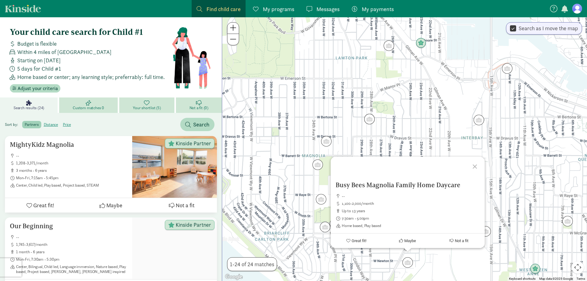
click at [435, 135] on div "To navigate, press the arrow keys. Busy Bees Magnolia Family Home Daycare -- 1,…" at bounding box center [404, 148] width 365 height 263
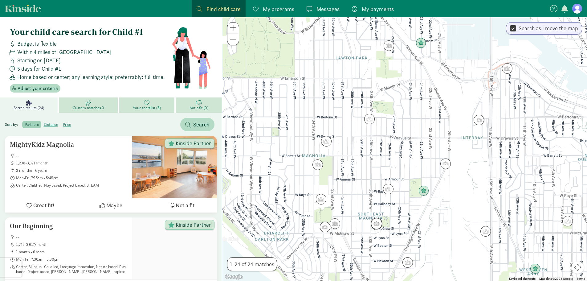
click at [377, 228] on img "Click to see details" at bounding box center [376, 223] width 17 height 17
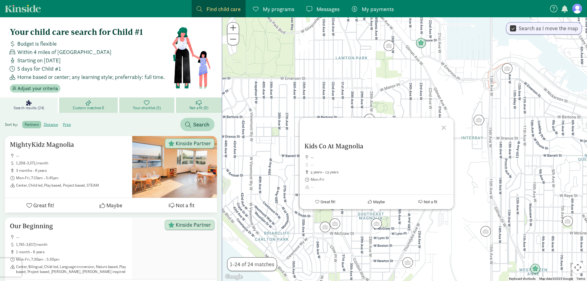
click at [404, 227] on div "Kids Co At Magnolia -- 5 years - 13 years Mon-Fri Great fit! Maybe Not a fit" at bounding box center [404, 148] width 365 height 263
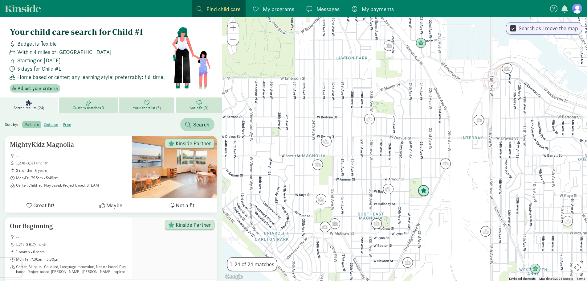
click at [427, 191] on img "Click to see details" at bounding box center [423, 190] width 17 height 17
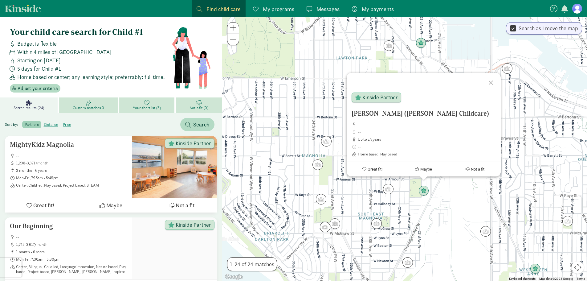
click at [459, 190] on div "Hersi Nimo M. (Nimo Childcare) -- up to 13 years Home based, Play based Kinside…" at bounding box center [404, 148] width 365 height 263
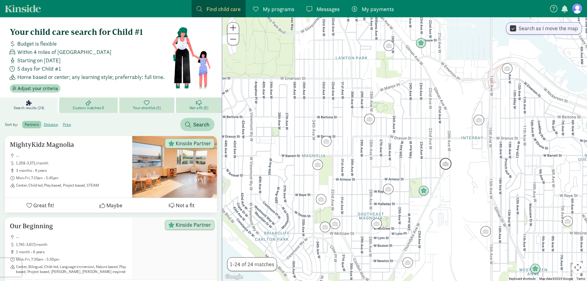
click at [447, 165] on img "Click to see details" at bounding box center [445, 163] width 17 height 17
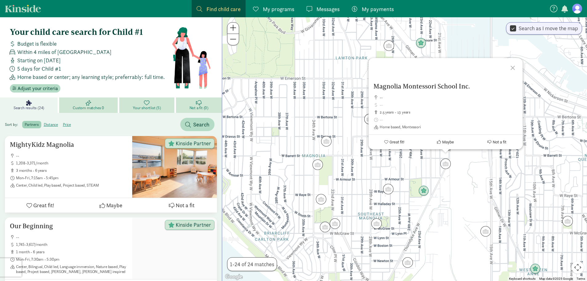
click at [463, 175] on div "Magnolia Montessori School Inc. -- 2.5 years - 13 years Home based, Montessori …" at bounding box center [404, 148] width 365 height 263
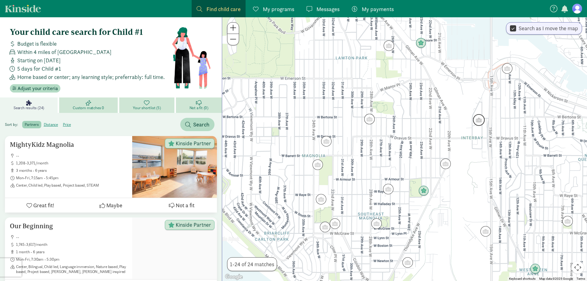
click at [482, 122] on img "Click to see details" at bounding box center [478, 119] width 17 height 17
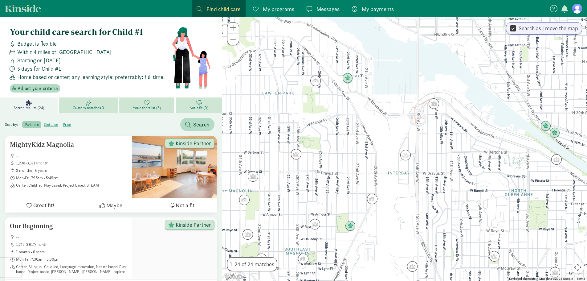
drag, startPoint x: 474, startPoint y: 167, endPoint x: 399, endPoint y: 180, distance: 75.7
click at [399, 180] on div at bounding box center [404, 148] width 365 height 263
click at [406, 147] on img "Click to see details" at bounding box center [405, 155] width 17 height 17
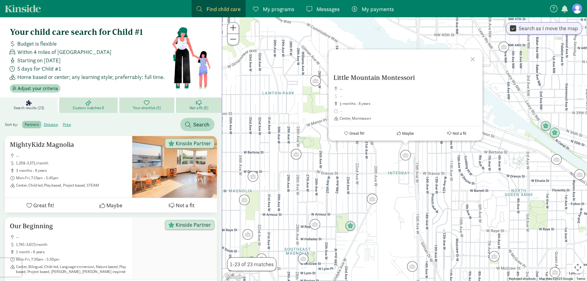
click at [392, 209] on div "Little Mountain Montessori -- 3 months - 6 years Center, Montessori Great fit! …" at bounding box center [404, 148] width 365 height 263
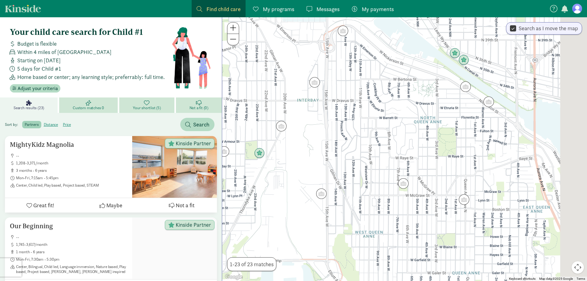
drag, startPoint x: 456, startPoint y: 206, endPoint x: 363, endPoint y: 130, distance: 119.9
click at [363, 130] on div at bounding box center [404, 148] width 365 height 263
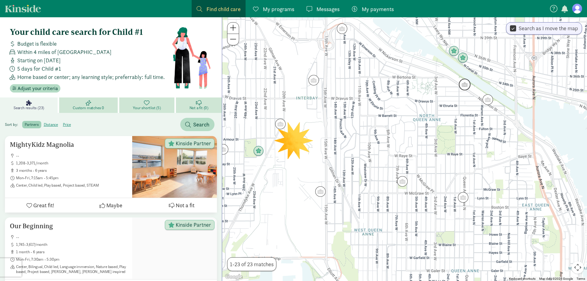
click at [466, 83] on img "Click to see details" at bounding box center [464, 84] width 17 height 17
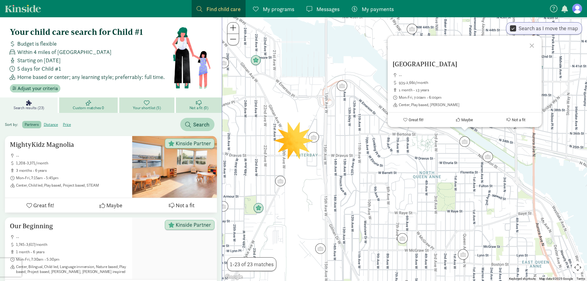
click at [429, 172] on div "Hilltop Childrens Center -- 935-2,660/month 1 month - 13 years Mon-Fri, 7:00am …" at bounding box center [404, 148] width 365 height 263
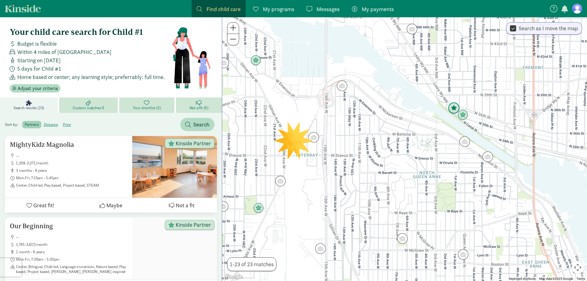
click at [450, 106] on img "Click to see details" at bounding box center [453, 108] width 17 height 17
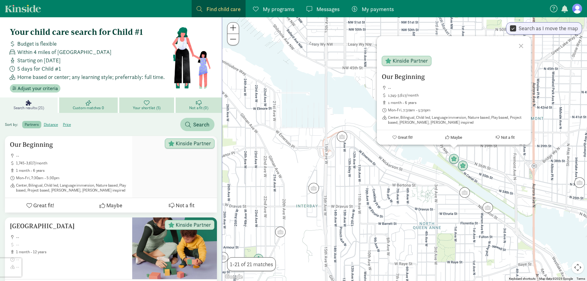
click at [377, 130] on button "Great fit!" at bounding box center [402, 137] width 51 height 14
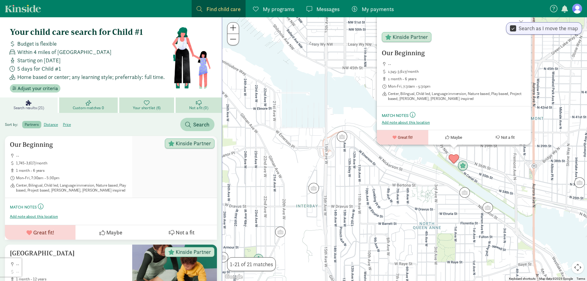
click at [503, 165] on div "Our Beginning -- 1,745-3,617/month 1 month - 6 years Mon-Fri, 7:30am - 5:30pm C…" at bounding box center [404, 148] width 365 height 263
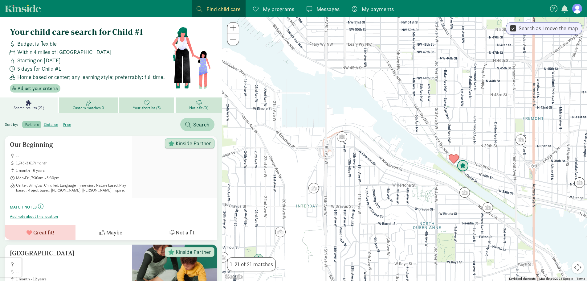
click at [463, 167] on img "Click to see details" at bounding box center [462, 165] width 17 height 17
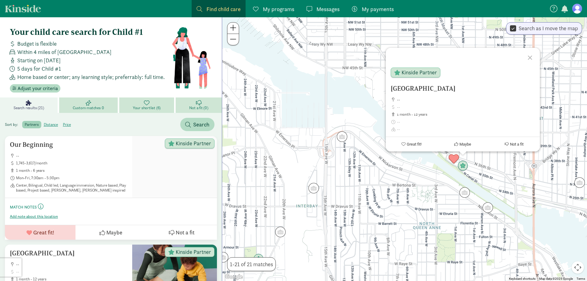
click at [499, 170] on div "Moai School -- 1 month - 12 years Kinside Partner Great fit! Maybe Not a fit" at bounding box center [404, 148] width 365 height 263
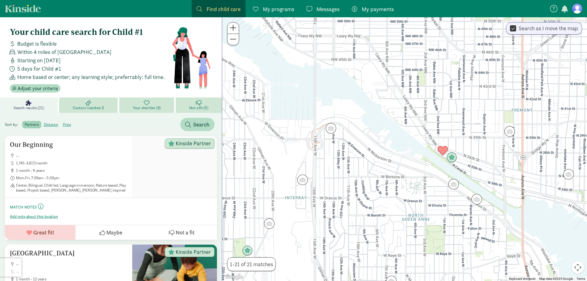
drag, startPoint x: 502, startPoint y: 171, endPoint x: 483, endPoint y: 154, distance: 25.6
click at [483, 154] on div at bounding box center [404, 148] width 365 height 263
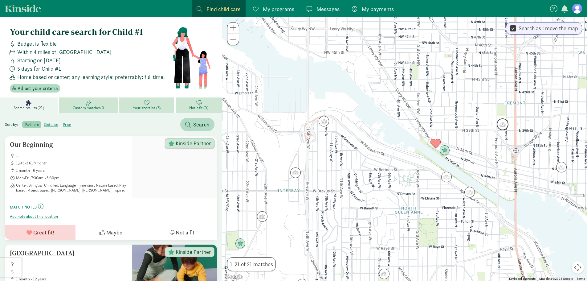
click at [504, 122] on img "Click to see details" at bounding box center [502, 124] width 17 height 17
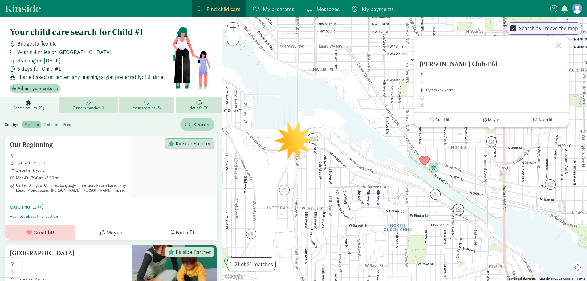
click at [458, 212] on img "Click to see details" at bounding box center [458, 209] width 17 height 17
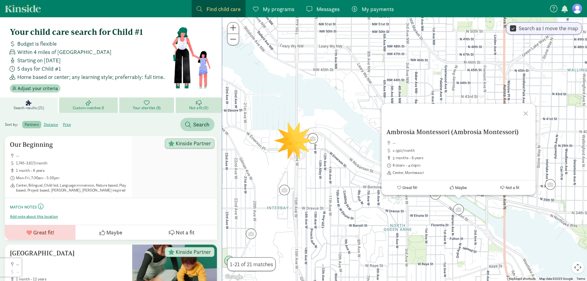
click at [437, 208] on div "To navigate, press the arrow keys. Ambrosia Montessori (Ambrosia Montessori) --…" at bounding box center [404, 148] width 365 height 263
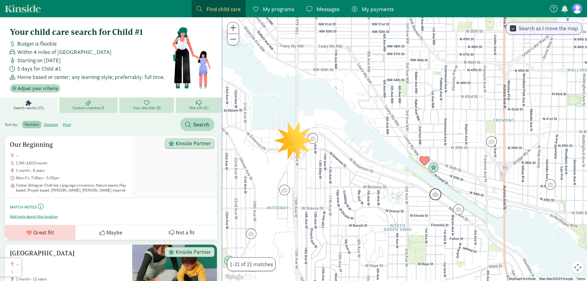
click at [438, 196] on img "Click to see details" at bounding box center [435, 194] width 17 height 17
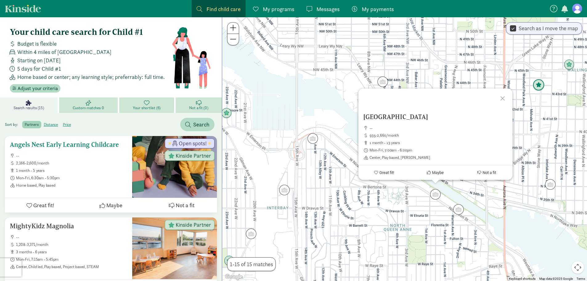
click at [103, 167] on ul "-- 2,166-2,600/month 1 month - 5 years Mon-Fri, 6:30am - 5:30pm Home based, Pla…" at bounding box center [68, 170] width 117 height 34
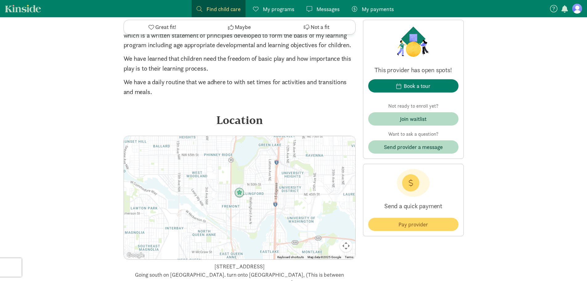
scroll to position [739, 0]
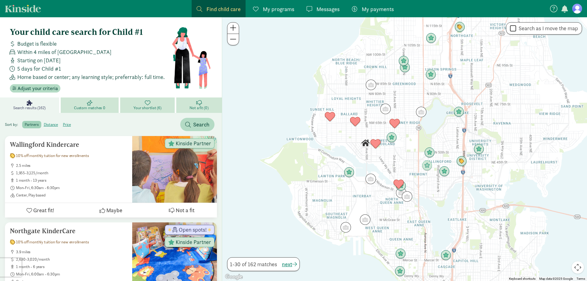
click at [135, 106] on span "Your shortlist (6)" at bounding box center [147, 107] width 28 height 5
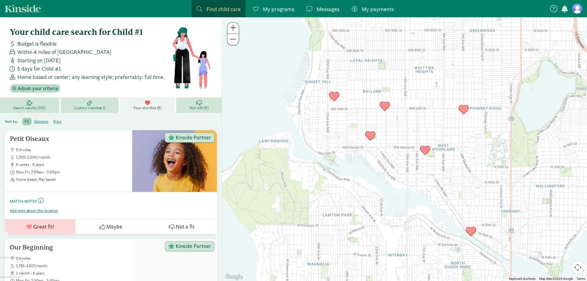
click at [89, 105] on span "Custom matches 0" at bounding box center [89, 107] width 31 height 5
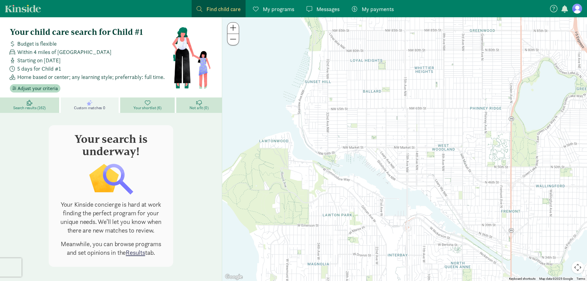
click at [39, 103] on link "Search results (162)" at bounding box center [30, 104] width 61 height 15
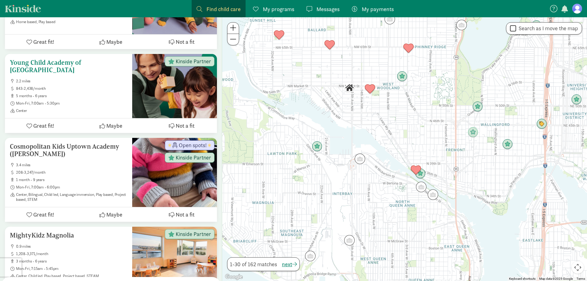
scroll to position [339, 0]
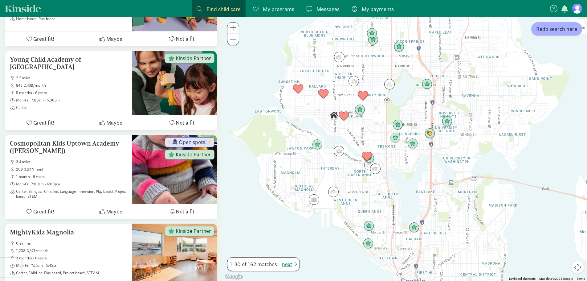
drag, startPoint x: 394, startPoint y: 228, endPoint x: 355, endPoint y: 176, distance: 65.0
click at [360, 182] on div at bounding box center [404, 148] width 365 height 263
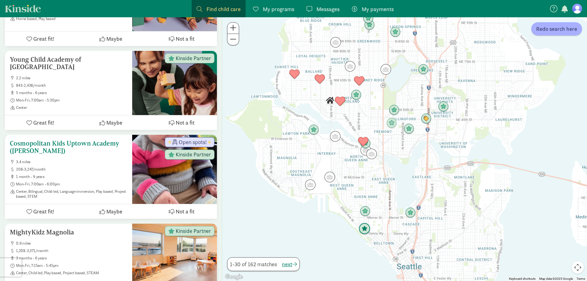
click at [95, 150] on h5 "Cosmopolitan Kids Uptown Academy (Queen Anne)" at bounding box center [68, 146] width 117 height 15
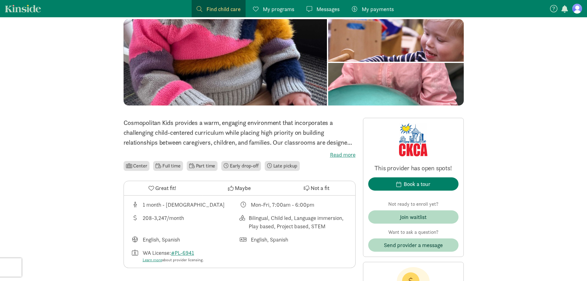
scroll to position [62, 0]
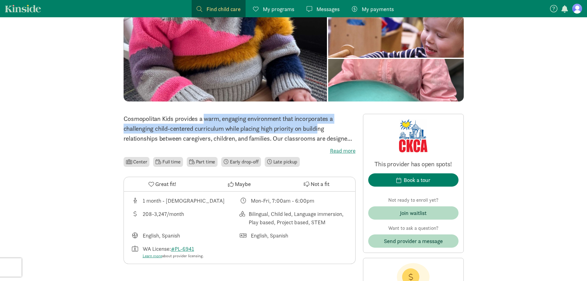
drag, startPoint x: 169, startPoint y: 123, endPoint x: 287, endPoint y: 131, distance: 117.9
click at [287, 131] on p "Cosmopolitan Kids provides a warm, engaging environment that incorporates a cha…" at bounding box center [239, 129] width 232 height 30
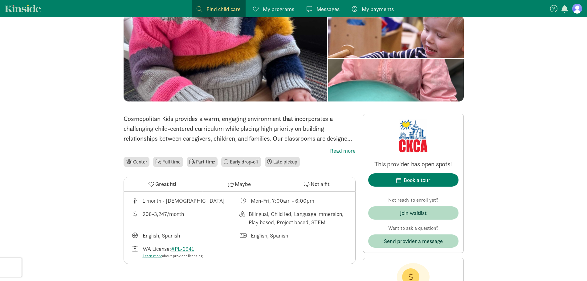
click at [266, 138] on p "Cosmopolitan Kids provides a warm, engaging environment that incorporates a cha…" at bounding box center [239, 129] width 232 height 30
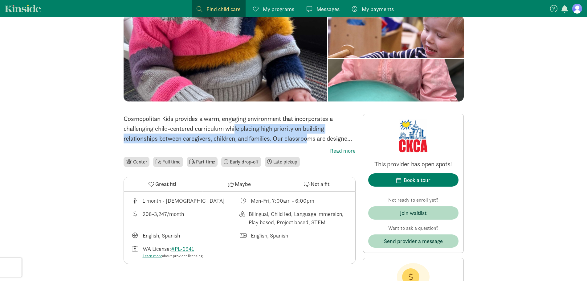
drag, startPoint x: 197, startPoint y: 130, endPoint x: 273, endPoint y: 135, distance: 76.0
click at [273, 135] on p "Cosmopolitan Kids provides a warm, engaging environment that incorporates a cha…" at bounding box center [239, 129] width 232 height 30
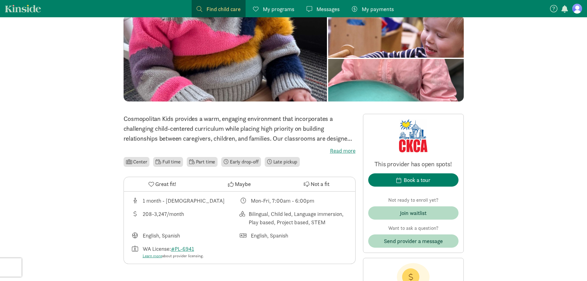
click at [310, 134] on p "Cosmopolitan Kids provides a warm, engaging environment that incorporates a cha…" at bounding box center [239, 129] width 232 height 30
click at [343, 150] on label "Read more" at bounding box center [239, 150] width 232 height 7
click at [0, 0] on input "Read more" at bounding box center [0, 0] width 0 height 0
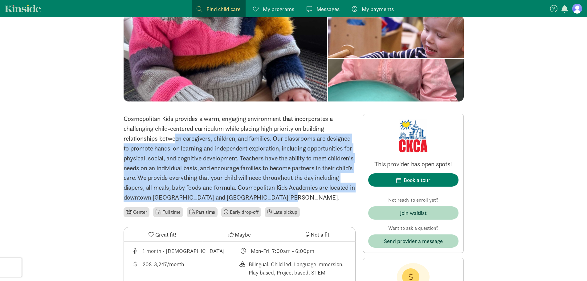
drag, startPoint x: 138, startPoint y: 138, endPoint x: 353, endPoint y: 194, distance: 221.8
click at [353, 194] on p "Cosmopolitan Kids provides a warm, engaging environment that incorporates a cha…" at bounding box center [239, 158] width 232 height 88
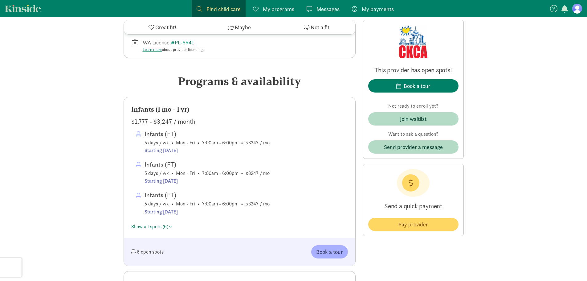
scroll to position [339, 0]
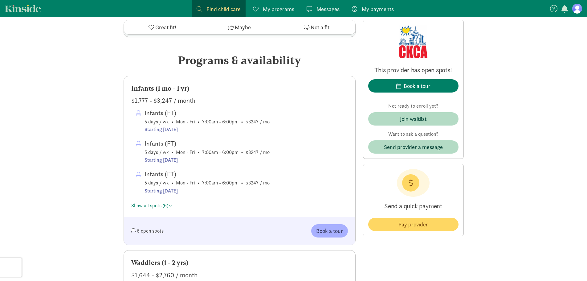
click at [164, 207] on link "Show all spots (6)" at bounding box center [151, 205] width 41 height 6
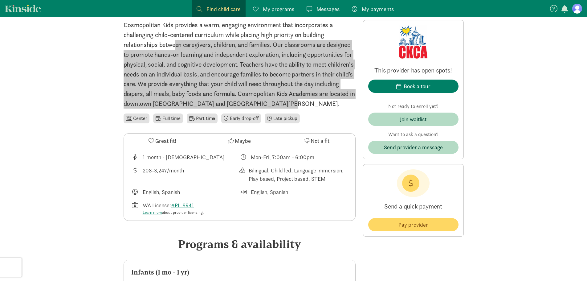
scroll to position [185, 0]
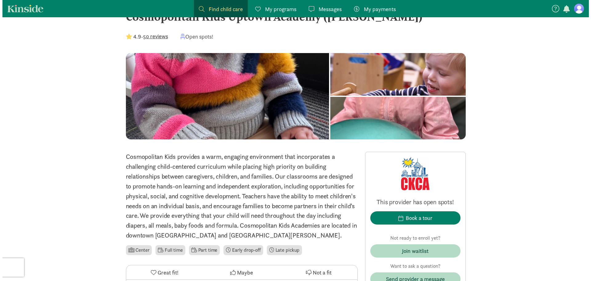
scroll to position [0, 0]
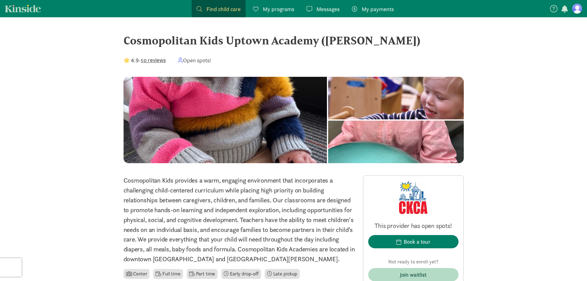
click at [18, 9] on link "Kinside" at bounding box center [23, 9] width 36 height 8
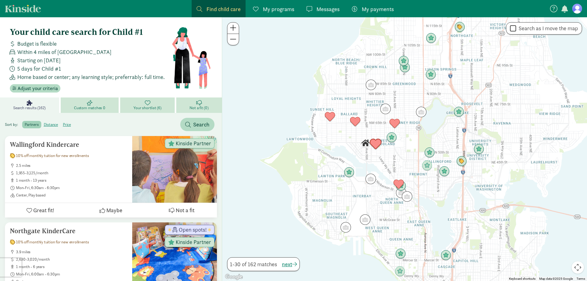
click at [378, 147] on img "Click to see details" at bounding box center [375, 143] width 17 height 17
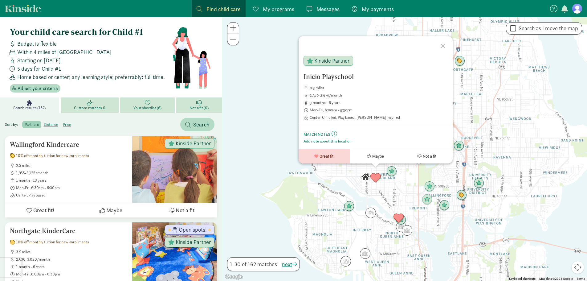
click at [298, 189] on div "Inicio Playschool 0.3 miles 2,370-2,970/month 3 months - 6 years Mon-Fri, 8:00a…" at bounding box center [404, 148] width 365 height 263
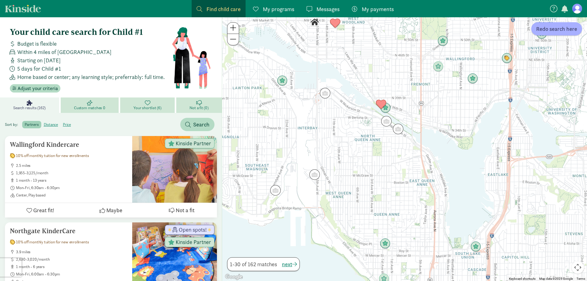
drag, startPoint x: 388, startPoint y: 246, endPoint x: 374, endPoint y: 166, distance: 81.9
click at [374, 166] on div at bounding box center [404, 148] width 365 height 263
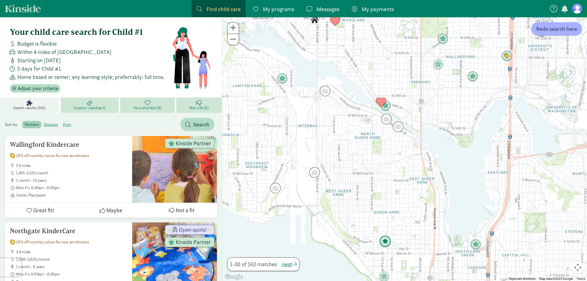
click at [385, 241] on img "Click to see details" at bounding box center [385, 241] width 17 height 17
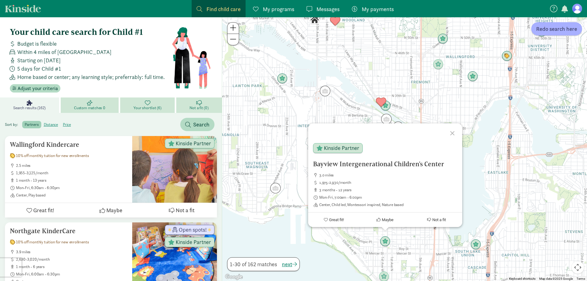
click at [360, 166] on h5 "Bayview Intergenerational Children's Center" at bounding box center [385, 163] width 144 height 7
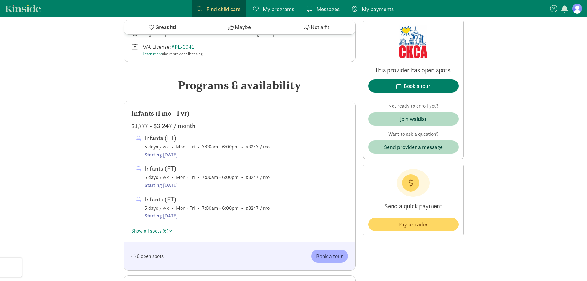
scroll to position [277, 0]
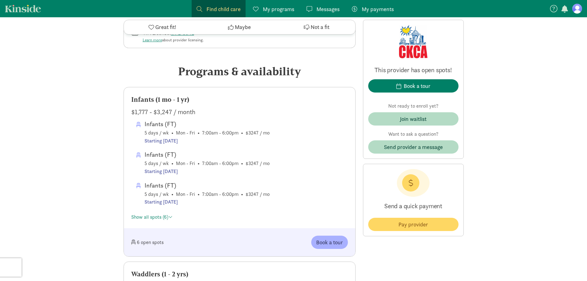
click at [164, 217] on link "Show all spots (6)" at bounding box center [151, 216] width 41 height 6
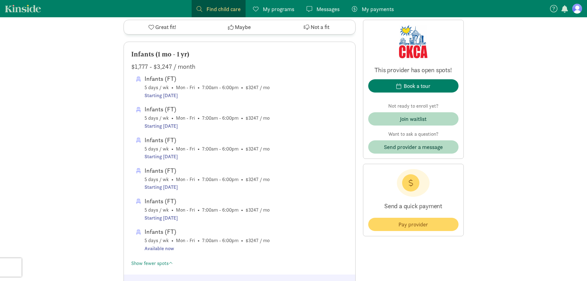
scroll to position [308, 0]
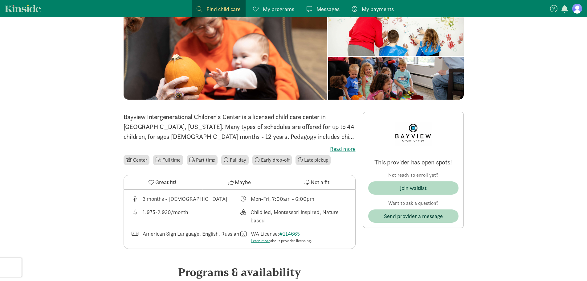
scroll to position [92, 0]
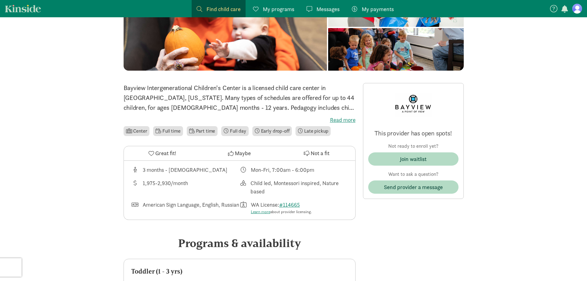
drag, startPoint x: 151, startPoint y: 201, endPoint x: 181, endPoint y: 212, distance: 31.9
click at [181, 212] on div "American Sign Language, English, Russian" at bounding box center [191, 207] width 96 height 14
click at [193, 106] on p "Bayview Intergenerational Children's Center is a licensed child care center in …" at bounding box center [239, 98] width 232 height 30
click at [335, 120] on label "Read more" at bounding box center [239, 119] width 232 height 7
click at [0, 0] on input "Read more" at bounding box center [0, 0] width 0 height 0
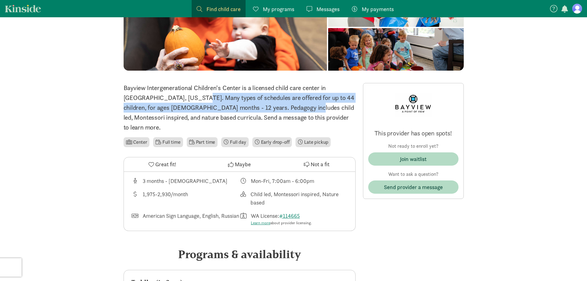
drag, startPoint x: 137, startPoint y: 96, endPoint x: 244, endPoint y: 109, distance: 107.4
click at [244, 109] on p "Bayview Intergenerational Children's Center is a licensed child care center in …" at bounding box center [239, 107] width 232 height 49
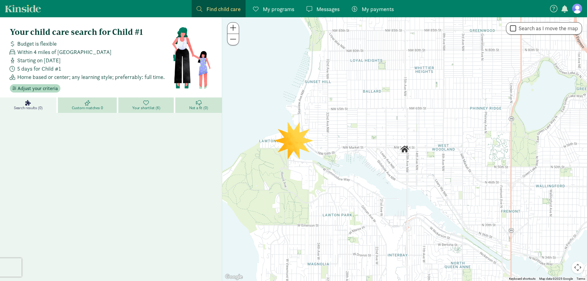
click at [277, 9] on span "My programs" at bounding box center [278, 9] width 31 height 8
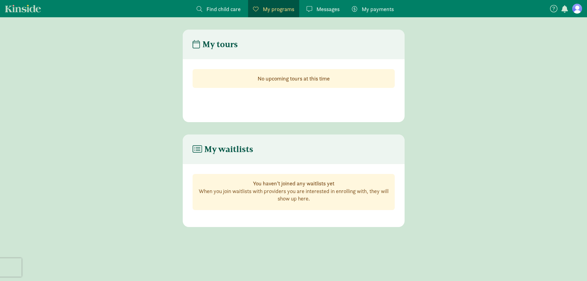
click at [376, 6] on span "My payments" at bounding box center [378, 9] width 32 height 8
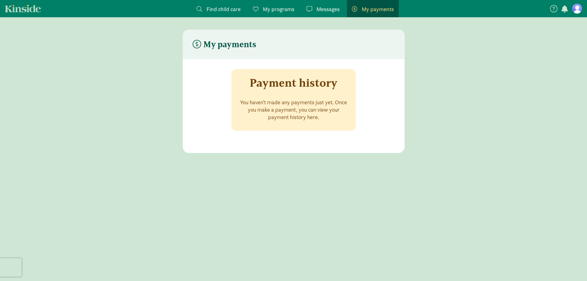
click at [322, 8] on span "Messages" at bounding box center [327, 9] width 23 height 8
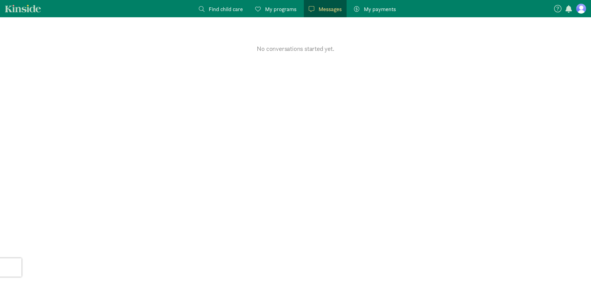
click at [213, 7] on span "Find child care" at bounding box center [226, 9] width 34 height 8
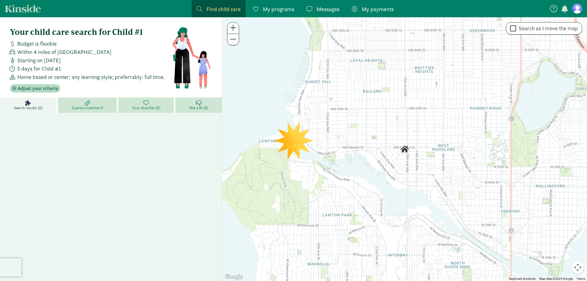
click at [131, 107] on link "Your shortlist (6)" at bounding box center [146, 104] width 57 height 15
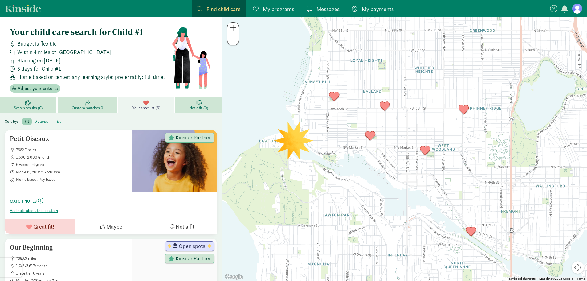
click at [37, 106] on span "Search results (0)" at bounding box center [28, 107] width 29 height 5
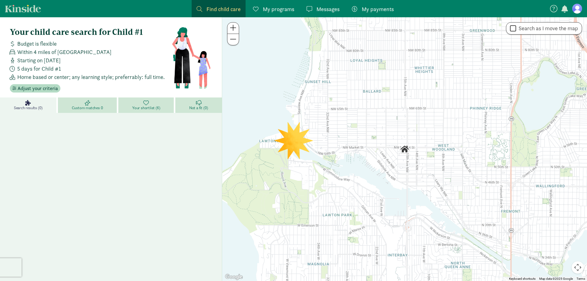
click at [102, 99] on link "Custom matches 0" at bounding box center [88, 104] width 60 height 15
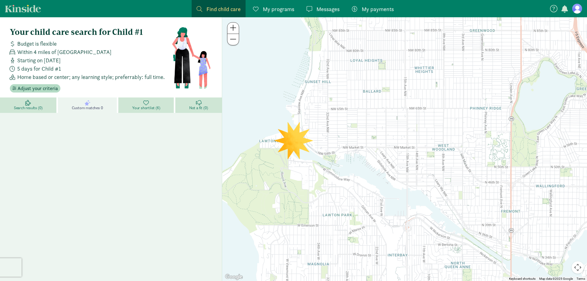
click at [161, 103] on link "Your shortlist (6)" at bounding box center [146, 104] width 57 height 15
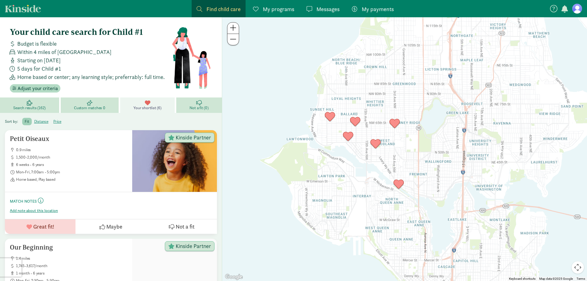
drag, startPoint x: 297, startPoint y: 145, endPoint x: 285, endPoint y: 143, distance: 11.6
click at [285, 143] on div at bounding box center [404, 148] width 365 height 263
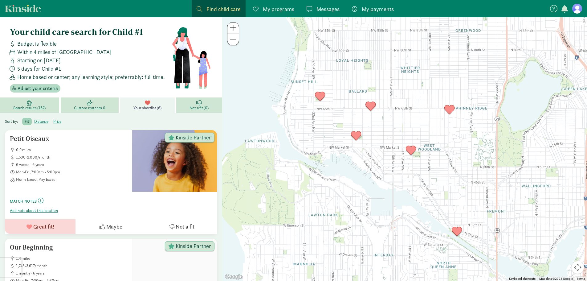
drag, startPoint x: 252, startPoint y: 108, endPoint x: 341, endPoint y: 115, distance: 89.0
click at [341, 115] on div at bounding box center [404, 148] width 365 height 263
click at [318, 93] on img "Click to see details" at bounding box center [320, 96] width 17 height 17
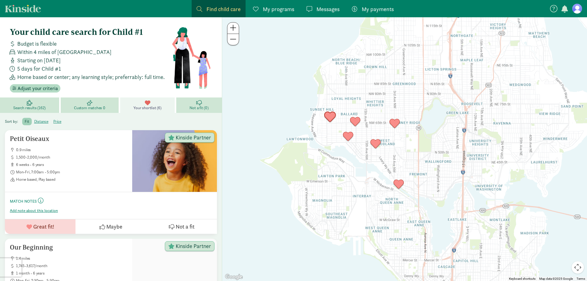
click at [332, 122] on img "Click to see details" at bounding box center [329, 116] width 17 height 17
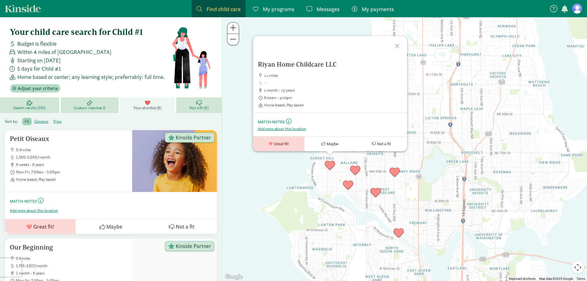
click at [290, 59] on div at bounding box center [322, 56] width 139 height 10
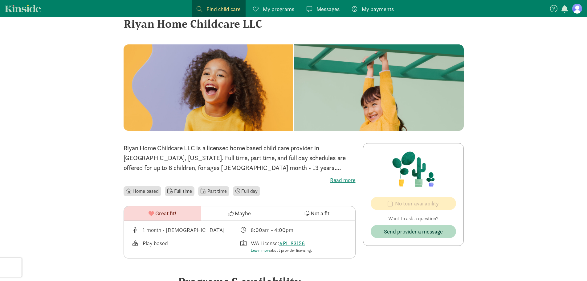
scroll to position [31, 0]
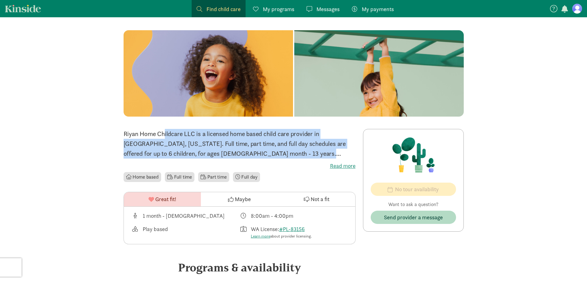
drag, startPoint x: 125, startPoint y: 136, endPoint x: 304, endPoint y: 154, distance: 180.2
click at [304, 154] on p "Riyan Home Childcare LLC is a licensed home based child care provider in [GEOGR…" at bounding box center [239, 144] width 232 height 30
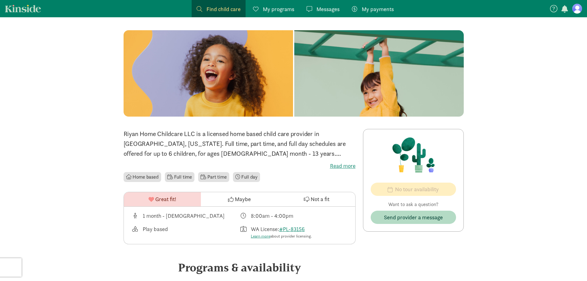
click at [346, 168] on label "Read more" at bounding box center [239, 165] width 232 height 7
click at [0, 0] on input "Read more" at bounding box center [0, 0] width 0 height 0
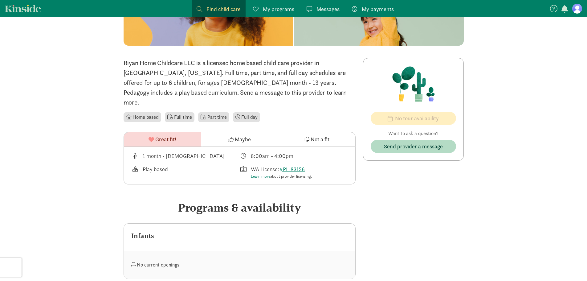
scroll to position [101, 0]
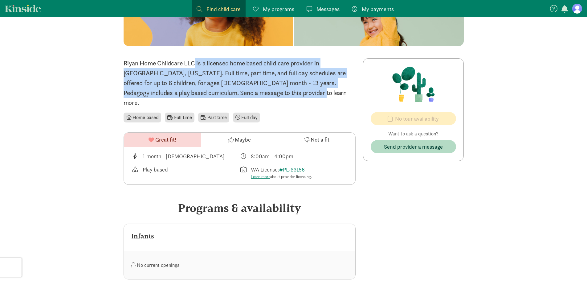
drag, startPoint x: 158, startPoint y: 64, endPoint x: 289, endPoint y: 93, distance: 134.9
click at [289, 93] on p "Riyan Home Childcare LLC is a licensed home based child care provider in Seattl…" at bounding box center [239, 82] width 232 height 49
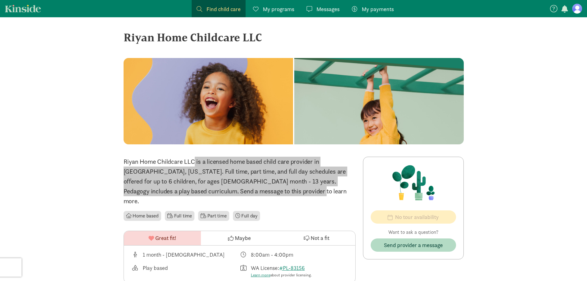
scroll to position [0, 0]
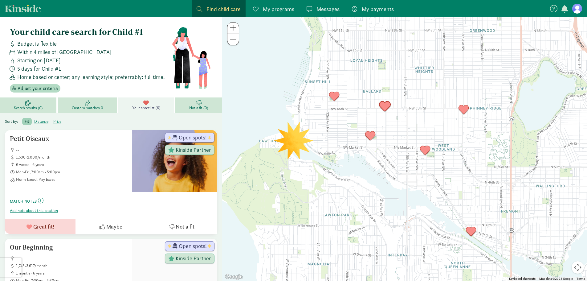
click at [389, 101] on img "Click to see details" at bounding box center [384, 106] width 17 height 17
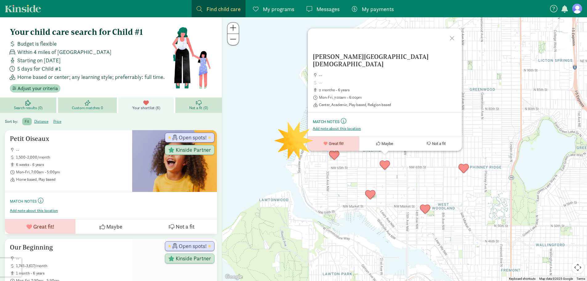
click at [362, 62] on h5 "[PERSON_NAME][GEOGRAPHIC_DATA][DEMOGRAPHIC_DATA]" at bounding box center [385, 60] width 144 height 15
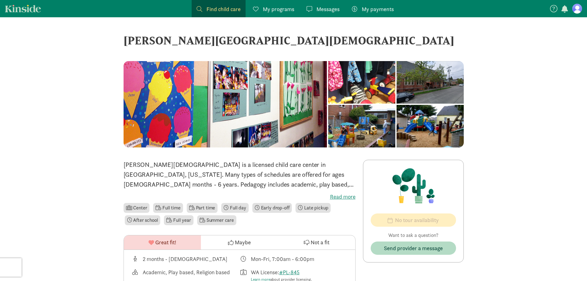
click at [346, 193] on label "Read more" at bounding box center [239, 196] width 232 height 7
click at [0, 0] on input "Read more" at bounding box center [0, 0] width 0 height 0
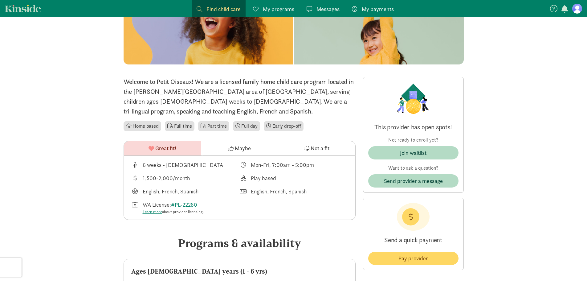
scroll to position [92, 0]
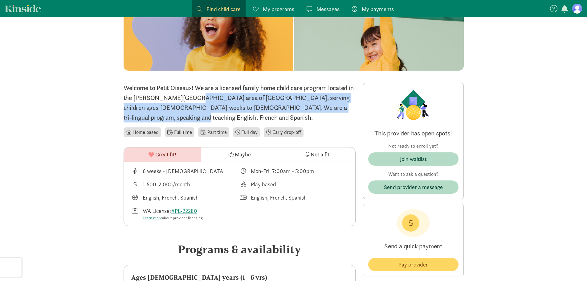
drag, startPoint x: 157, startPoint y: 100, endPoint x: 345, endPoint y: 108, distance: 188.6
click at [345, 108] on p "Welcome to Petit Oiseaux! We are a licensed family home child care program loca…" at bounding box center [239, 102] width 232 height 39
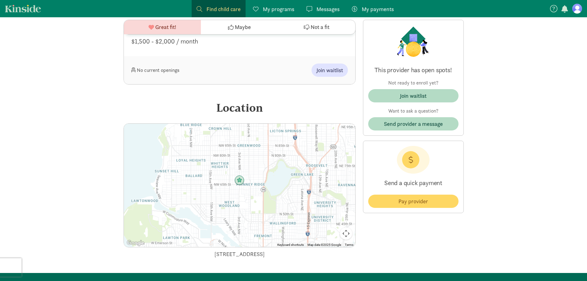
scroll to position [536, 0]
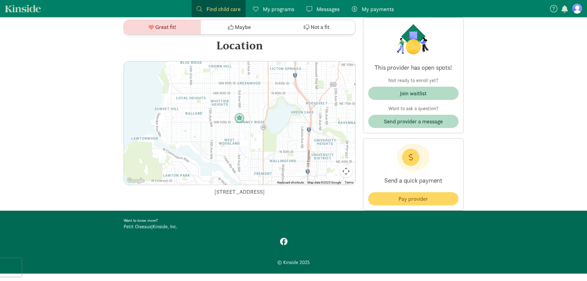
click at [130, 223] on link "Petit Oiseaux" at bounding box center [137, 226] width 28 height 6
click at [436, 89] on span "Join waitlist" at bounding box center [413, 93] width 80 height 8
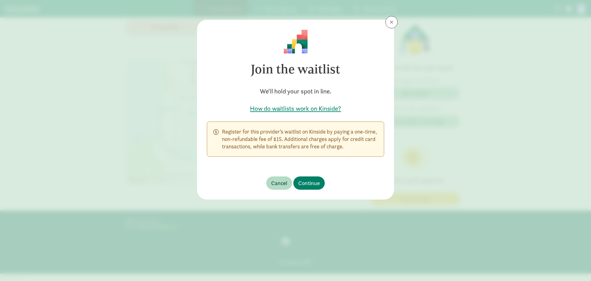
click at [398, 13] on div "Join the waitlist We'll hold your spot in line. How do waitlists work on Kinsid…" at bounding box center [295, 140] width 591 height 281
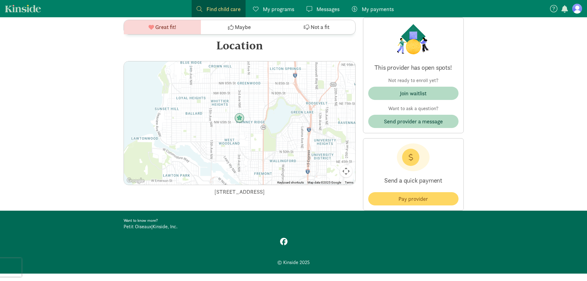
scroll to position [352, 0]
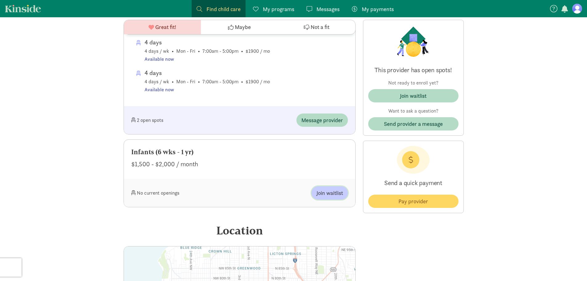
click at [326, 188] on span "Join waitlist" at bounding box center [329, 192] width 26 height 8
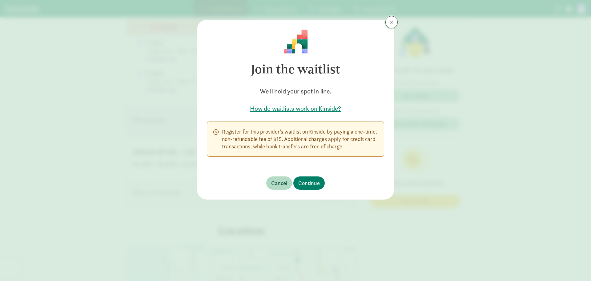
click at [393, 20] on span at bounding box center [392, 22] width 4 height 5
